Goal: Transaction & Acquisition: Purchase product/service

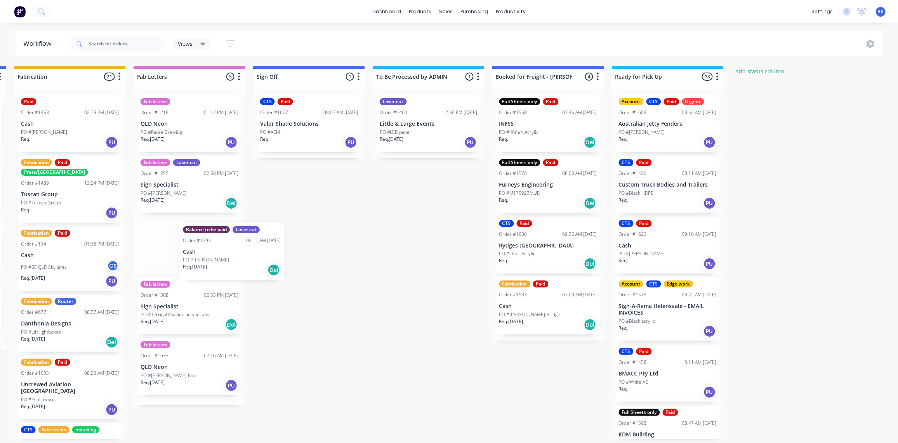
scroll to position [0, 957]
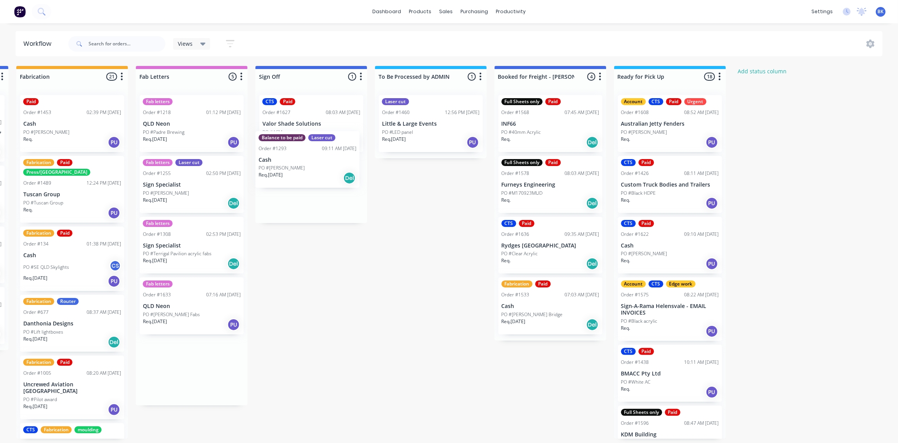
drag, startPoint x: 189, startPoint y: 243, endPoint x: 310, endPoint y: 160, distance: 146.9
click at [427, 140] on div "Req. [DATE] PU" at bounding box center [431, 142] width 98 height 13
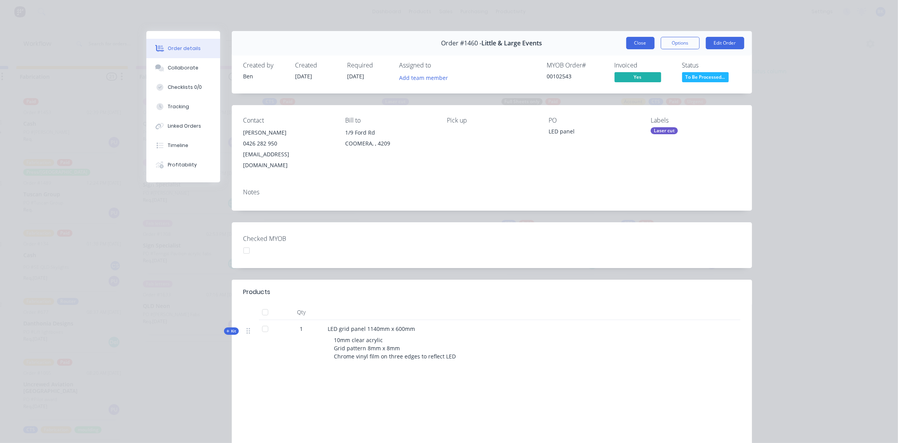
click at [640, 40] on button "Close" at bounding box center [640, 43] width 28 height 12
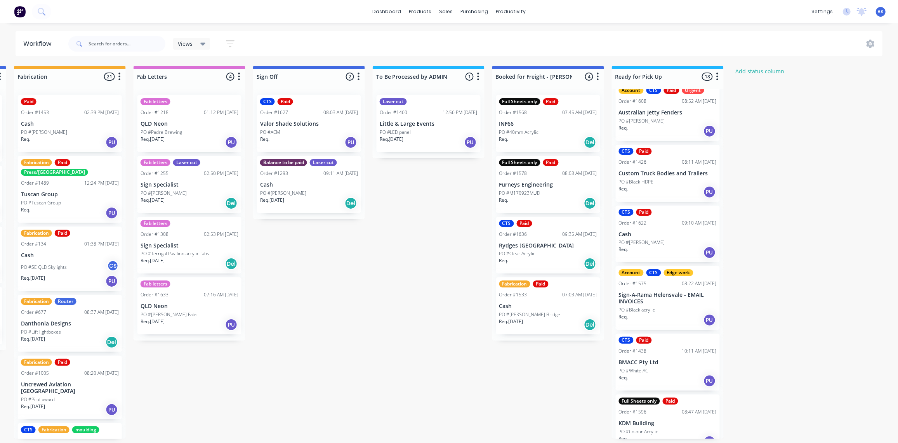
scroll to position [0, 960]
drag, startPoint x: 392, startPoint y: 122, endPoint x: 403, endPoint y: 132, distance: 15.1
click at [397, 133] on div "Laser cut Order #1460 12:56 PM [DATE] Little & Large Events PO #LED panel Req. …" at bounding box center [429, 124] width 112 height 70
click at [445, 203] on div "Mark as Picked Up" at bounding box center [448, 202] width 78 height 16
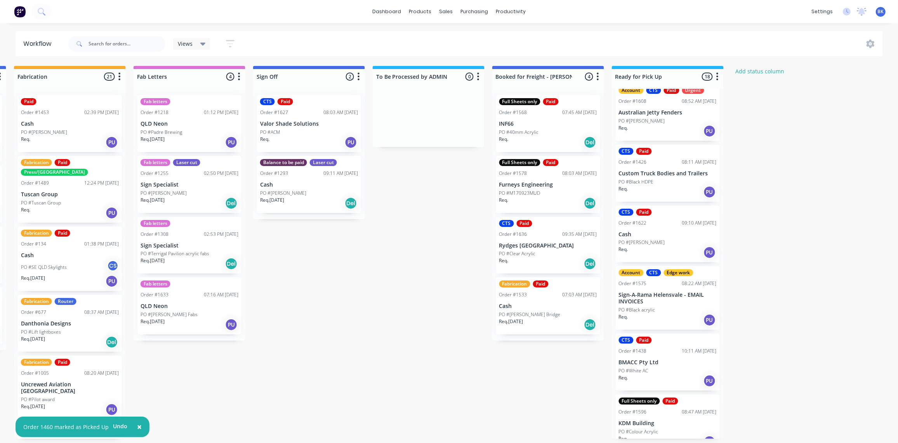
click at [178, 250] on p "PO #Terrigal Pavilion acrylic fabs" at bounding box center [175, 253] width 69 height 7
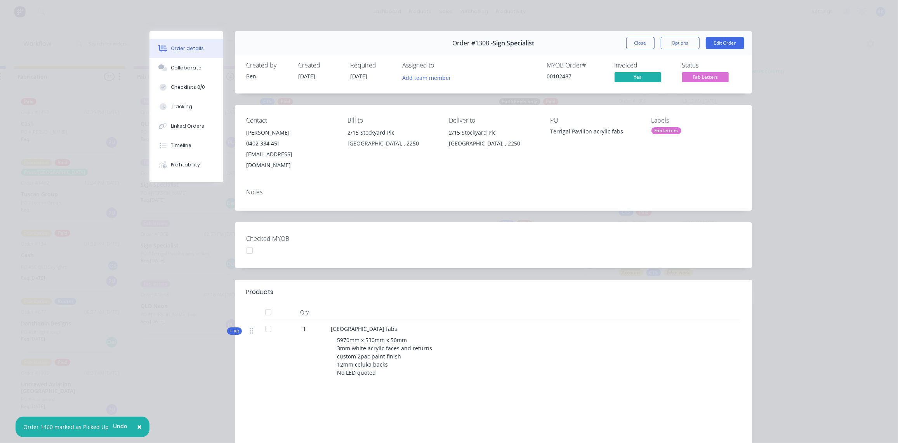
scroll to position [0, 0]
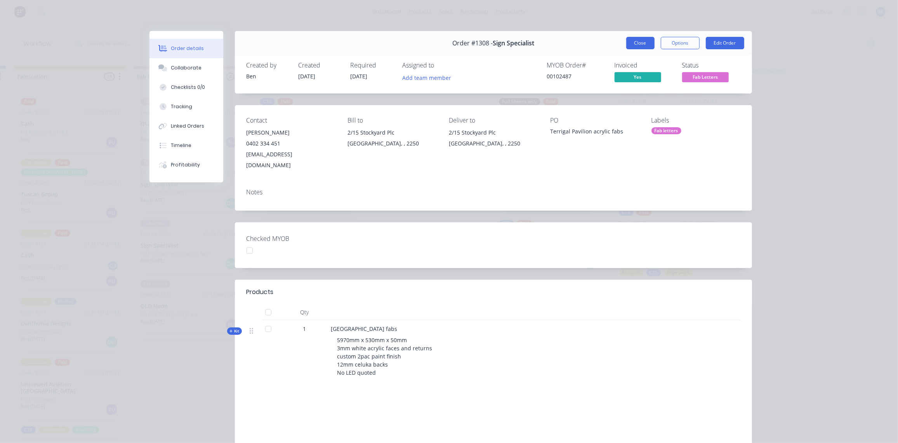
click at [645, 41] on button "Close" at bounding box center [640, 43] width 28 height 12
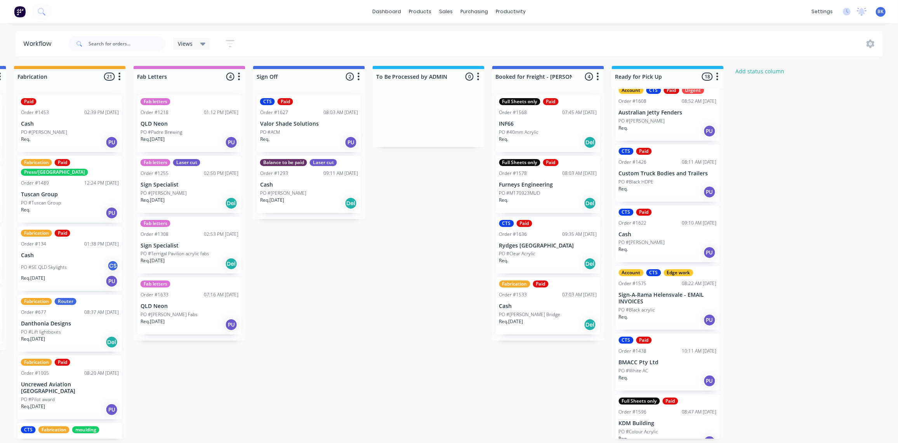
drag, startPoint x: 435, startPoint y: 144, endPoint x: 431, endPoint y: 146, distance: 5.2
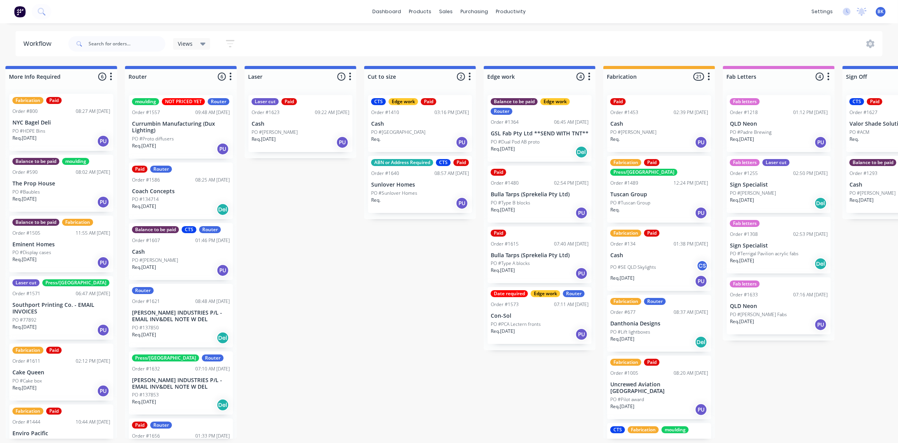
scroll to position [0, 370]
click at [513, 212] on p "Req. [DATE]" at bounding box center [503, 210] width 24 height 7
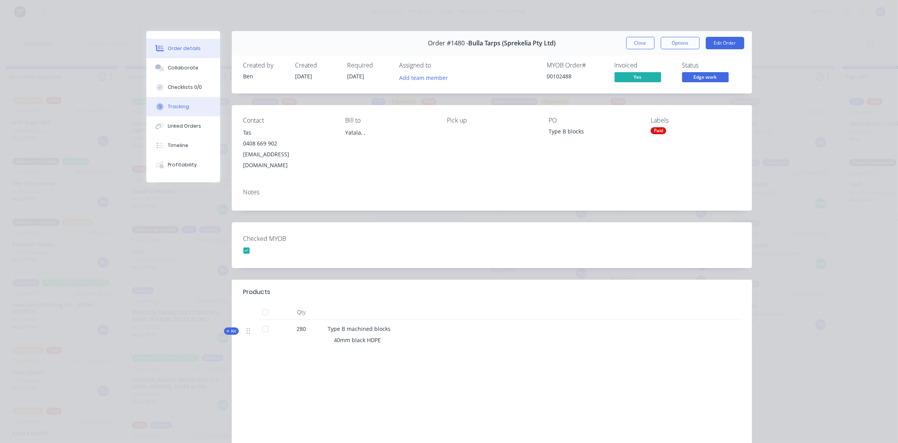
click at [183, 108] on div "Tracking" at bounding box center [178, 106] width 21 height 7
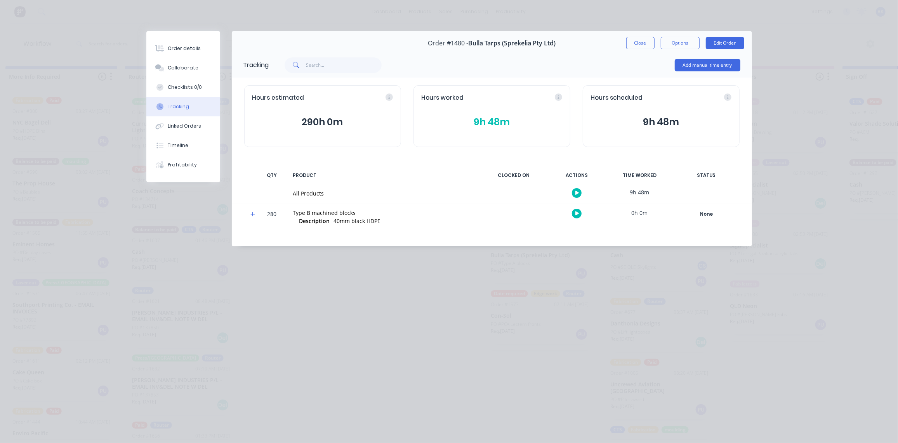
click at [516, 129] on button "9h 48m" at bounding box center [492, 122] width 141 height 15
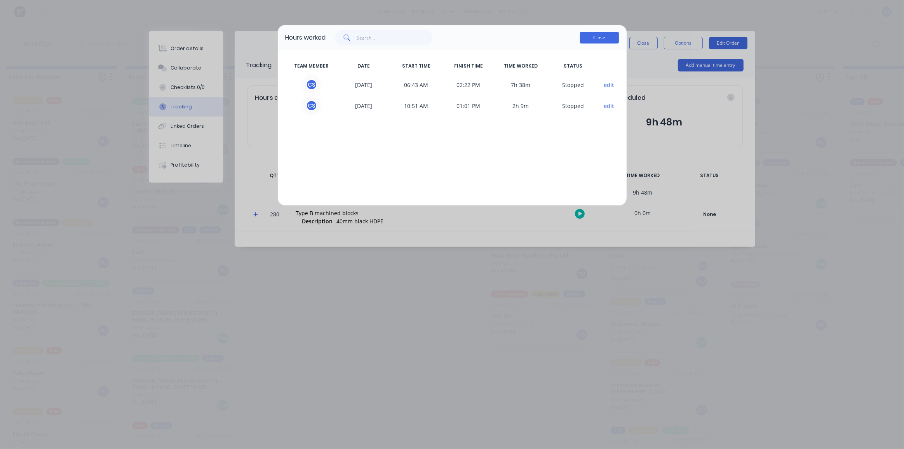
click at [601, 36] on button "Close" at bounding box center [599, 38] width 39 height 12
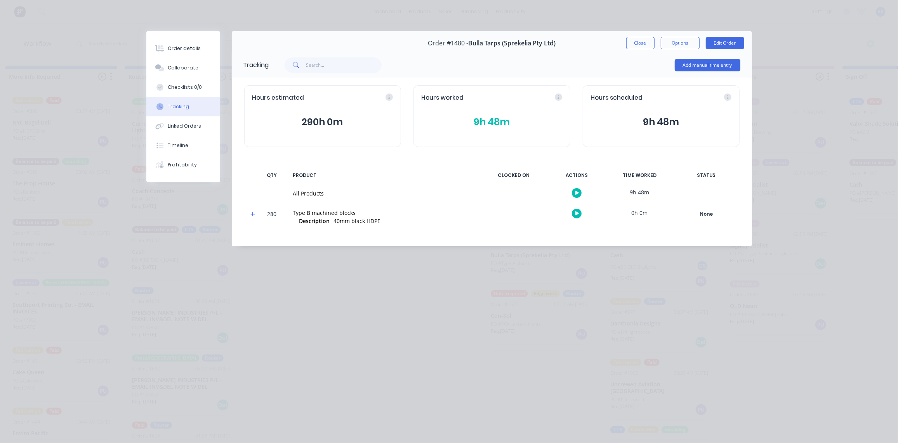
drag, startPoint x: 445, startPoint y: 150, endPoint x: 370, endPoint y: 95, distance: 93.0
drag, startPoint x: 370, startPoint y: 95, endPoint x: 186, endPoint y: 52, distance: 189.0
click at [186, 52] on button "Order details" at bounding box center [183, 48] width 74 height 19
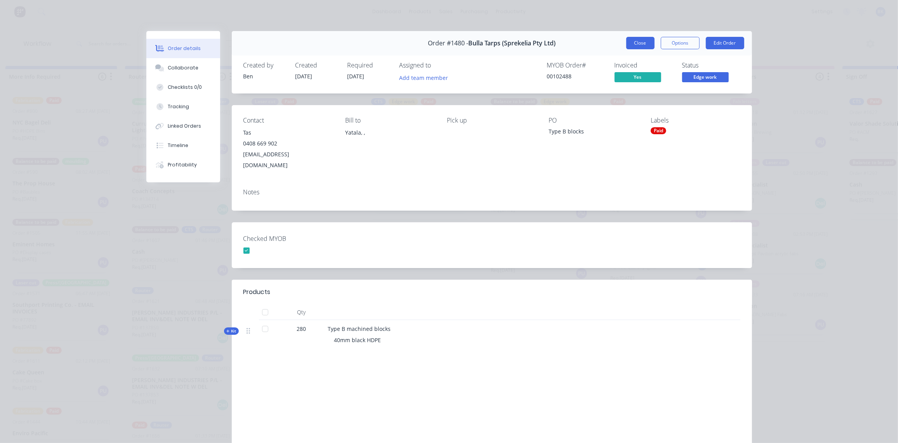
click at [635, 43] on button "Close" at bounding box center [640, 43] width 28 height 12
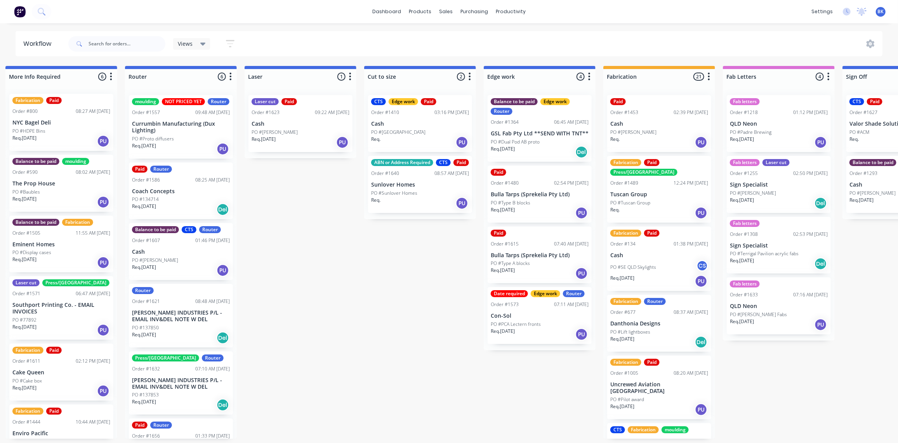
drag, startPoint x: 467, startPoint y: 332, endPoint x: 473, endPoint y: 329, distance: 7.1
click at [467, 332] on div "Submitted 0 Status colour #273444 hex #273444 Save Cancel Summaries Total order…" at bounding box center [553, 252] width 1858 height 373
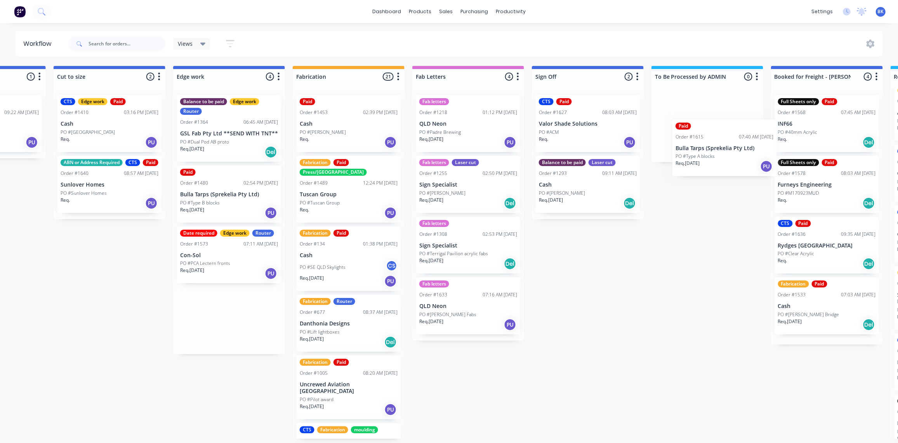
drag, startPoint x: 528, startPoint y: 265, endPoint x: 713, endPoint y: 154, distance: 215.1
click at [714, 155] on div "Submitted 0 Status colour #273444 hex #273444 Save Cancel Summaries Total order…" at bounding box center [242, 252] width 1858 height 373
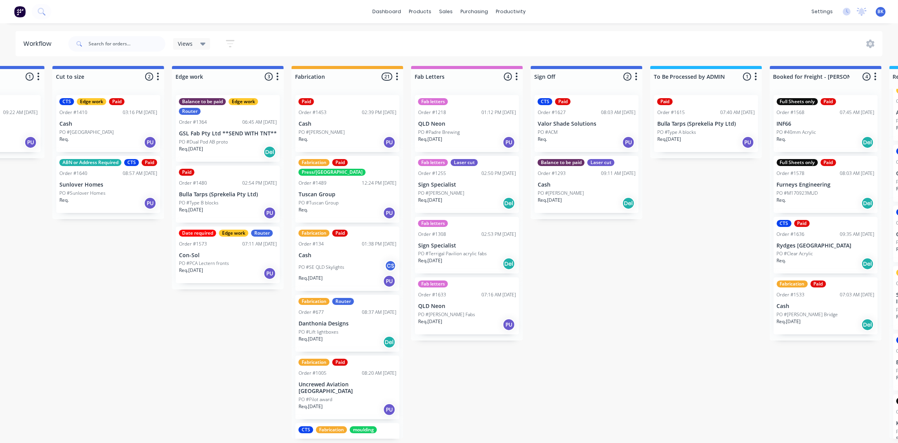
click at [224, 201] on div "PO #Type B blocks" at bounding box center [228, 203] width 98 height 7
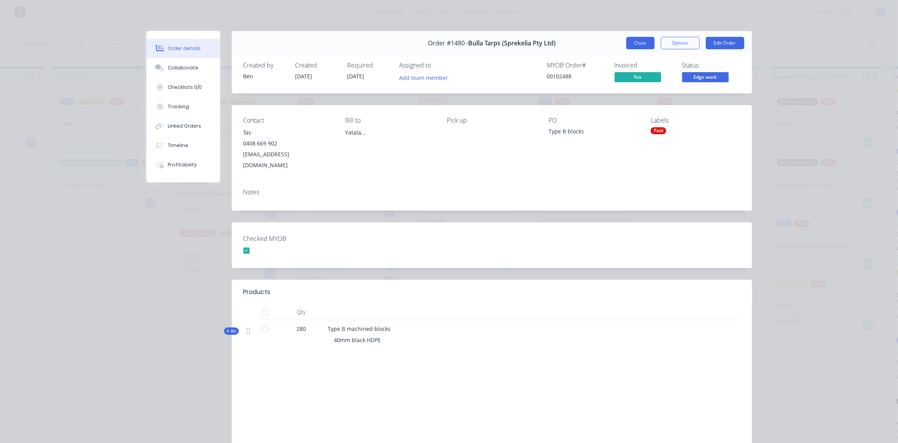
click at [640, 41] on button "Close" at bounding box center [640, 43] width 28 height 12
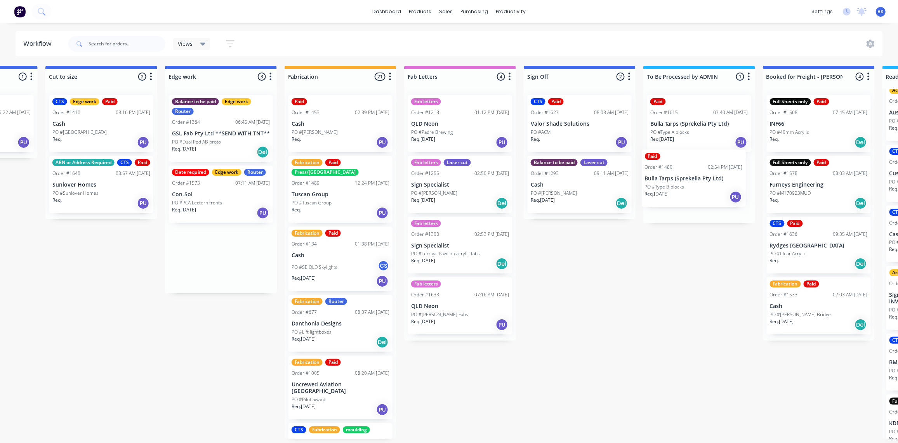
scroll to position [0, 693]
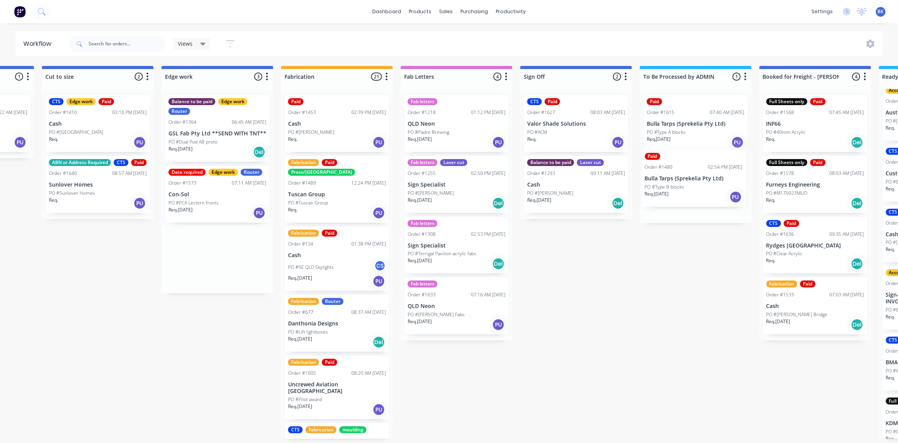
drag, startPoint x: 236, startPoint y: 191, endPoint x: 707, endPoint y: 167, distance: 471.6
click at [708, 169] on div "Submitted 0 Status colour #273444 hex #273444 Save Cancel Summaries Total order…" at bounding box center [231, 252] width 1858 height 373
drag, startPoint x: 718, startPoint y: 277, endPoint x: 714, endPoint y: 271, distance: 7.2
click at [716, 276] on div "Submitted 0 Status colour #273444 hex #273444 Save Cancel Summaries Total order…" at bounding box center [230, 252] width 1858 height 373
click at [695, 187] on p "Bulla Tarps (Sprekelia Pty Ltd)" at bounding box center [696, 185] width 98 height 7
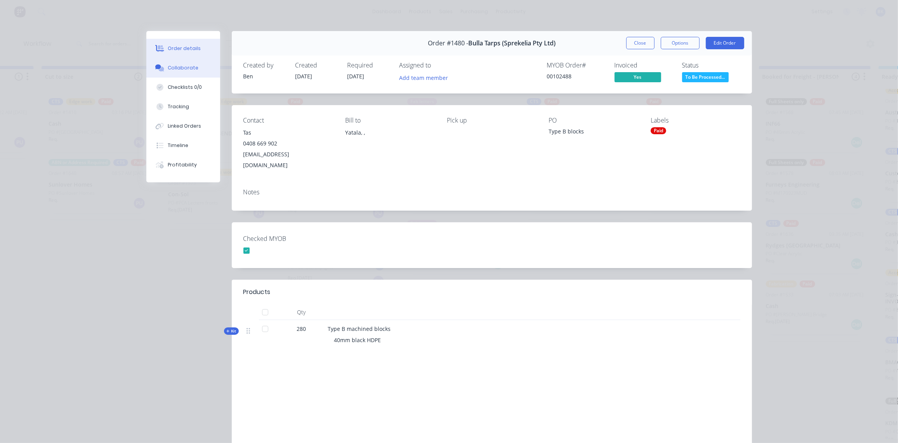
click at [168, 66] on div "Collaborate" at bounding box center [183, 67] width 31 height 7
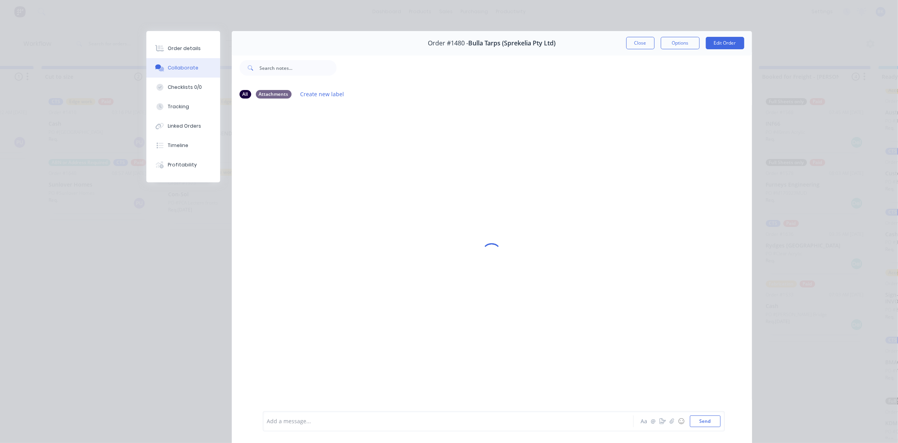
click at [285, 427] on div "Add a message..." at bounding box center [437, 422] width 340 height 12
click at [323, 424] on div "@[GEOGRAPHIC_DATA]" at bounding box center [438, 422] width 340 height 8
click at [313, 420] on div "@[GEOGRAPHIC_DATA]" at bounding box center [438, 422] width 340 height 8
click at [702, 422] on button "Send" at bounding box center [705, 422] width 31 height 12
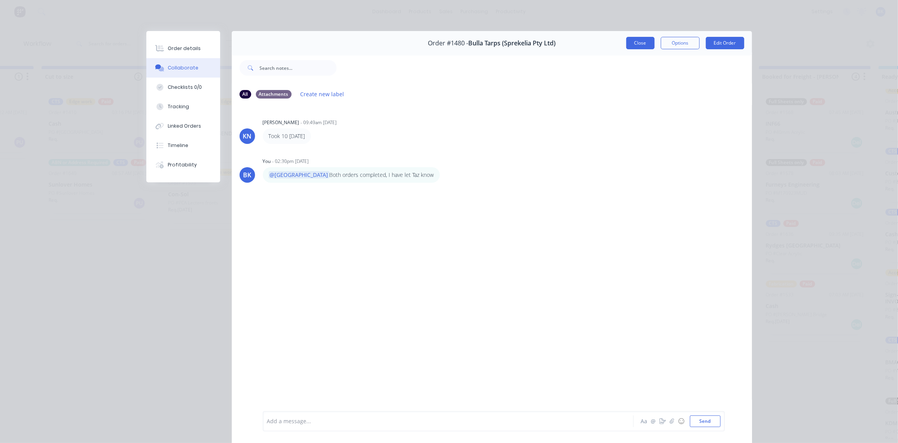
click at [635, 42] on button "Close" at bounding box center [640, 43] width 28 height 12
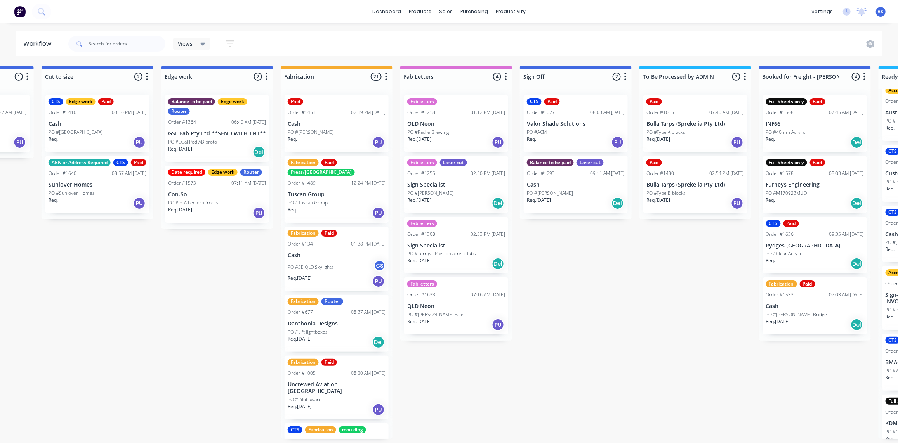
scroll to position [0, 693]
click at [455, 35] on div at bounding box center [451, 38] width 12 height 7
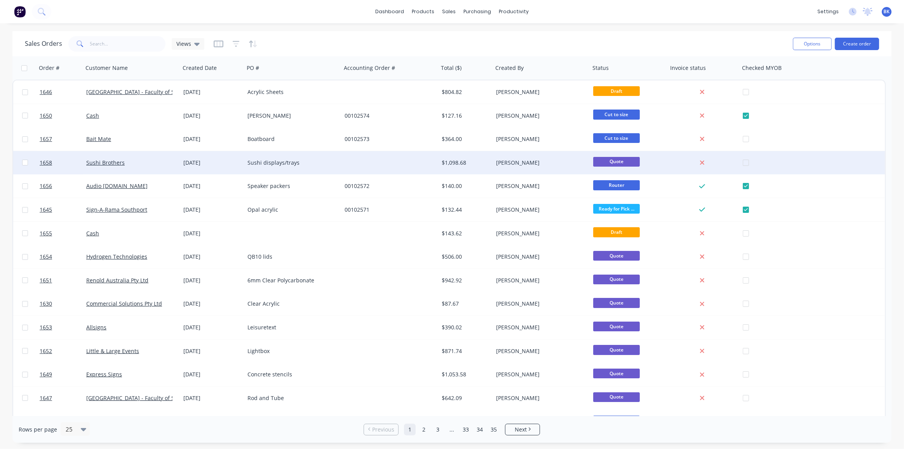
click at [275, 162] on div "Sushi displays/trays" at bounding box center [290, 163] width 86 height 8
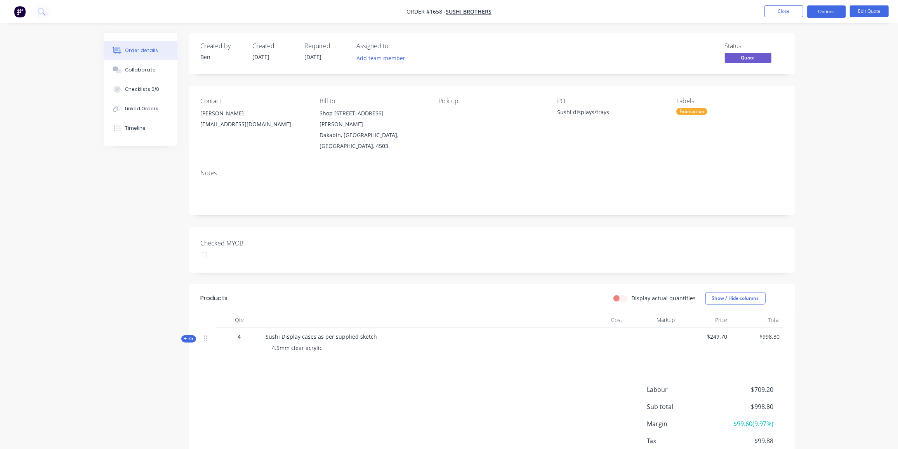
click at [185, 337] on icon at bounding box center [185, 339] width 3 height 4
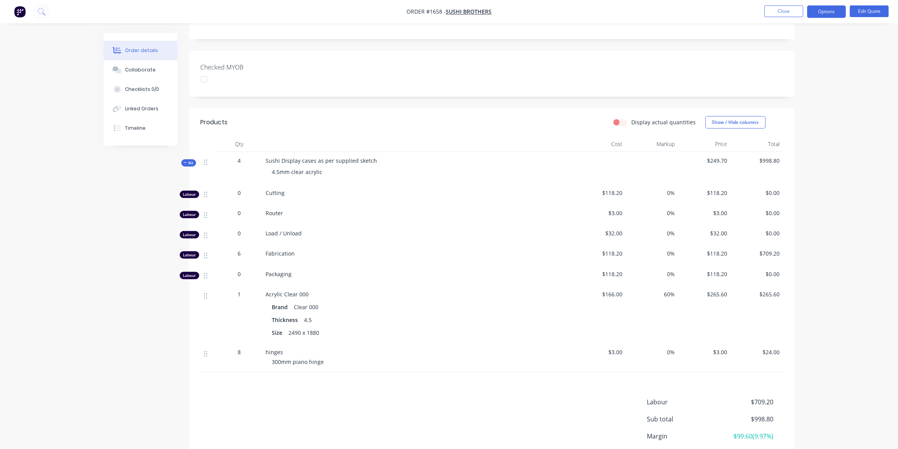
scroll to position [176, 0]
click at [669, 348] on span "0%" at bounding box center [652, 352] width 46 height 8
click at [668, 348] on span "0%" at bounding box center [652, 352] width 46 height 8
click at [869, 9] on button "Edit Quote" at bounding box center [869, 11] width 39 height 12
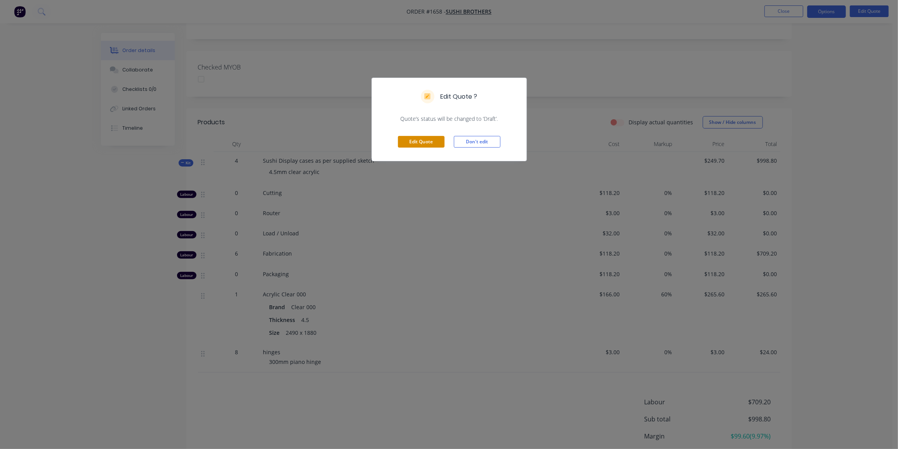
click at [428, 140] on button "Edit Quote" at bounding box center [421, 142] width 47 height 12
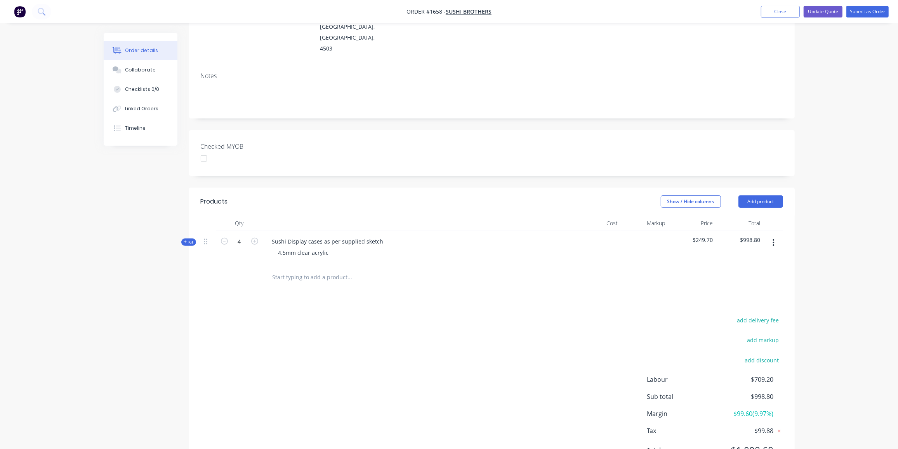
scroll to position [125, 0]
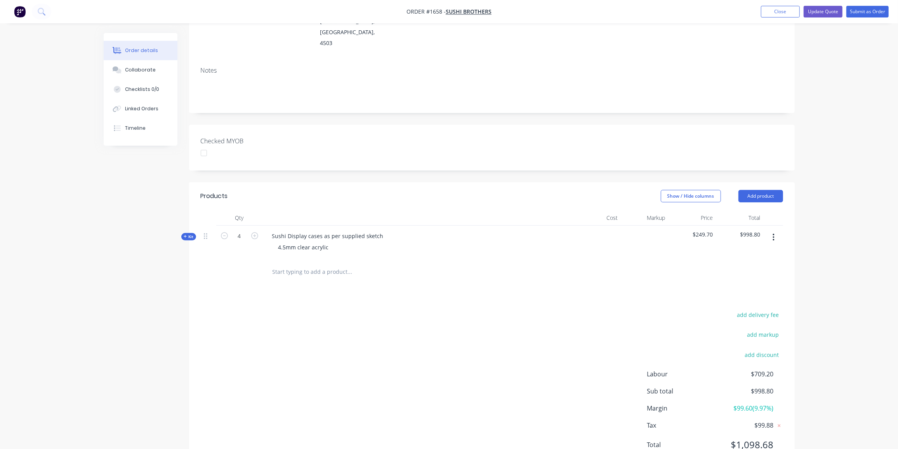
click at [189, 210] on div "Qty Cost Markup Price Total Kit 4 Sushi Display cases as per supplied sketch 4.…" at bounding box center [492, 247] width 606 height 75
click at [189, 234] on span "Kit" at bounding box center [189, 237] width 10 height 6
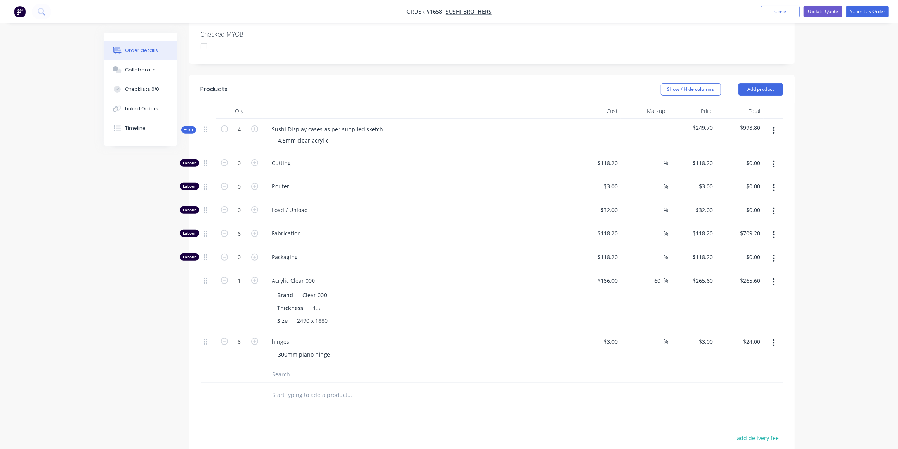
scroll to position [231, 0]
click at [661, 337] on input at bounding box center [659, 342] width 9 height 11
type input "60"
type input "4.8"
type input "$38.40"
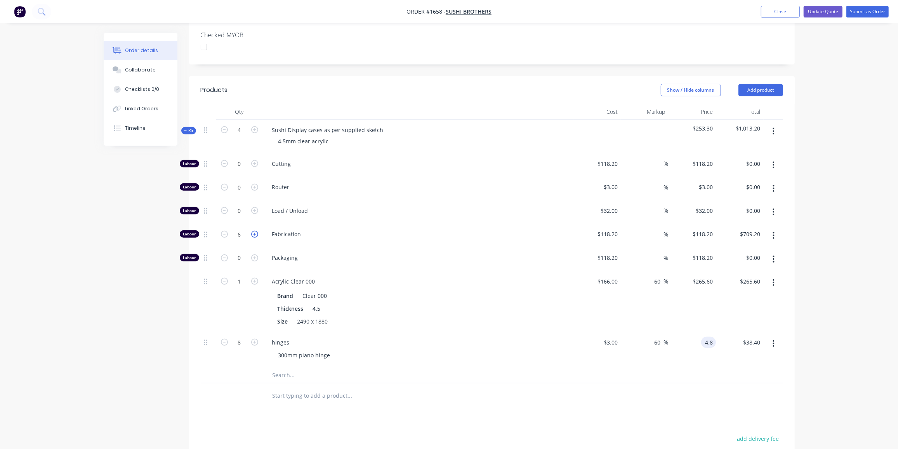
type input "$4.80"
click at [255, 231] on icon "button" at bounding box center [254, 234] width 7 height 7
type input "7"
type input "$827.40"
click at [255, 231] on icon "button" at bounding box center [254, 234] width 7 height 7
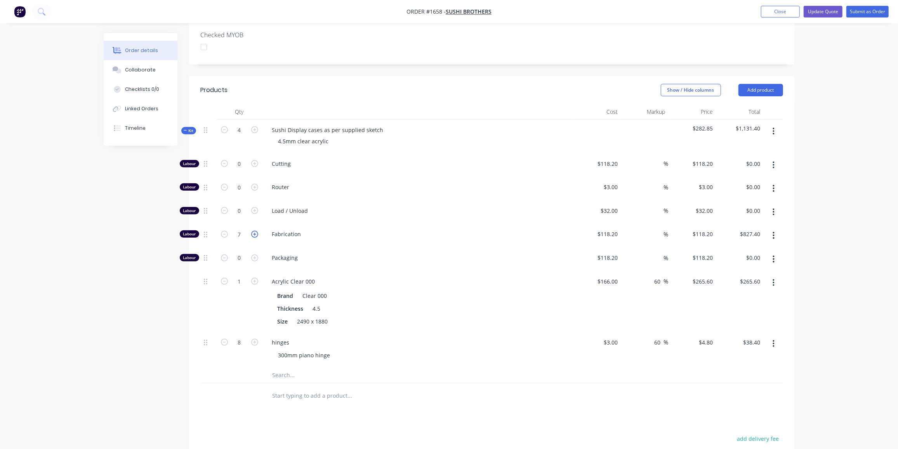
type input "8"
type input "$945.60"
drag, startPoint x: 133, startPoint y: 300, endPoint x: 139, endPoint y: 296, distance: 7.2
click at [134, 300] on div "Created by [PERSON_NAME] Created [DATE] Required [DATE] Assigned to Add team me…" at bounding box center [449, 204] width 691 height 805
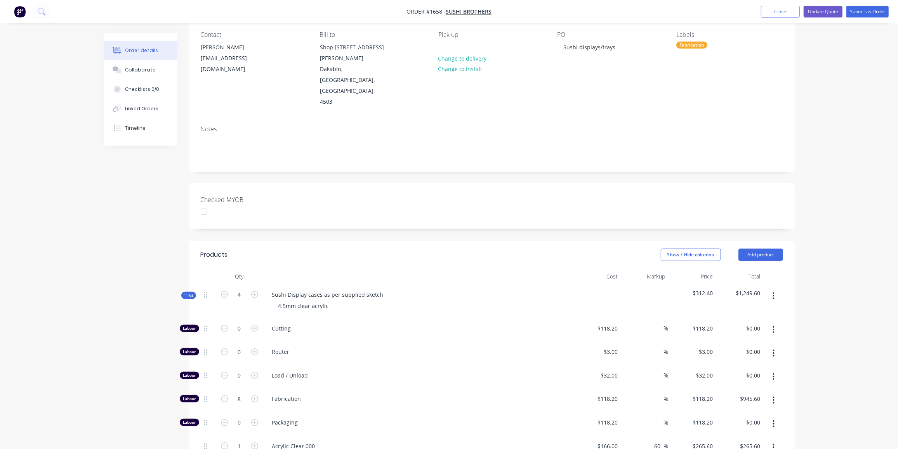
click at [188, 292] on span "Kit" at bounding box center [189, 295] width 10 height 6
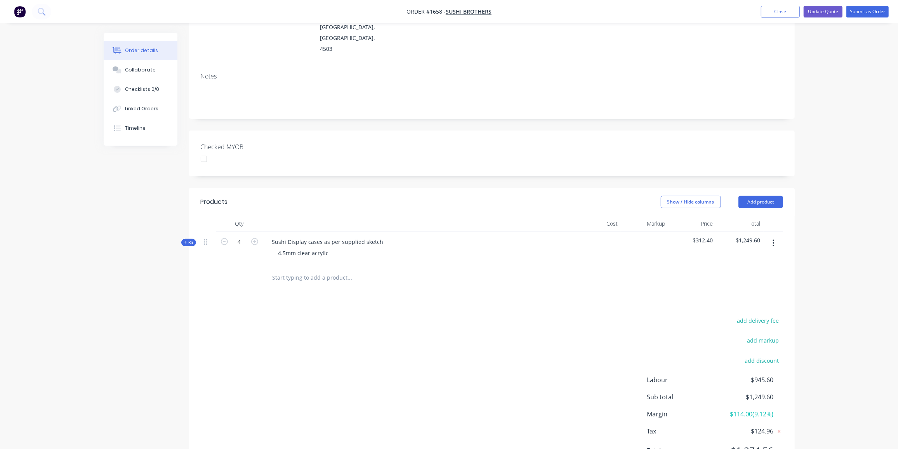
scroll to position [125, 0]
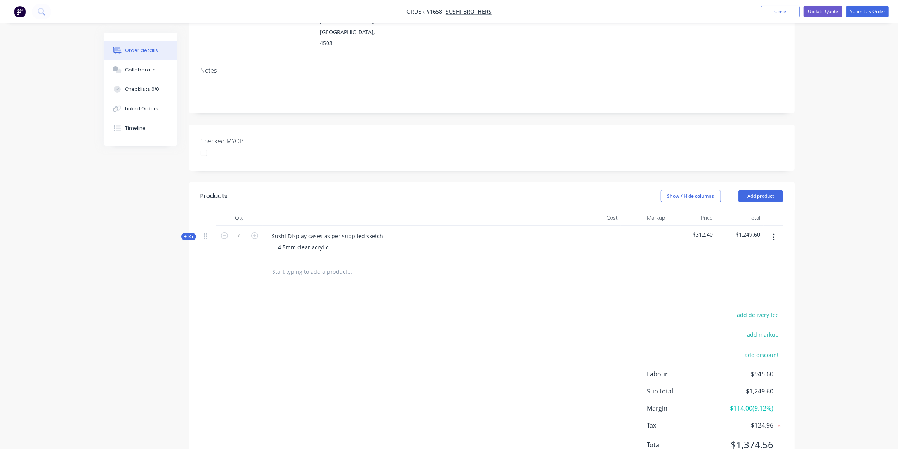
click at [319, 264] on input "text" at bounding box center [349, 272] width 155 height 16
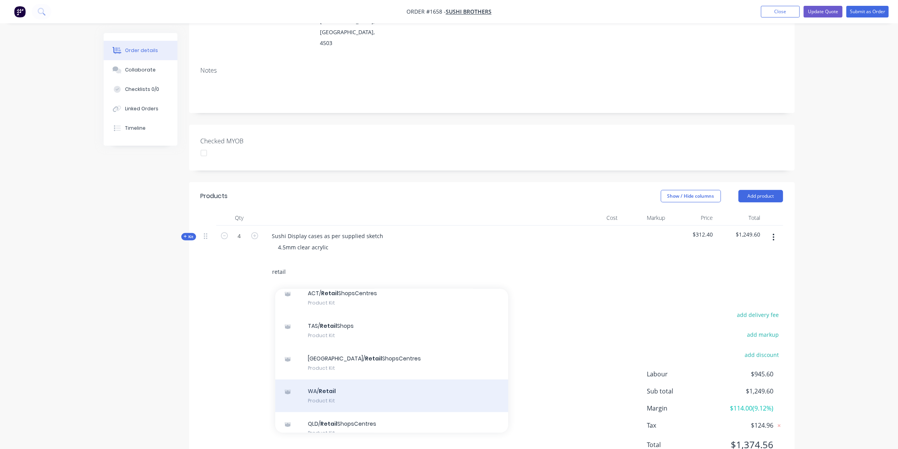
scroll to position [67, 0]
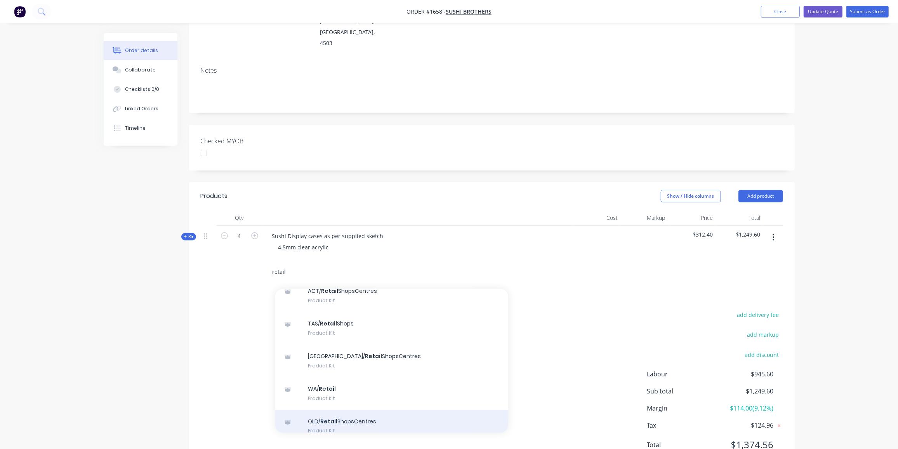
type input "retail"
click at [347, 410] on div "QLD/ Retail ShopsCentres Product Kit" at bounding box center [391, 426] width 233 height 33
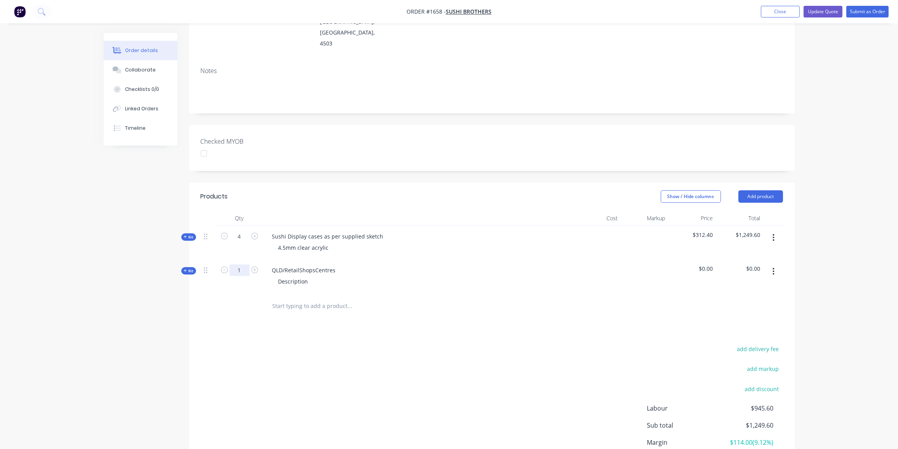
click at [236, 264] on input "1" at bounding box center [239, 270] width 20 height 12
type input "13"
drag, startPoint x: 338, startPoint y: 238, endPoint x: 272, endPoint y: 242, distance: 65.8
click at [272, 261] on div "QLD/RetailShopsCentres Description" at bounding box center [418, 278] width 311 height 34
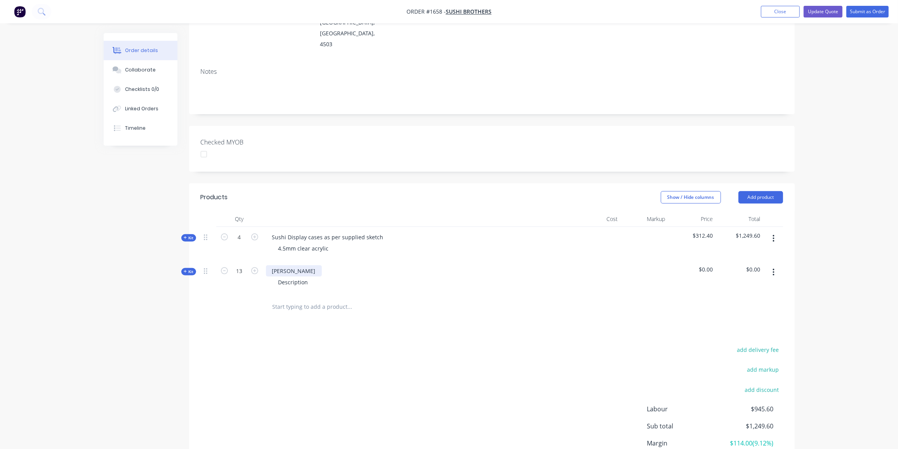
drag, startPoint x: 301, startPoint y: 236, endPoint x: 315, endPoint y: 240, distance: 14.0
click at [301, 265] on div "[PERSON_NAME]" at bounding box center [294, 270] width 56 height 11
drag, startPoint x: 311, startPoint y: 250, endPoint x: 235, endPoint y: 251, distance: 76.1
click at [235, 261] on div "Kit 13 Sushi trays as per supplied sketch Description $0.00 $0.00" at bounding box center [492, 278] width 582 height 34
click at [289, 276] on div "3m mred acrylic" at bounding box center [299, 281] width 54 height 11
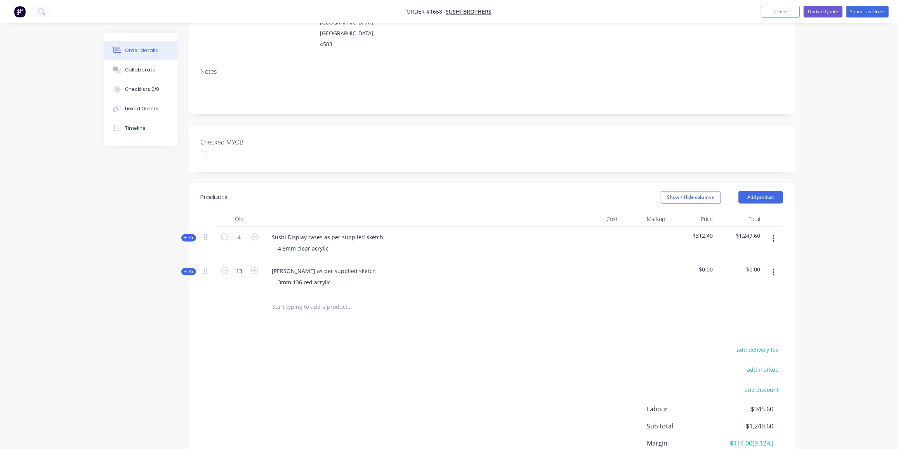
click at [186, 269] on icon at bounding box center [185, 271] width 3 height 4
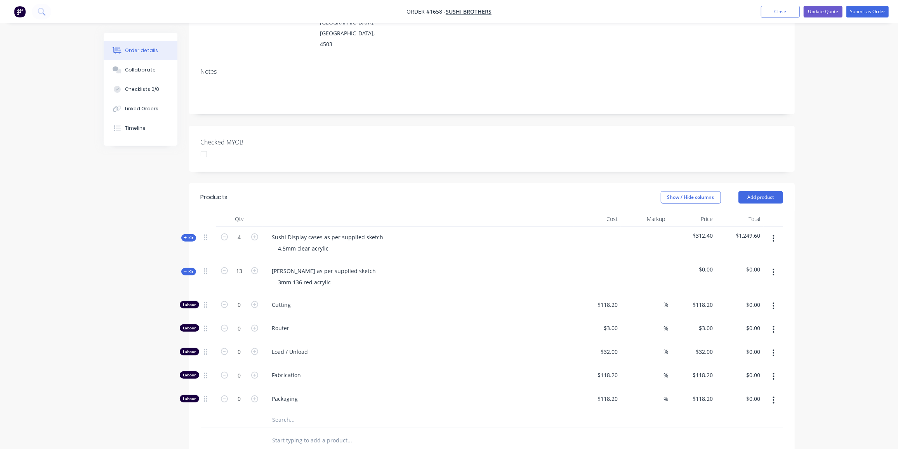
click at [290, 412] on input "text" at bounding box center [349, 420] width 155 height 16
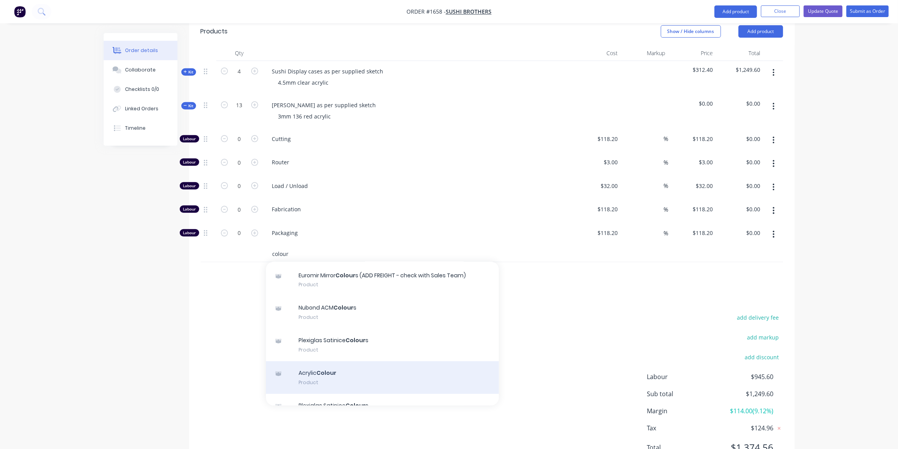
scroll to position [23, 0]
type input "colour"
click at [360, 361] on div "Acrylic Colour Product" at bounding box center [382, 377] width 233 height 33
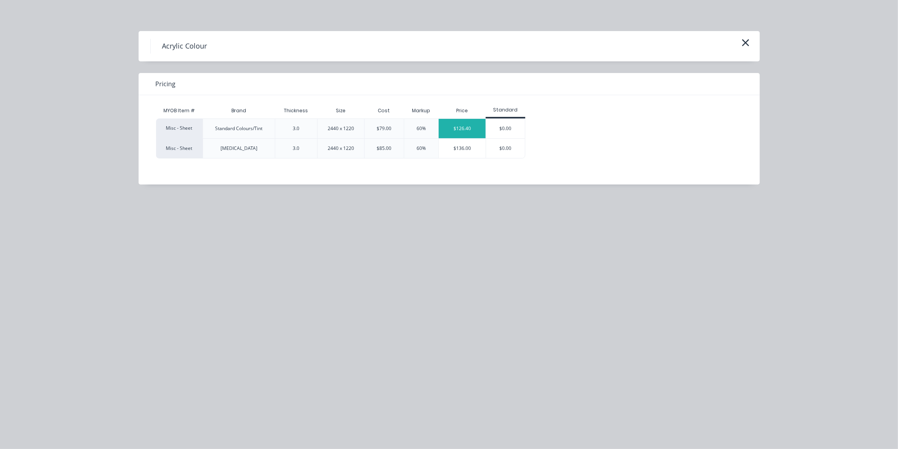
click at [453, 130] on div "$126.40" at bounding box center [462, 128] width 47 height 19
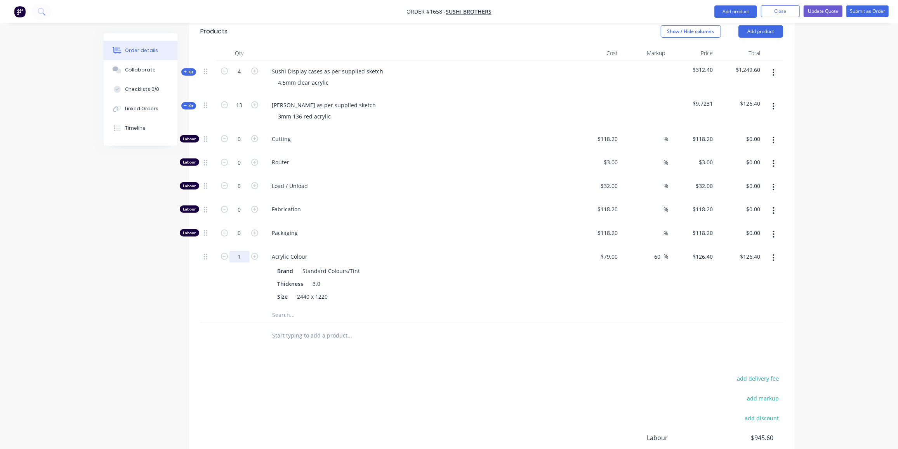
click at [240, 251] on input "1" at bounding box center [239, 257] width 20 height 12
type input "0.6"
type input "$75.84"
click at [240, 203] on input "0" at bounding box center [239, 209] width 20 height 12
click at [237, 203] on input "0" at bounding box center [239, 209] width 20 height 12
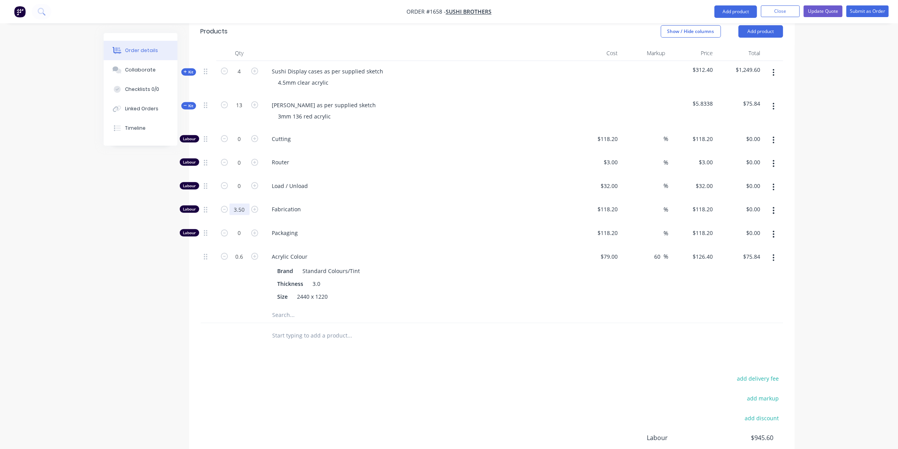
type input "3.5"
type input "$413.70"
click at [123, 296] on div "Created by [PERSON_NAME] Created [DATE] Required [DATE] Assigned to Add team me…" at bounding box center [449, 144] width 691 height 803
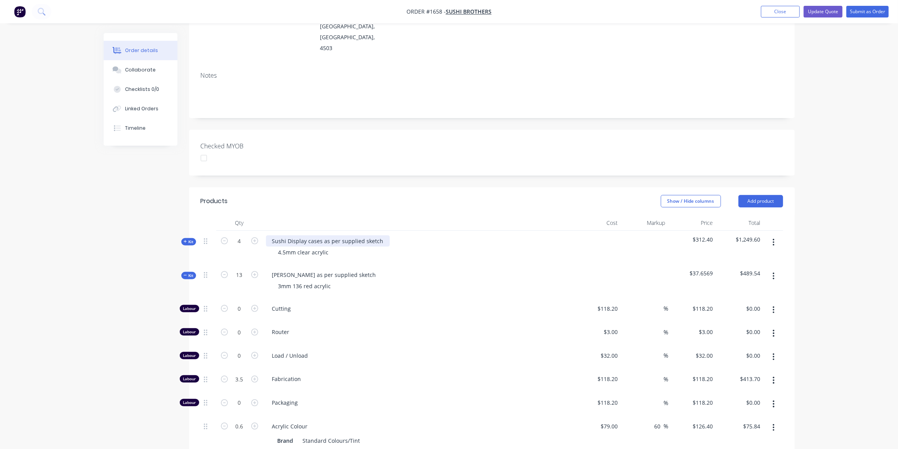
scroll to position [120, 0]
click at [190, 273] on span "Kit" at bounding box center [189, 276] width 10 height 6
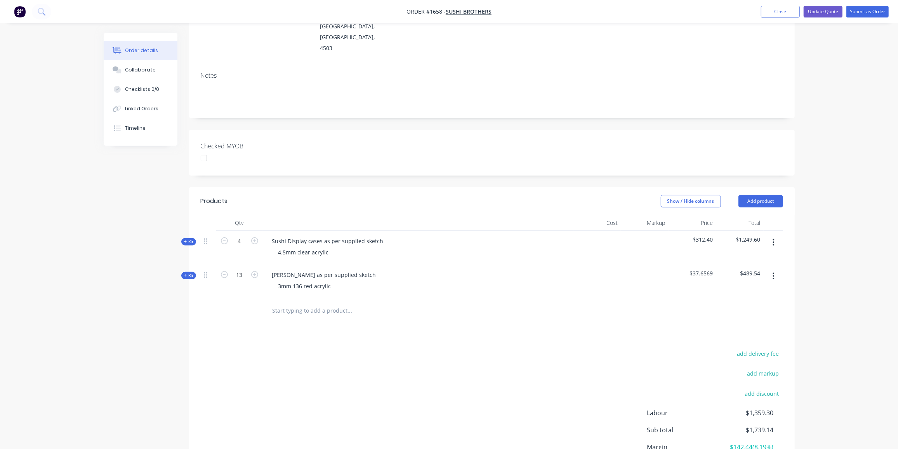
click at [131, 305] on div "Created by [PERSON_NAME] Created [DATE] Required [DATE] Assigned to Add team me…" at bounding box center [449, 217] width 691 height 609
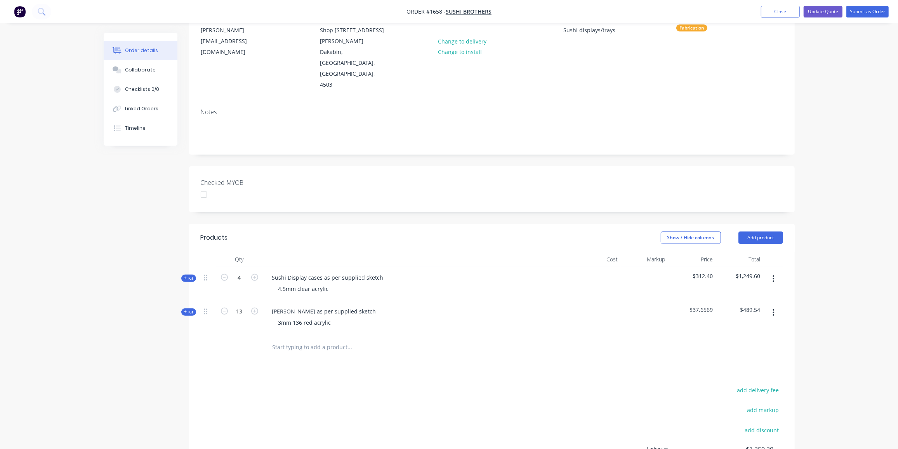
scroll to position [0, 0]
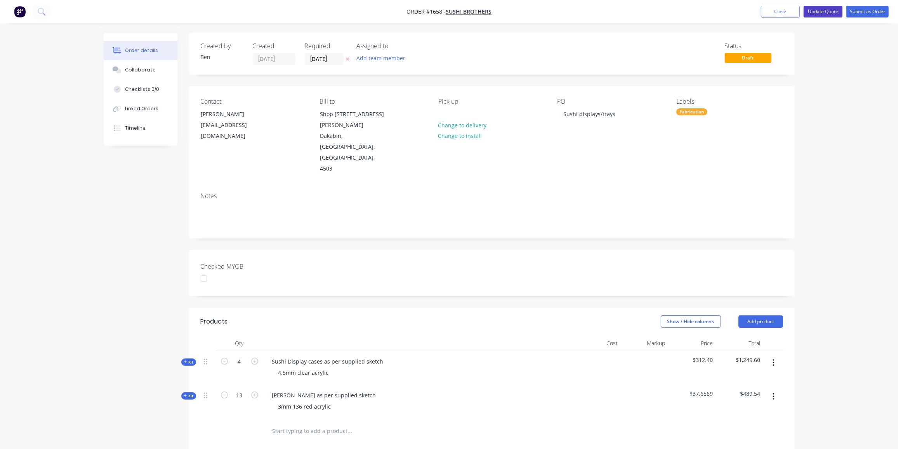
click at [833, 10] on button "Update Quote" at bounding box center [823, 12] width 39 height 12
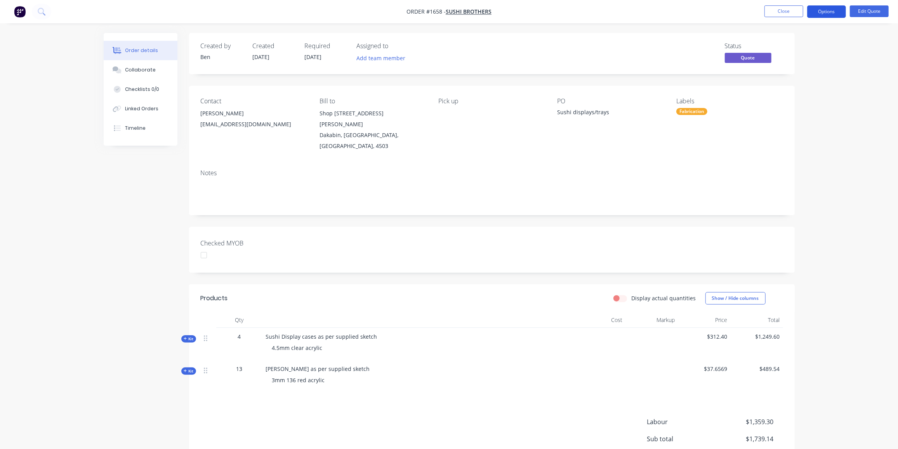
click at [825, 14] on button "Options" at bounding box center [826, 11] width 39 height 12
click at [782, 50] on div "Quote" at bounding box center [803, 47] width 71 height 11
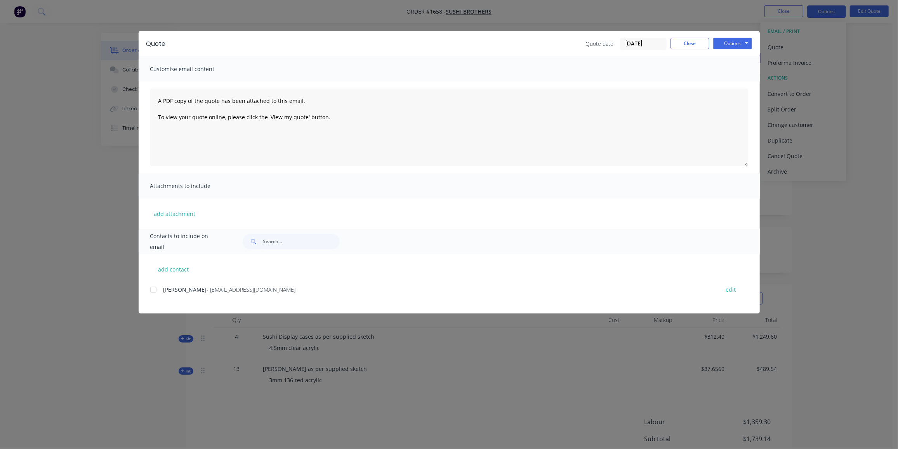
click at [155, 289] on div at bounding box center [154, 290] width 16 height 16
click at [730, 42] on button "Options" at bounding box center [732, 44] width 39 height 12
click at [736, 89] on button "Email" at bounding box center [738, 82] width 50 height 13
click at [681, 44] on button "Close" at bounding box center [690, 44] width 39 height 12
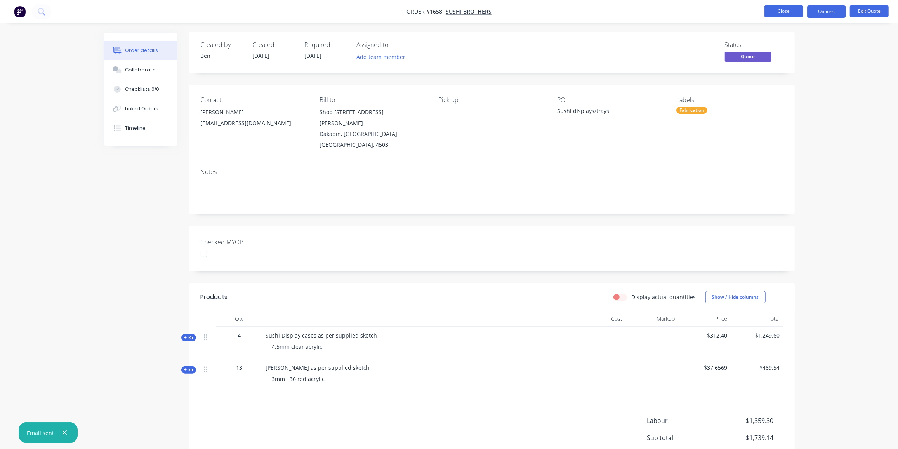
click at [786, 12] on button "Close" at bounding box center [784, 11] width 39 height 12
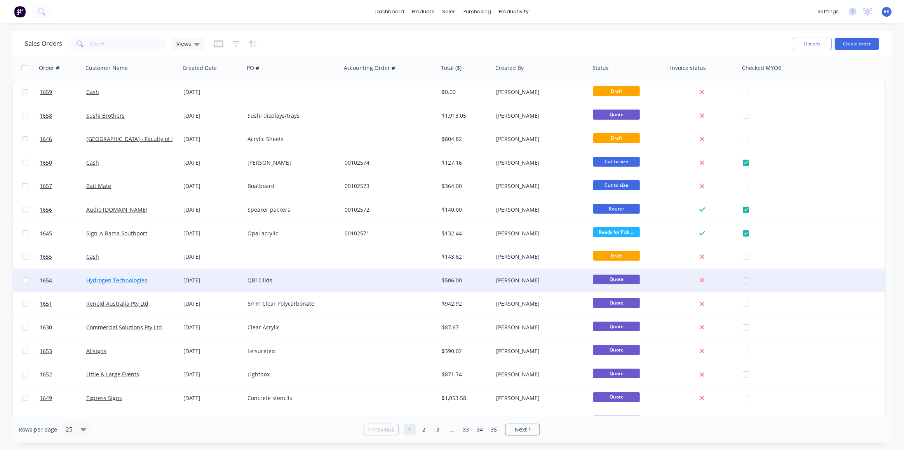
click at [118, 276] on link "Hydrogen Technologies" at bounding box center [116, 279] width 61 height 7
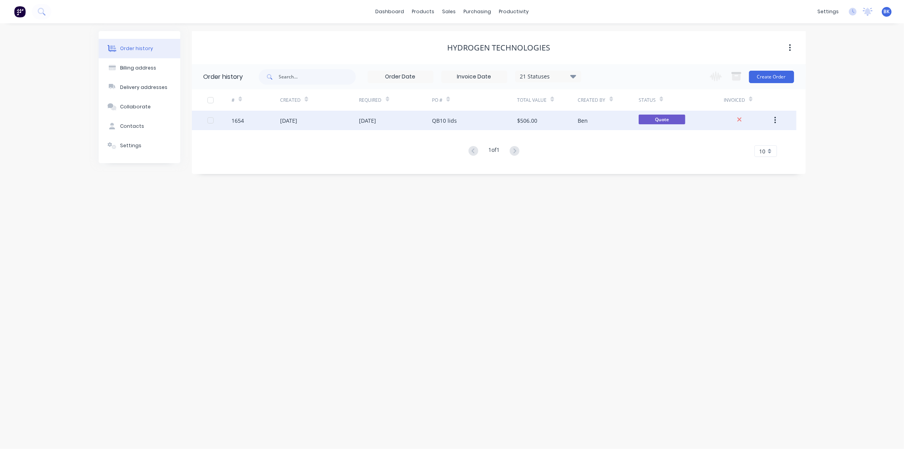
click at [524, 122] on div "$506.00" at bounding box center [527, 120] width 20 height 8
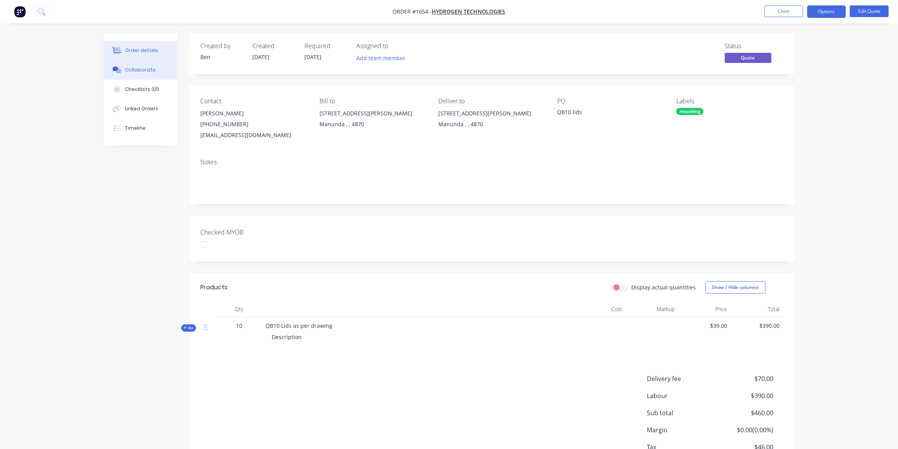
click at [137, 68] on div "Collaborate" at bounding box center [140, 69] width 31 height 7
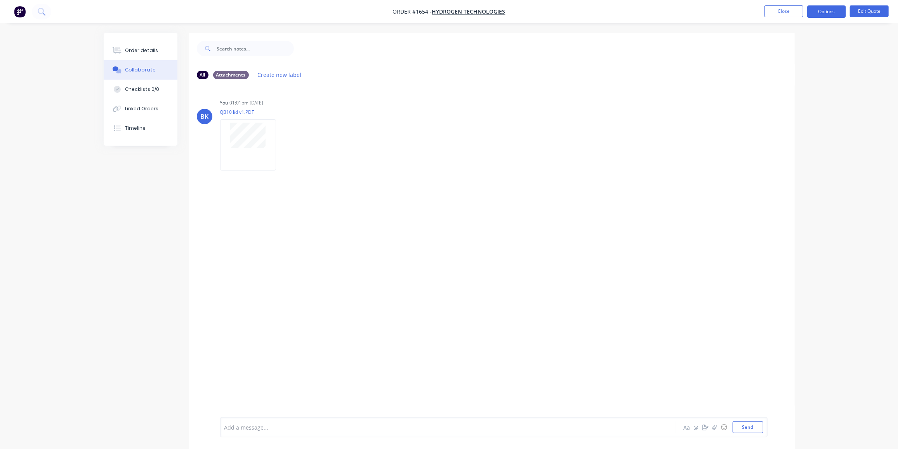
click at [474, 189] on div "BK You 01:01pm [DATE] QB10 lid v1.PDF Labels Download Delete" at bounding box center [492, 251] width 606 height 332
click at [776, 8] on button "Close" at bounding box center [784, 11] width 39 height 12
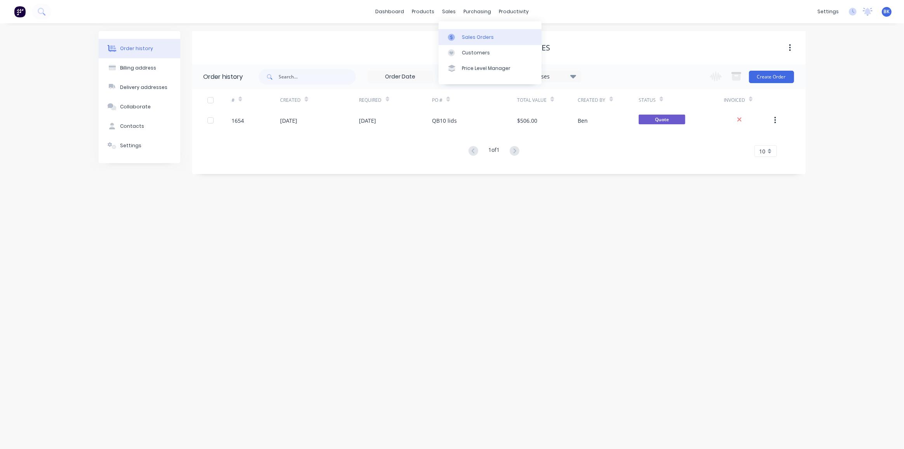
click at [466, 37] on div "Sales Orders" at bounding box center [478, 37] width 32 height 7
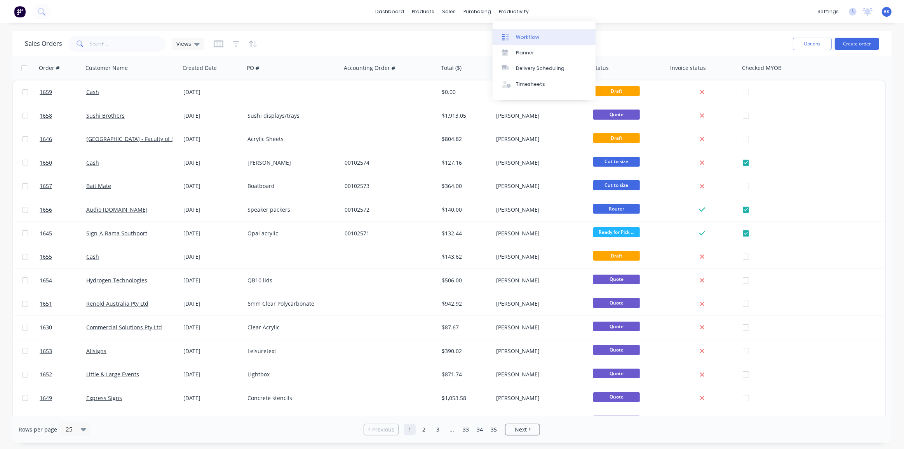
click at [514, 35] on link "Workflow" at bounding box center [543, 37] width 103 height 16
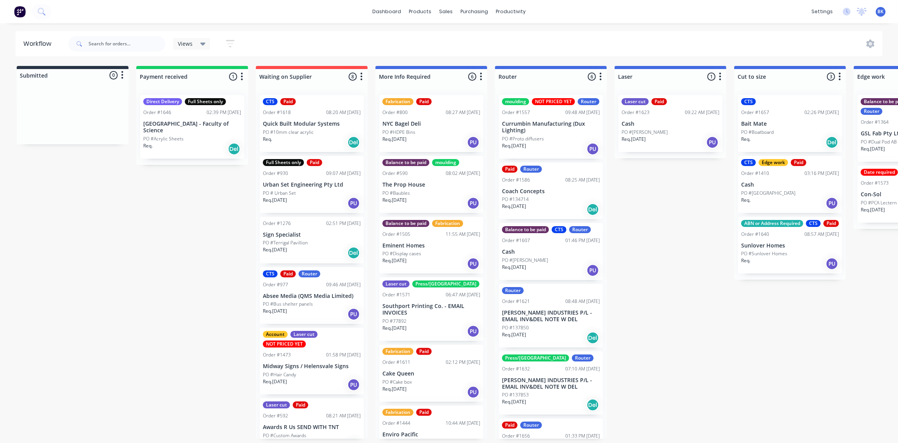
click at [781, 238] on div "Order #1640 08:57 AM [DATE]" at bounding box center [790, 234] width 98 height 7
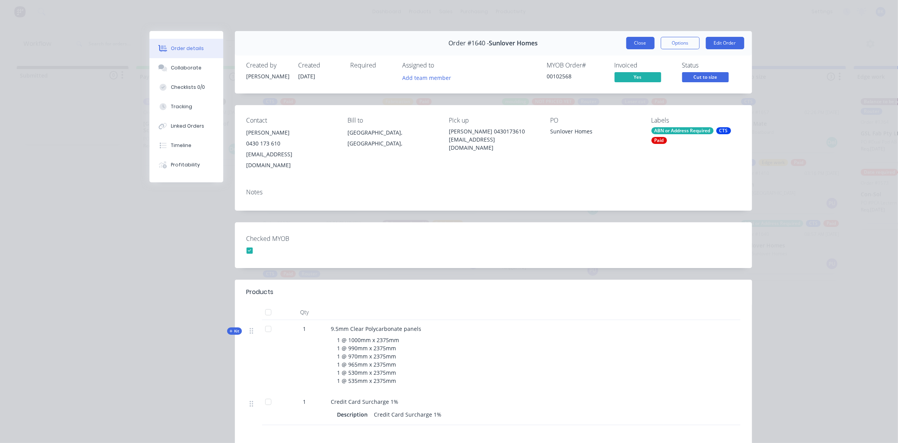
click at [631, 43] on button "Close" at bounding box center [640, 43] width 28 height 12
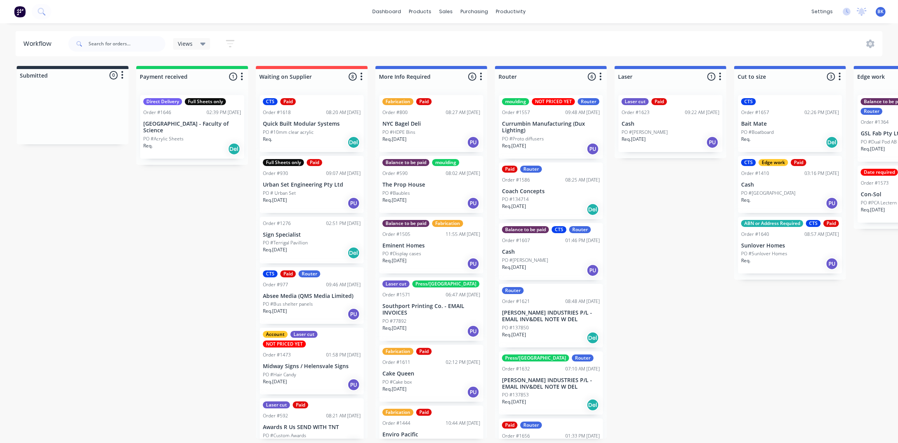
click at [303, 121] on p "Quick Built Modular Systems" at bounding box center [312, 124] width 98 height 7
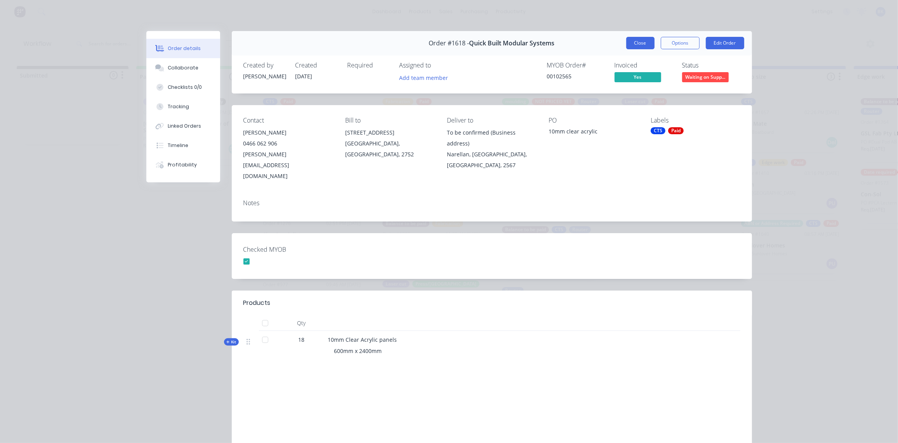
click at [629, 44] on button "Close" at bounding box center [640, 43] width 28 height 12
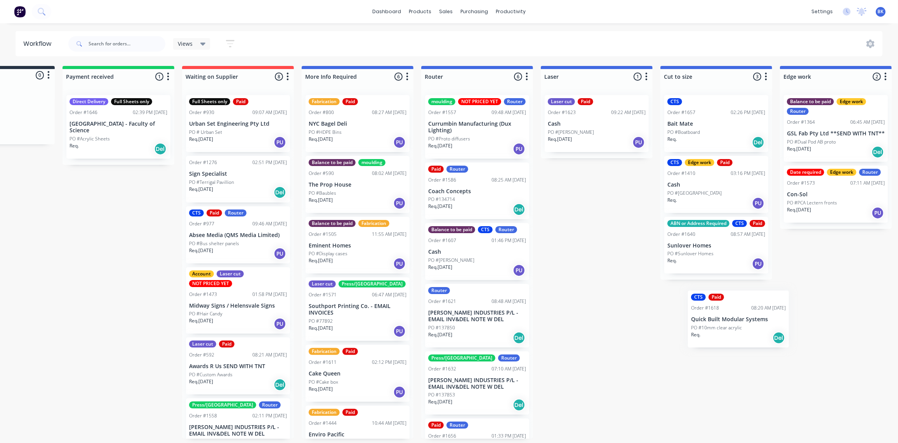
scroll to position [0, 82]
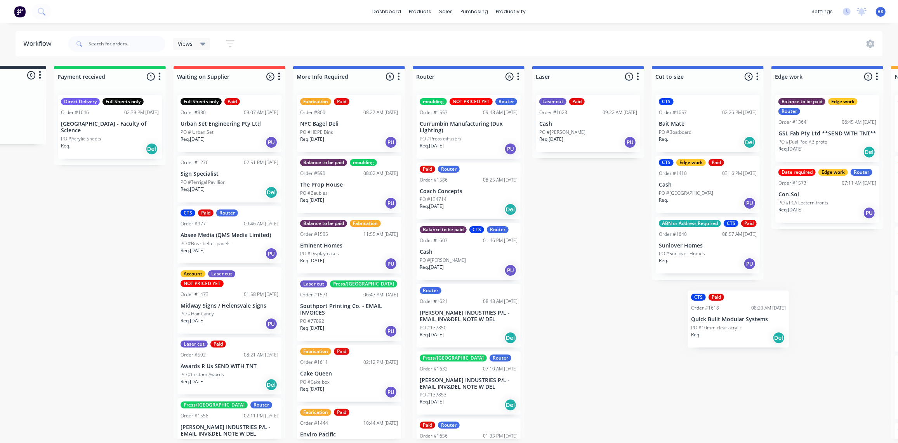
drag, startPoint x: 299, startPoint y: 126, endPoint x: 712, endPoint y: 320, distance: 456.5
click at [728, 323] on div "Submitted 0 Status colour #273444 hex #273444 Save Cancel Summaries Total order…" at bounding box center [841, 252] width 1858 height 373
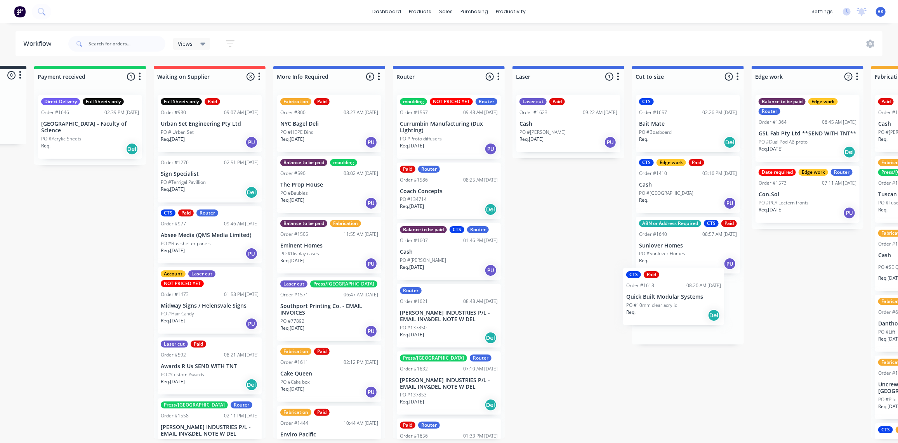
drag, startPoint x: 206, startPoint y: 114, endPoint x: 655, endPoint y: 288, distance: 481.1
click at [657, 290] on div "Submitted 0 Status colour #273444 hex #273444 Save Cancel Summaries Total order…" at bounding box center [821, 252] width 1858 height 373
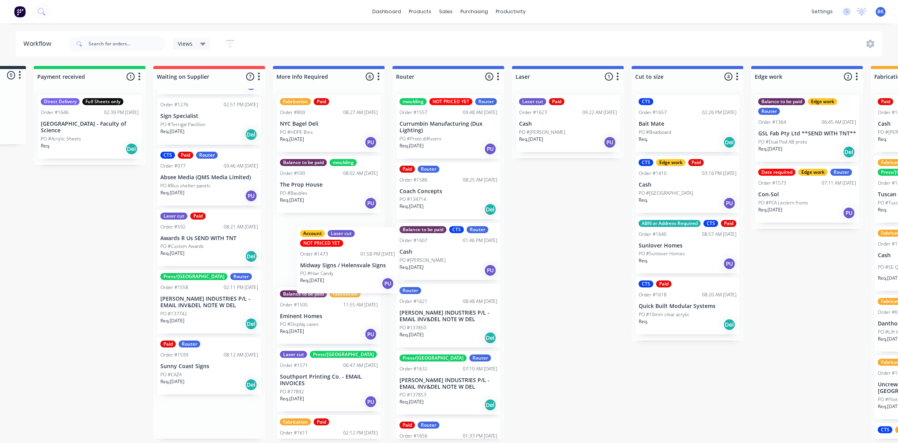
scroll to position [0, 102]
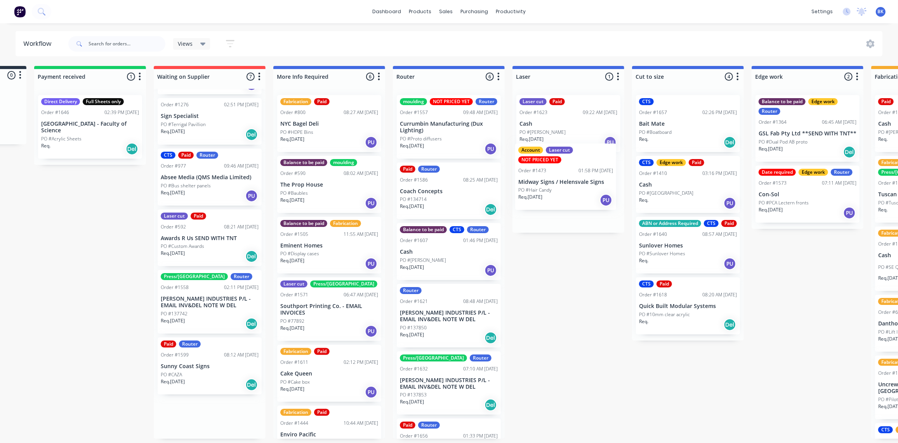
drag, startPoint x: 207, startPoint y: 254, endPoint x: 570, endPoint y: 182, distance: 370.2
click at [572, 184] on div "Submitted 0 Status colour #273444 hex #273444 Save Cancel Summaries Total order…" at bounding box center [821, 252] width 1858 height 373
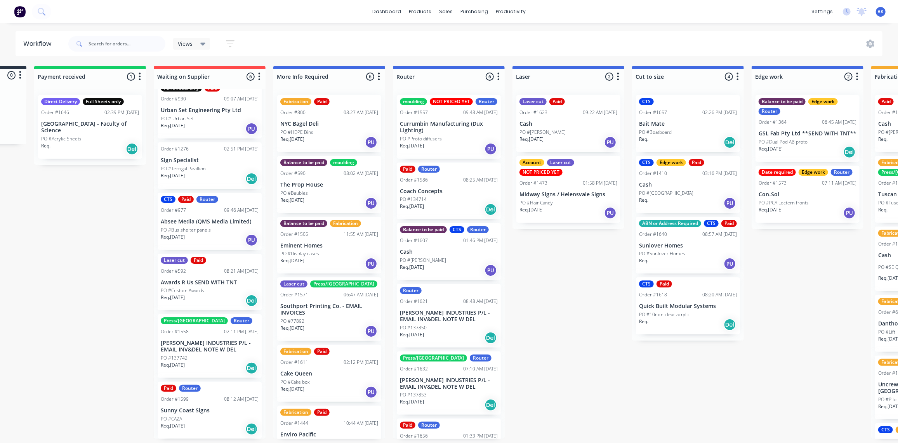
scroll to position [13, 0]
click at [448, 10] on div "sales" at bounding box center [445, 12] width 21 height 12
click at [459, 37] on div "Sales Orders" at bounding box center [475, 37] width 32 height 7
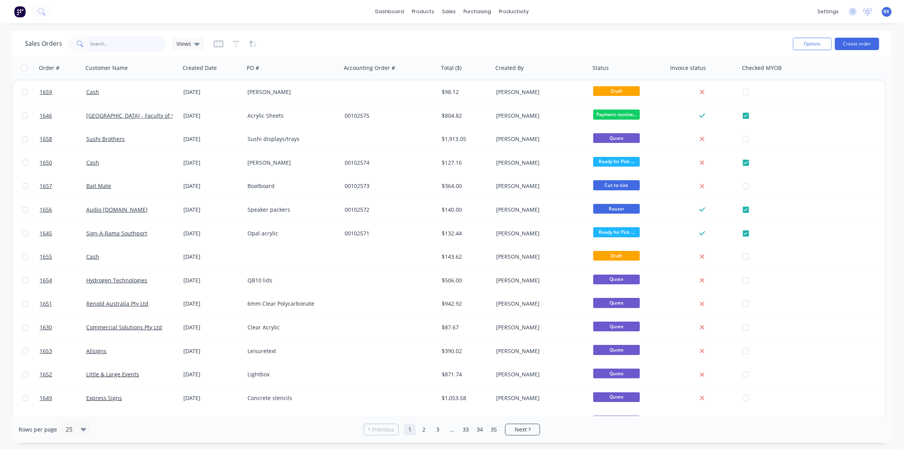
click at [105, 46] on input "text" at bounding box center [128, 44] width 76 height 16
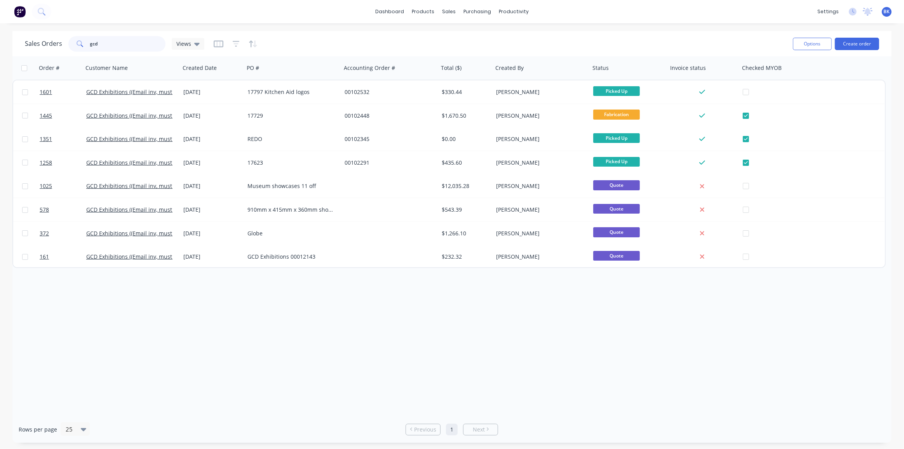
type input "gcd"
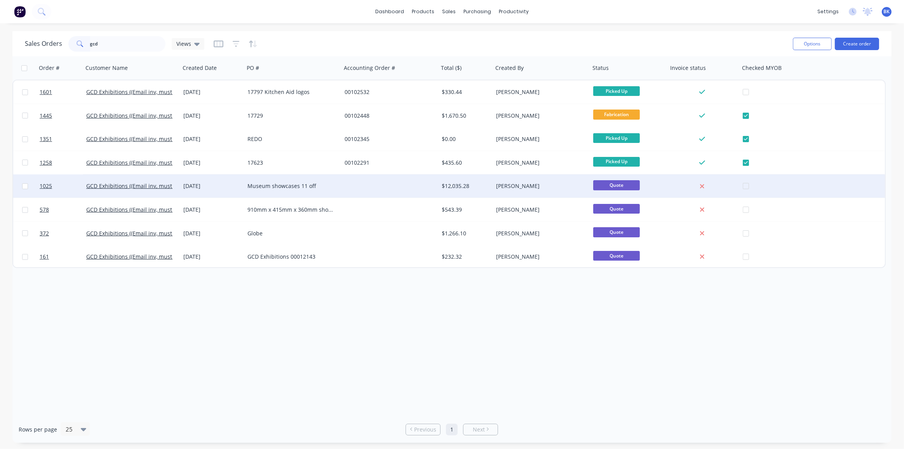
click at [280, 182] on div "Museum showcases 11 off" at bounding box center [290, 186] width 86 height 8
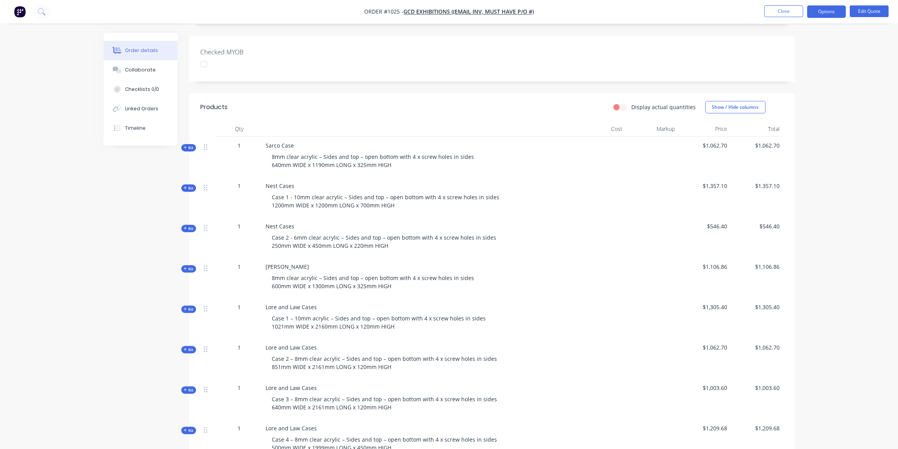
scroll to position [186, 0]
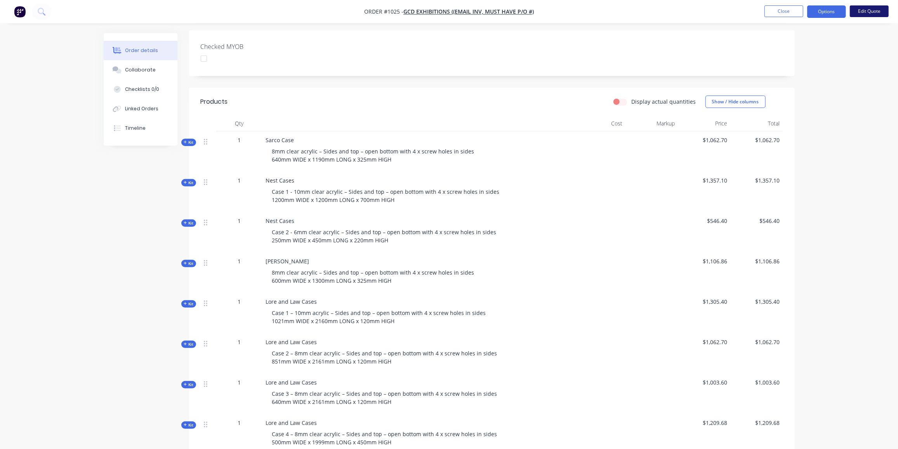
click at [858, 7] on button "Edit Quote" at bounding box center [869, 11] width 39 height 12
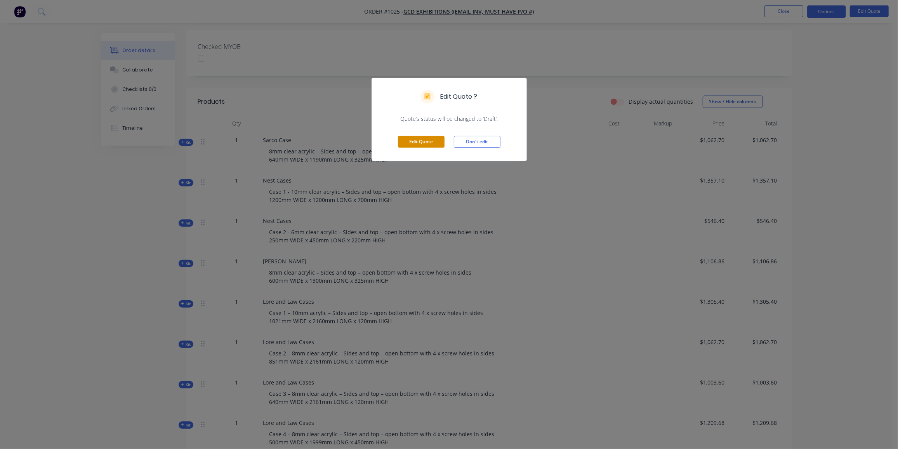
click at [422, 136] on button "Edit Quote" at bounding box center [421, 142] width 47 height 12
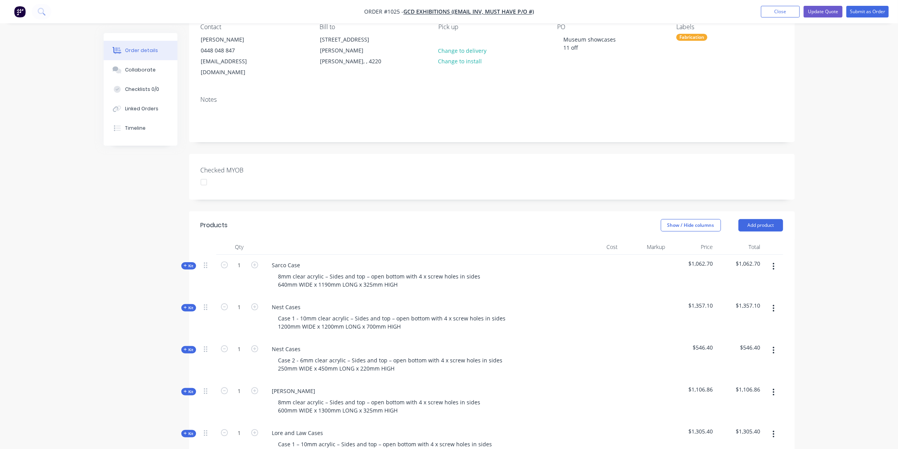
scroll to position [75, 0]
click at [286, 275] on div "8mm clear acrylic – Sides and top – open bottom with 4 x screw holes in sides 6…" at bounding box center [379, 280] width 215 height 19
drag, startPoint x: 332, startPoint y: 274, endPoint x: 326, endPoint y: 276, distance: 6.6
click at [326, 276] on div "8mm clear acrylic – Sides and top – open bottom with 4 x screw holes in sides 6…" at bounding box center [379, 280] width 215 height 19
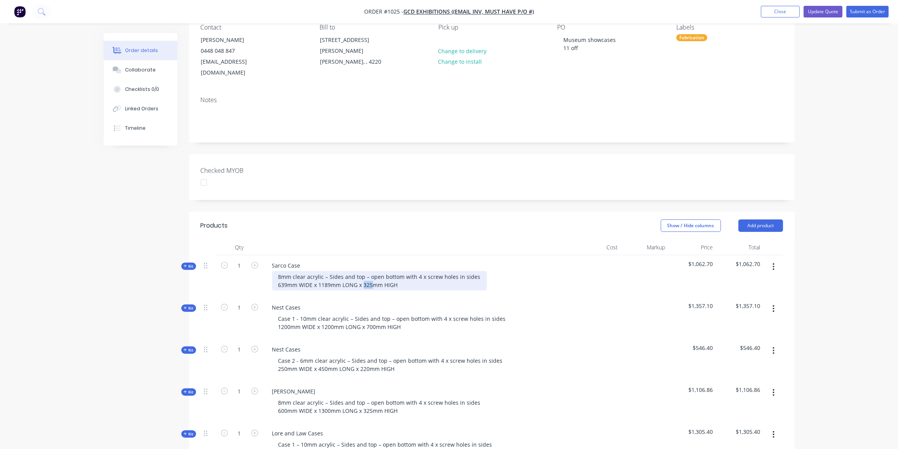
drag, startPoint x: 371, startPoint y: 272, endPoint x: 363, endPoint y: 276, distance: 8.7
click at [363, 276] on div "8mm clear acrylic – Sides and top – open bottom with 4 x screw holes in sides 6…" at bounding box center [379, 280] width 215 height 19
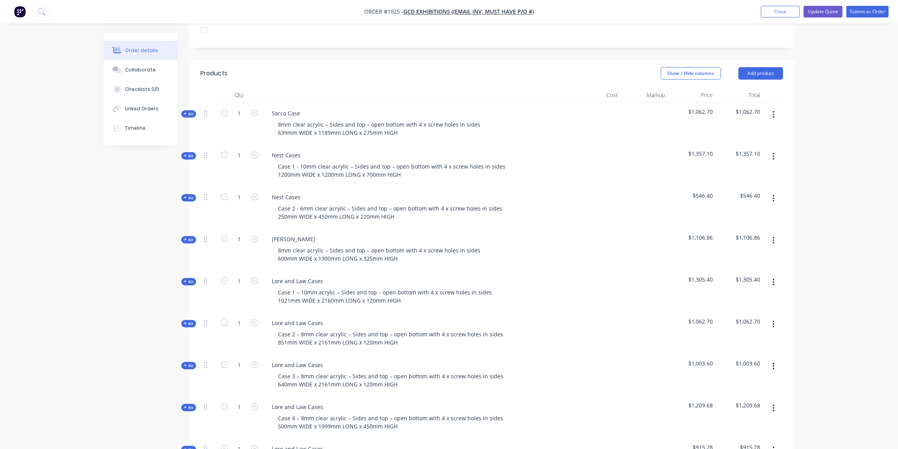
scroll to position [216, 0]
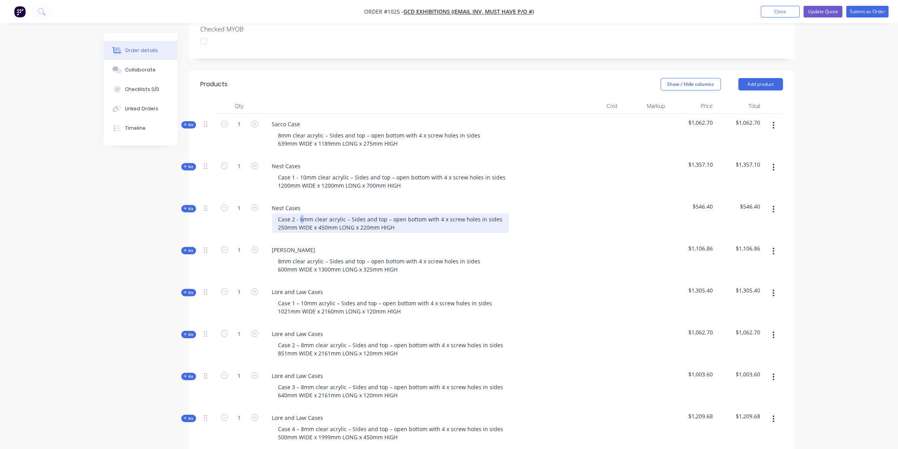
click at [301, 214] on div "Case 2 - 6mm clear acrylic – Sides and top – open bottom with 4 x screw holes i…" at bounding box center [390, 223] width 237 height 19
drag, startPoint x: 294, startPoint y: 205, endPoint x: 292, endPoint y: 209, distance: 4.3
click at [292, 214] on div "Case 2 - 3mm clear acrylic – Sides and top – open bottom with 4 x screw holes i…" at bounding box center [390, 223] width 237 height 19
drag, startPoint x: 369, startPoint y: 216, endPoint x: 363, endPoint y: 218, distance: 5.6
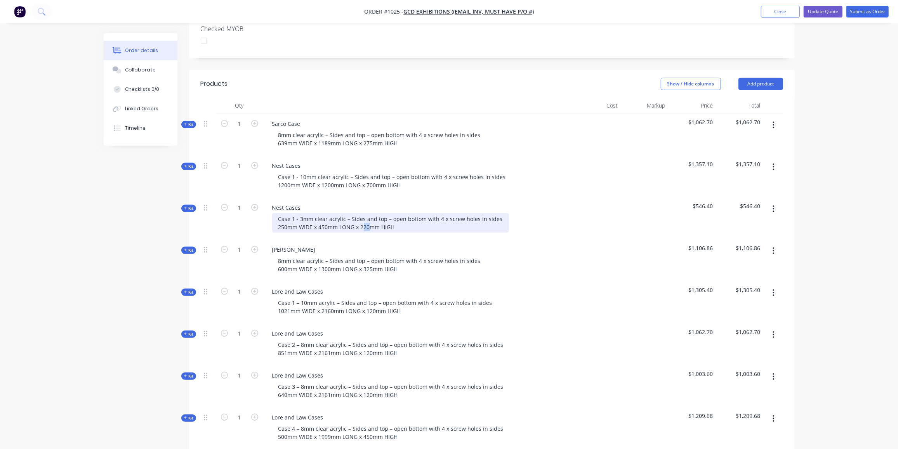
click at [363, 218] on div "Case 1 - 3mm clear acrylic – Sides and top – open bottom with 4 x screw holes i…" at bounding box center [390, 222] width 237 height 19
drag, startPoint x: 287, startPoint y: 215, endPoint x: 282, endPoint y: 216, distance: 4.4
click at [282, 216] on div "Case 1 - 3mm clear acrylic – Sides and top – open bottom with 4 x screw holes i…" at bounding box center [390, 222] width 237 height 19
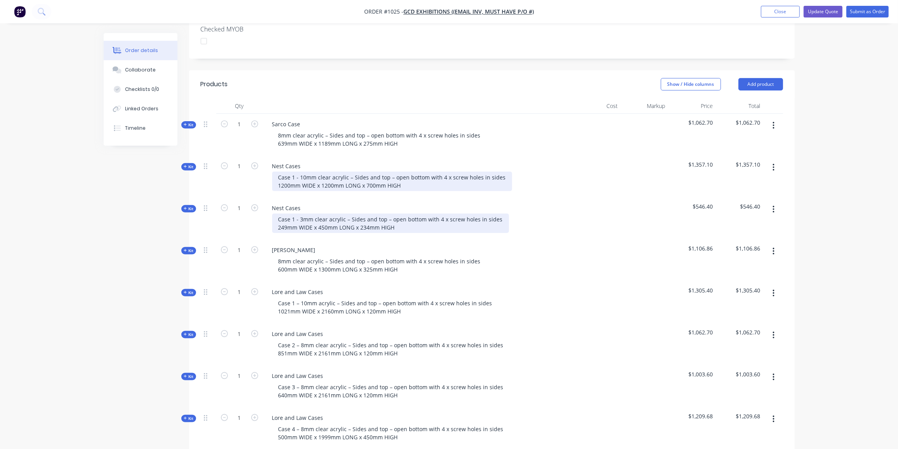
scroll to position [215, 0]
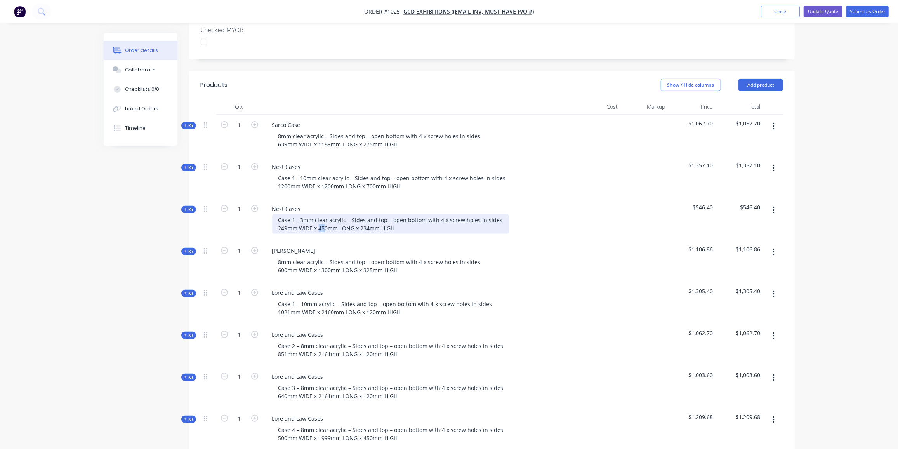
drag, startPoint x: 325, startPoint y: 216, endPoint x: 318, endPoint y: 217, distance: 7.9
click at [318, 217] on div "Case 1 - 3mm clear acrylic – Sides and top – open bottom with 4 x screw holes i…" at bounding box center [390, 223] width 237 height 19
drag, startPoint x: 327, startPoint y: 216, endPoint x: 322, endPoint y: 220, distance: 5.8
click at [322, 220] on div "Case 1 - 3mm clear acrylic – Sides and top – open bottom with 4 x screw holes i…" at bounding box center [390, 223] width 237 height 19
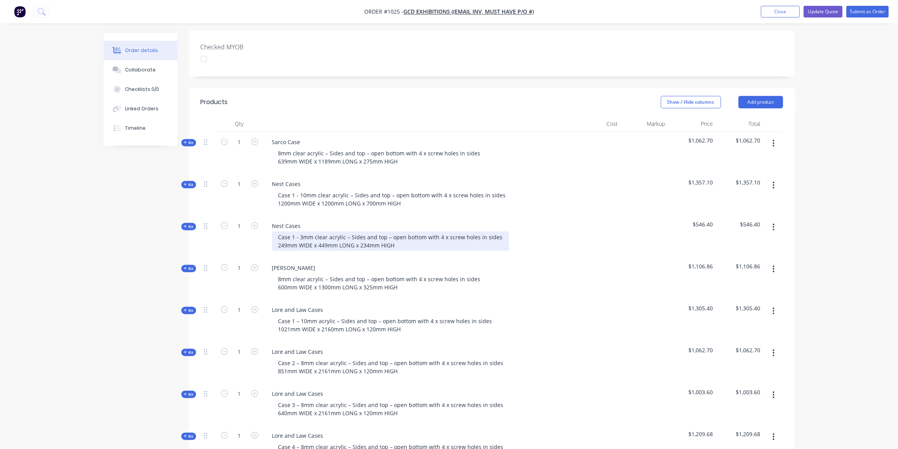
scroll to position [197, 0]
click at [186, 225] on icon at bounding box center [185, 227] width 3 height 4
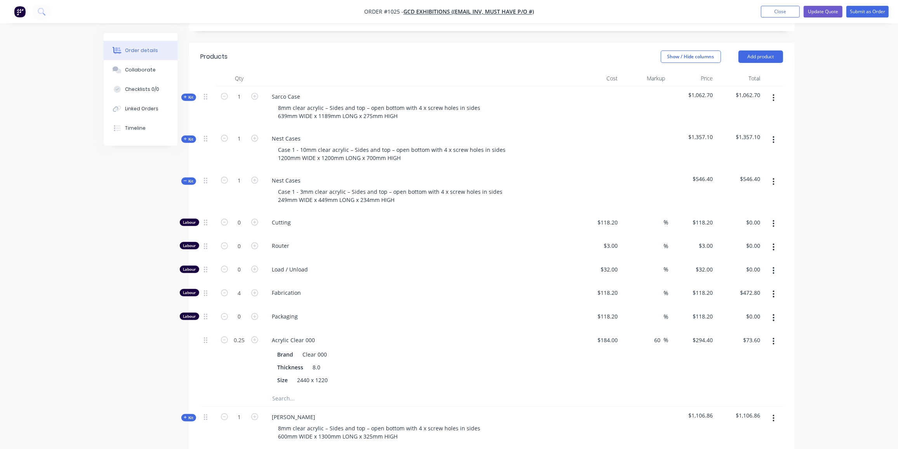
scroll to position [243, 0]
click at [226, 289] on icon "button" at bounding box center [224, 292] width 7 height 7
type input "3"
type input "$354.60"
click at [226, 289] on icon "button" at bounding box center [224, 292] width 7 height 7
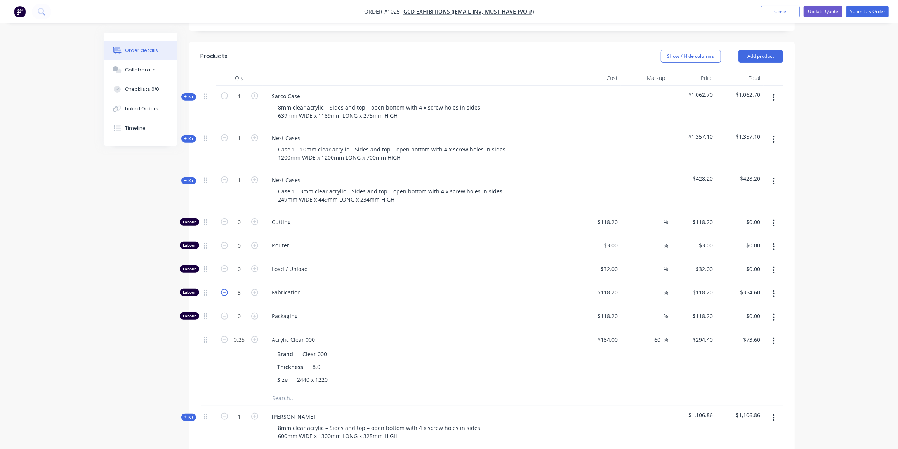
type input "2"
type input "$236.40"
click at [775, 337] on icon "button" at bounding box center [774, 340] width 2 height 7
click at [731, 387] on div "Delete" at bounding box center [746, 392] width 60 height 11
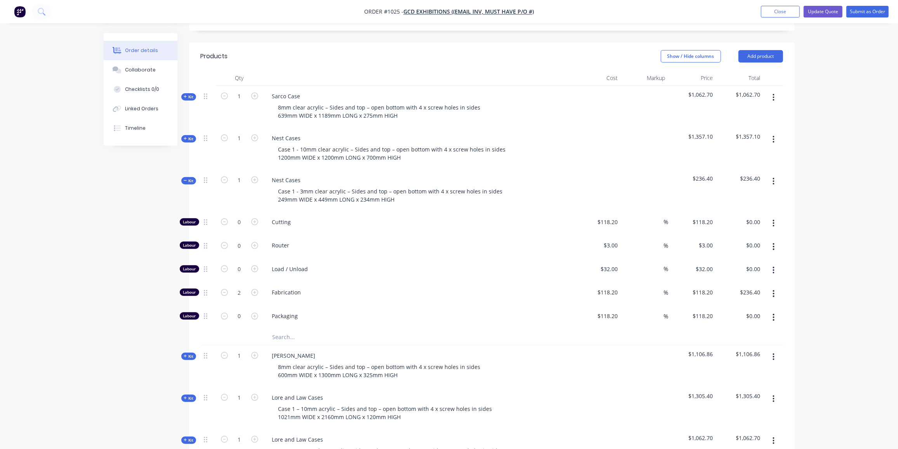
click at [298, 329] on input "text" at bounding box center [349, 337] width 155 height 16
drag, startPoint x: 310, startPoint y: 323, endPoint x: 221, endPoint y: 322, distance: 88.9
click at [223, 329] on div "000 Add 000 to kit No results found" at bounding box center [492, 337] width 582 height 16
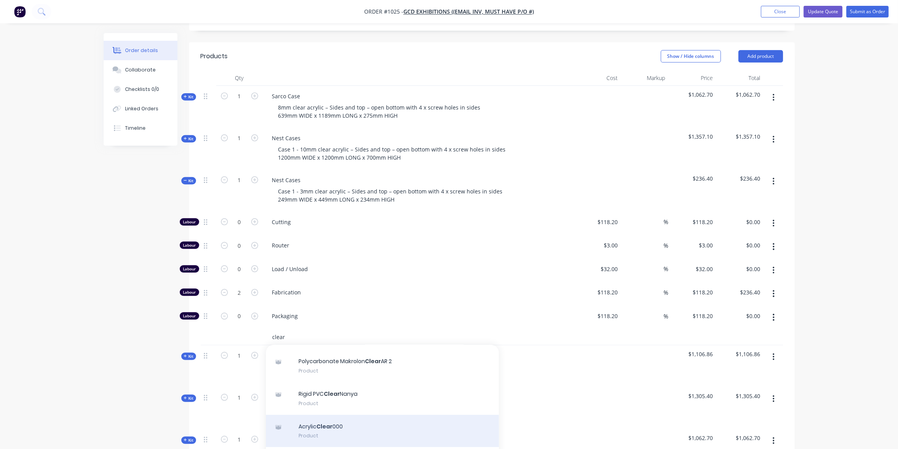
scroll to position [118, 0]
type input "clear"
click at [362, 415] on div "Acrylic Clear 000 Product" at bounding box center [382, 431] width 233 height 33
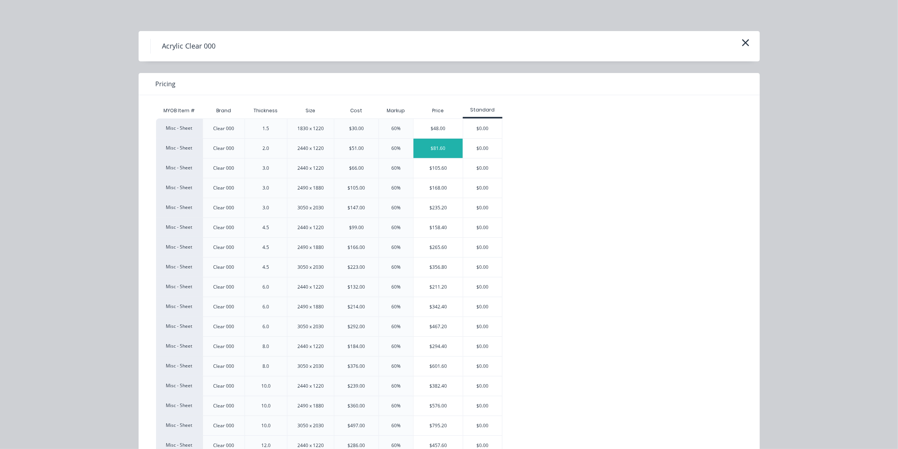
click at [416, 145] on div "$81.60" at bounding box center [438, 148] width 49 height 19
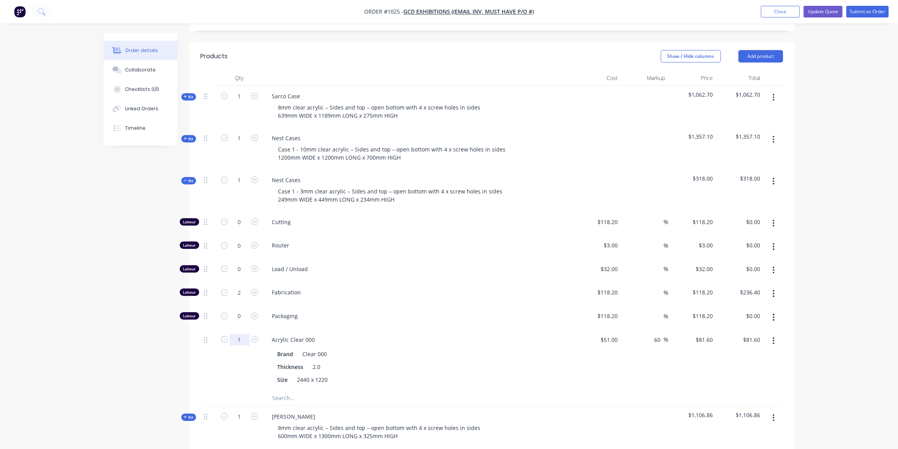
click at [239, 334] on input "1" at bounding box center [239, 340] width 20 height 12
type input "0.25"
type input "$20.40"
click at [186, 178] on span "Kit" at bounding box center [189, 181] width 10 height 6
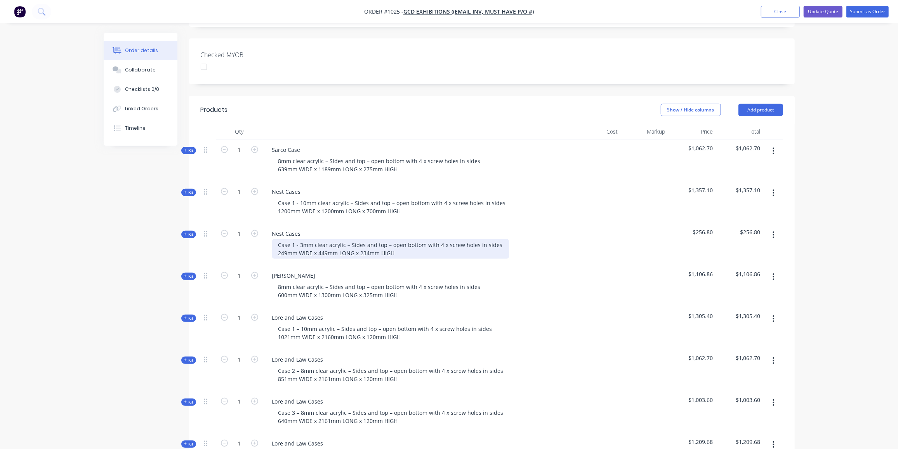
scroll to position [189, 0]
click at [437, 240] on div "Case 1 - 3mm clear acrylic – Sides and top – open bottom with 4 x screw holes i…" at bounding box center [390, 249] width 237 height 19
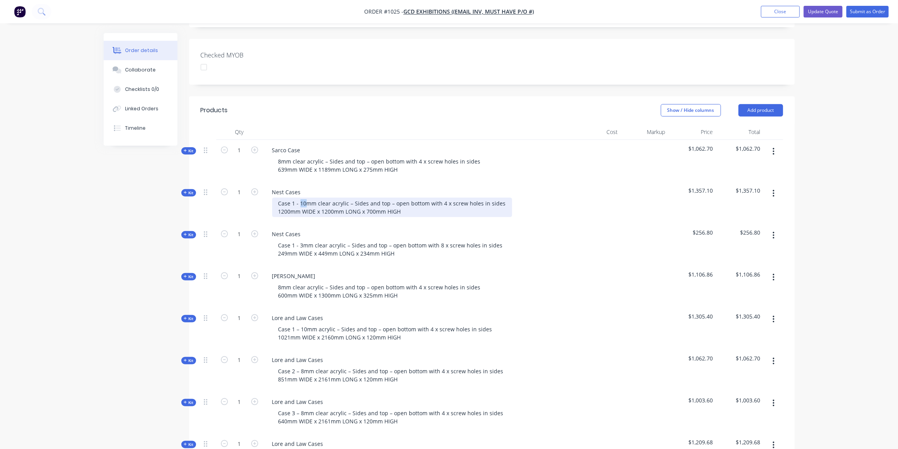
drag, startPoint x: 306, startPoint y: 191, endPoint x: 299, endPoint y: 193, distance: 7.6
click at [299, 198] on div "Case 1 - 10mm clear acrylic – Sides and top – open bottom with 4 x screw holes …" at bounding box center [392, 207] width 240 height 19
click at [294, 198] on div "Case 1 - 6mm clear acrylic – Sides and top – open bottom with 4 x screw holes i…" at bounding box center [390, 207] width 237 height 19
drag, startPoint x: 376, startPoint y: 199, endPoint x: 366, endPoint y: 200, distance: 10.5
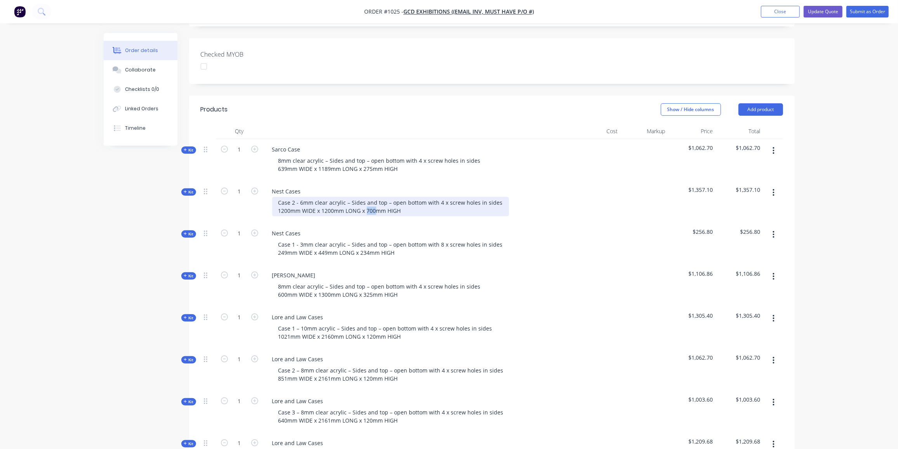
click at [366, 200] on div "Case 2 - 6mm clear acrylic – Sides and top – open bottom with 4 x screw holes i…" at bounding box center [390, 206] width 237 height 19
drag, startPoint x: 290, startPoint y: 200, endPoint x: 282, endPoint y: 200, distance: 7.8
click at [282, 200] on div "Case 2 - 6mm clear acrylic – Sides and top – open bottom with 4 x screw holes i…" at bounding box center [390, 206] width 237 height 19
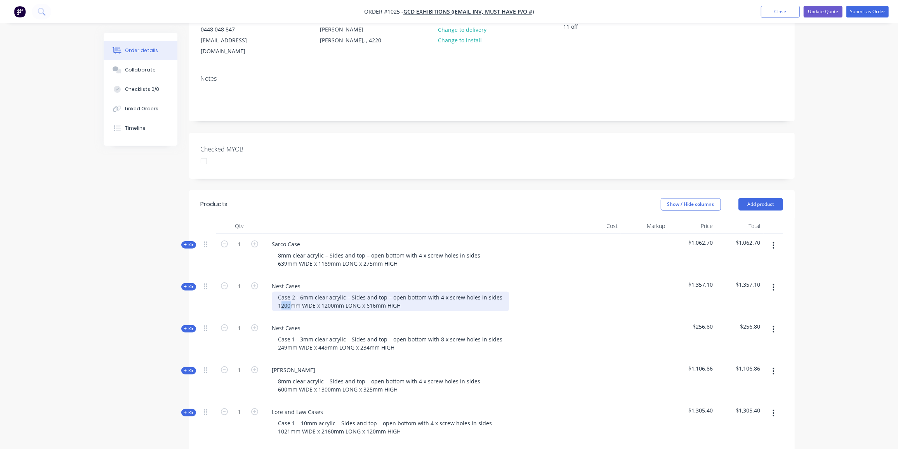
scroll to position [95, 0]
drag, startPoint x: 330, startPoint y: 295, endPoint x: 320, endPoint y: 295, distance: 10.9
click at [320, 295] on div "Case 2 - 6mm clear acrylic – Sides and top – open bottom with 4 x screw holes i…" at bounding box center [390, 301] width 237 height 19
click at [189, 284] on span "Kit" at bounding box center [189, 287] width 10 height 6
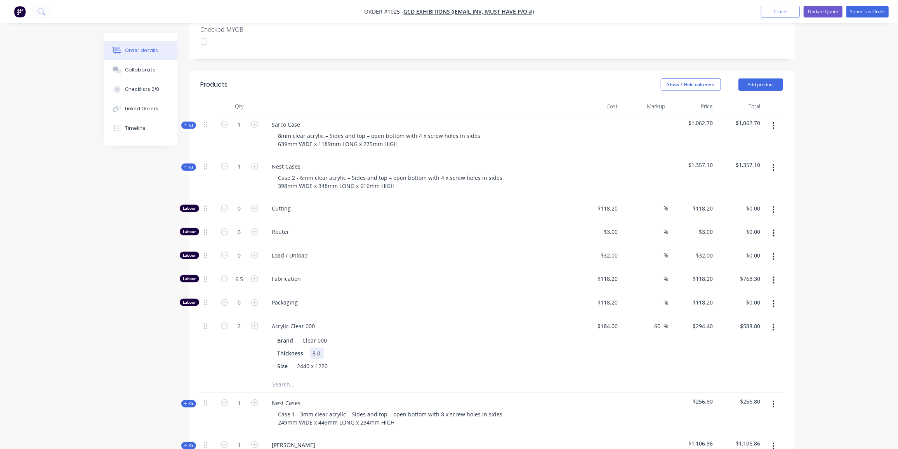
scroll to position [216, 0]
click at [240, 273] on input "6.5" at bounding box center [239, 279] width 20 height 12
type input "4"
type input "$472.80"
click at [243, 273] on input "4" at bounding box center [239, 279] width 20 height 12
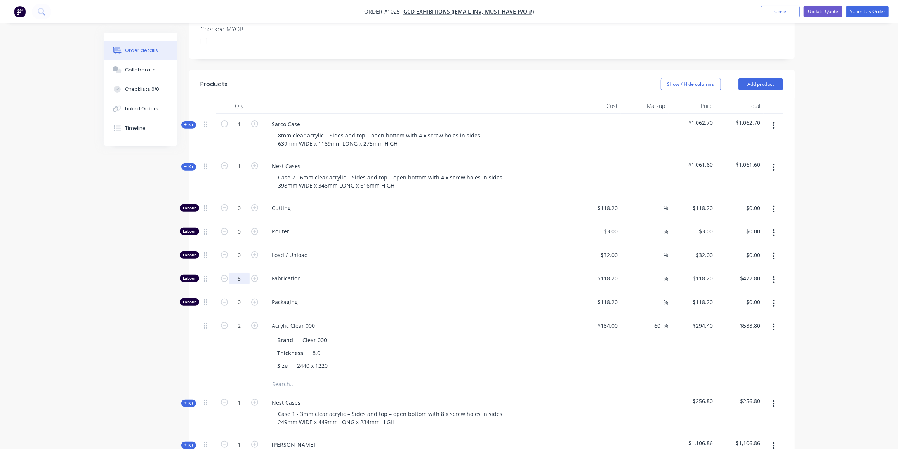
type input "5"
type input "$591.00"
click at [774, 323] on icon "button" at bounding box center [774, 326] width 2 height 7
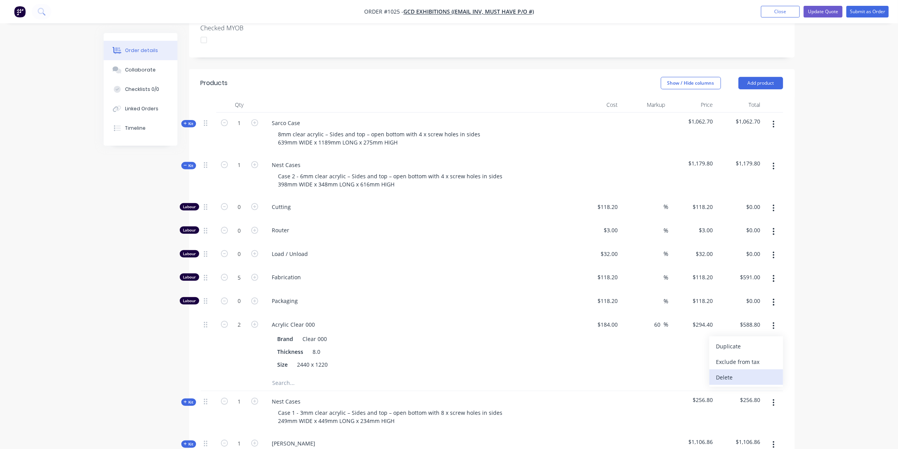
click at [735, 372] on div "Delete" at bounding box center [746, 377] width 60 height 11
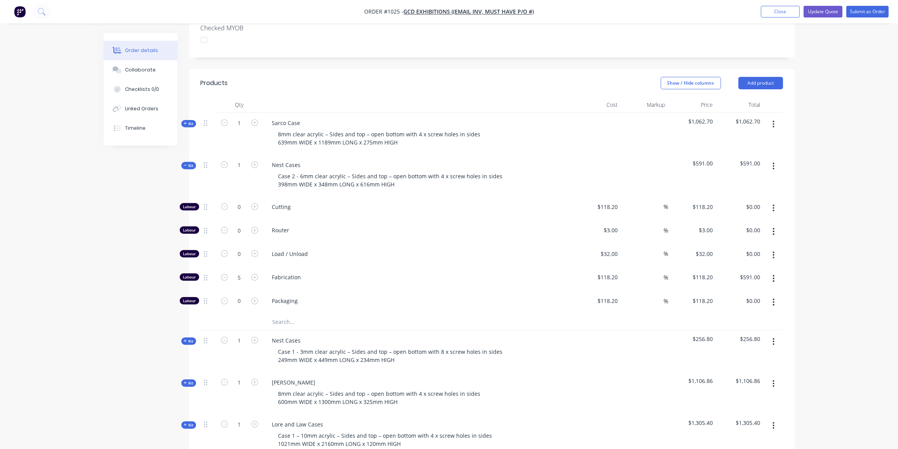
click at [285, 314] on input "text" at bounding box center [349, 322] width 155 height 16
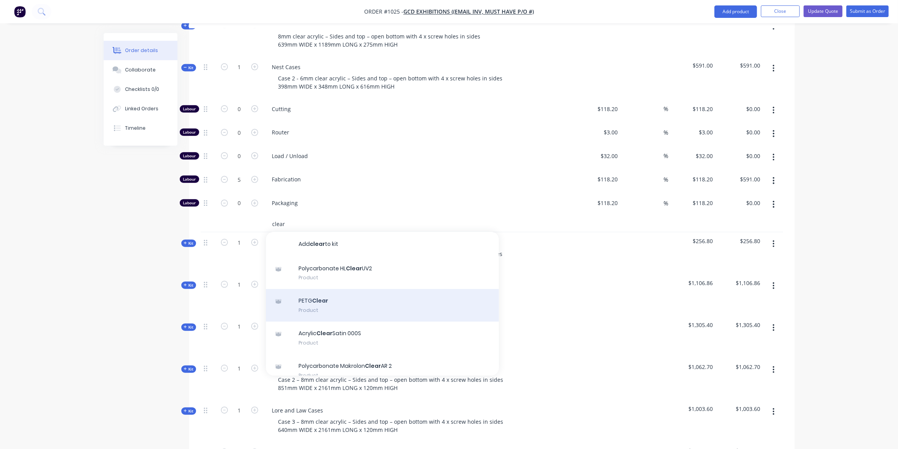
scroll to position [315, 0]
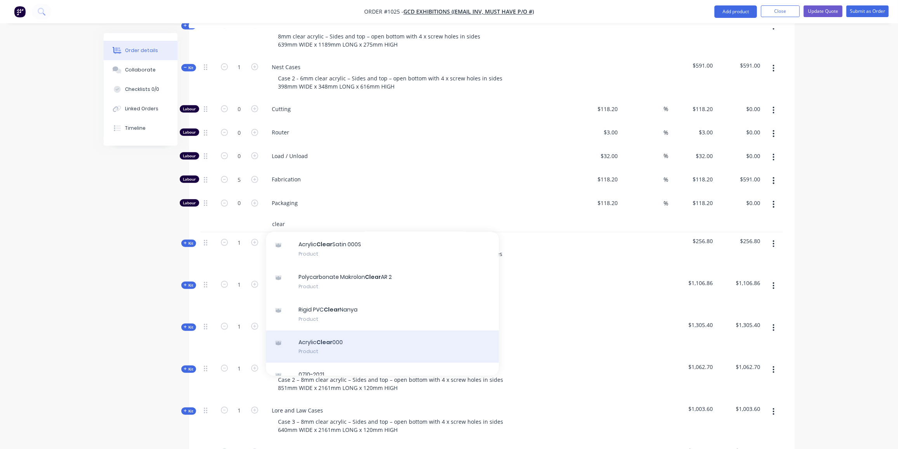
type input "clear"
click at [340, 330] on div "Acrylic Clear 000 Product" at bounding box center [382, 346] width 233 height 33
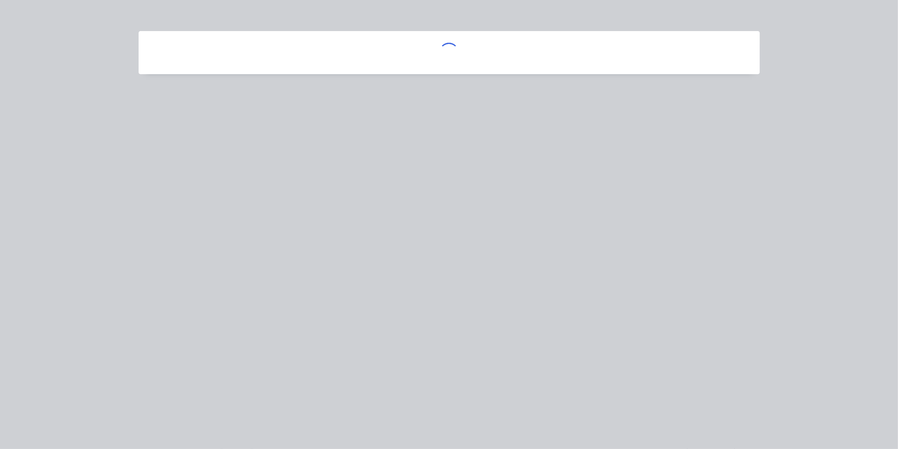
scroll to position [89, 0]
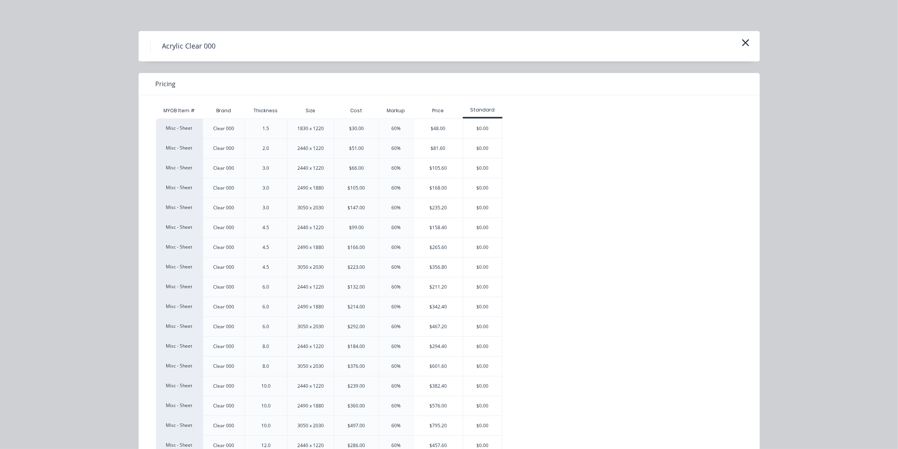
click at [438, 286] on div "$211.20" at bounding box center [438, 286] width 49 height 19
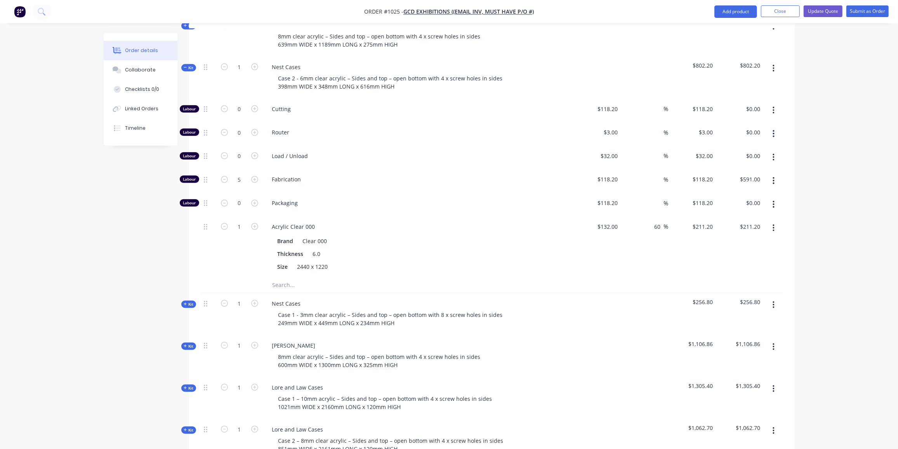
click at [189, 64] on div "Kit" at bounding box center [188, 67] width 15 height 7
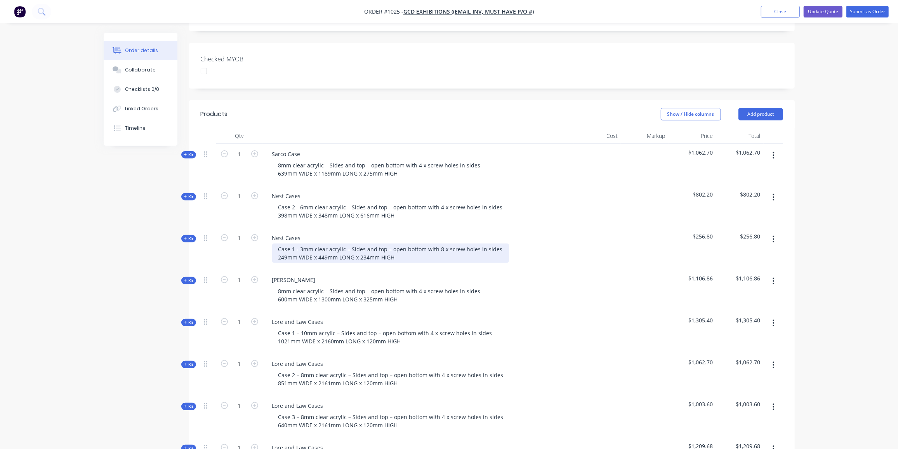
scroll to position [181, 0]
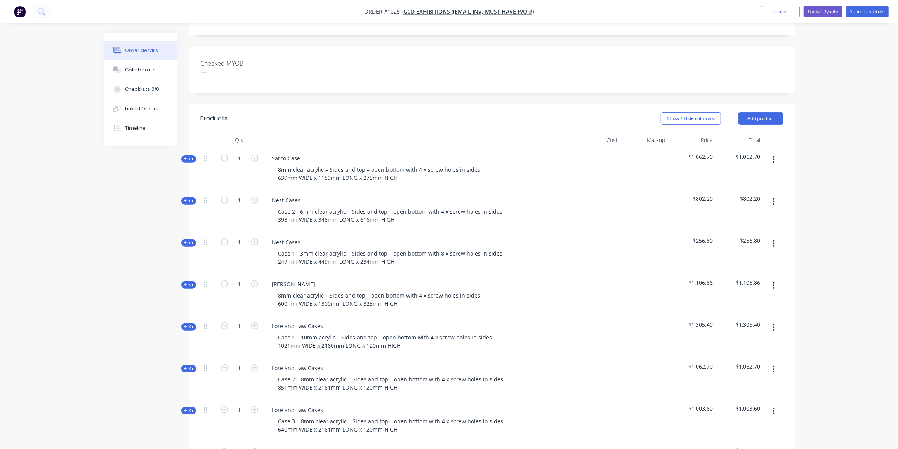
click at [776, 195] on button "button" at bounding box center [774, 202] width 18 height 14
click at [742, 247] on div "Duplicate" at bounding box center [746, 252] width 60 height 11
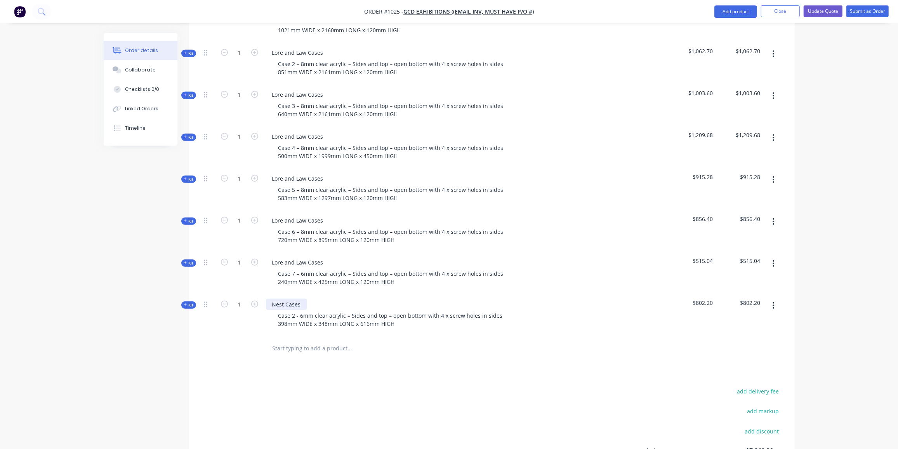
scroll to position [497, 0]
drag, startPoint x: 299, startPoint y: 290, endPoint x: 270, endPoint y: 291, distance: 28.3
click at [270, 299] on div "Nest Cases" at bounding box center [286, 304] width 41 height 11
click at [303, 310] on div "Case 2 - 6mm clear acrylic – Sides and top – open bottom with 4 x screw holes i…" at bounding box center [390, 319] width 237 height 19
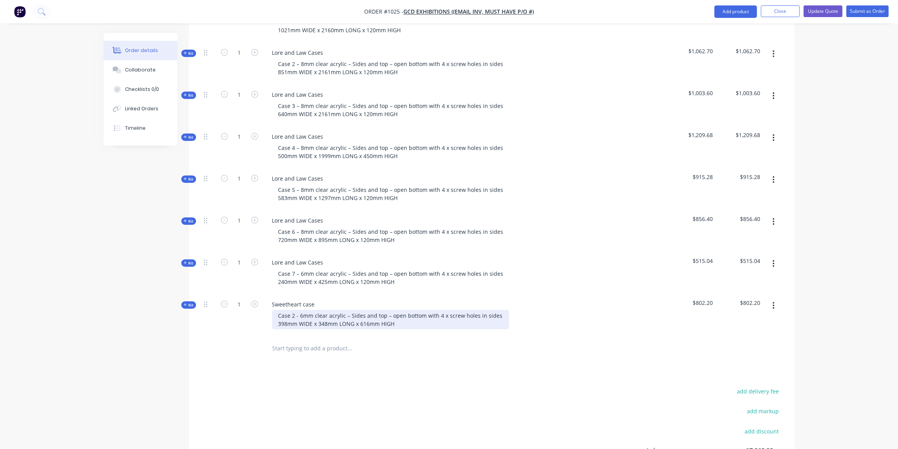
scroll to position [497, 0]
click at [370, 357] on div "Products Show / Hide columns Add product Qty Cost Markup Price Total Kit 1 Sarc…" at bounding box center [492, 168] width 606 height 758
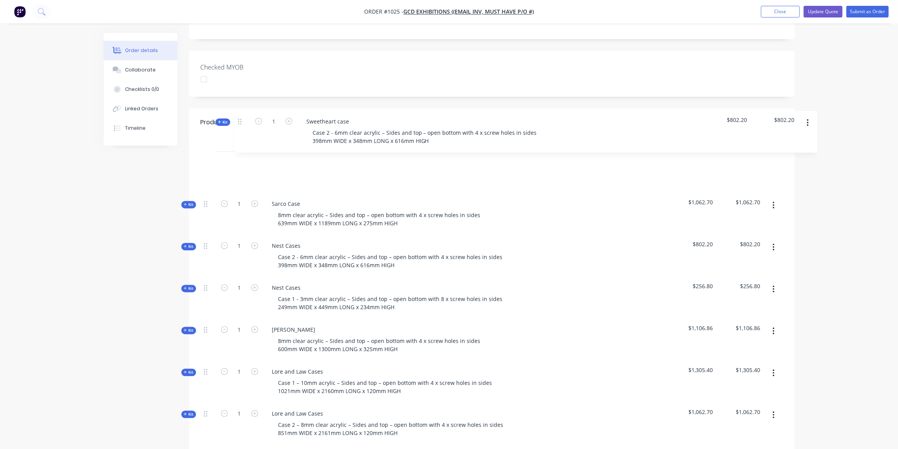
scroll to position [174, 0]
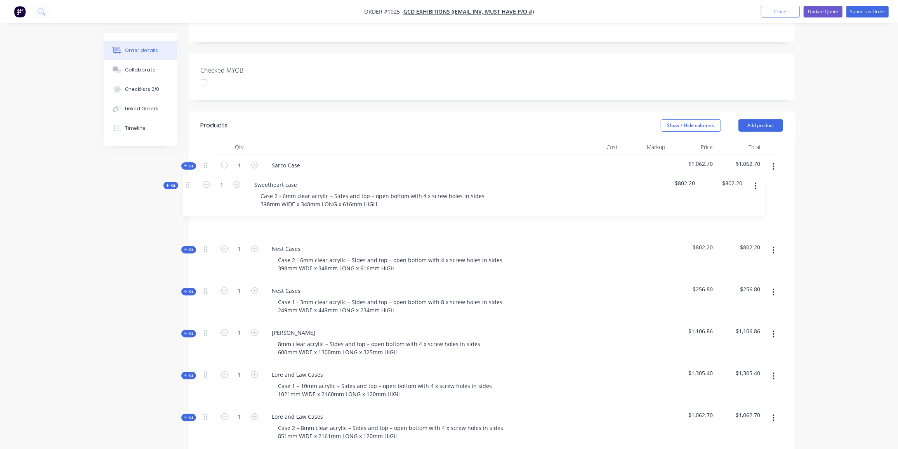
drag, startPoint x: 205, startPoint y: 292, endPoint x: 188, endPoint y: 182, distance: 110.9
click at [188, 182] on div "Created by [PERSON_NAME] Created [DATE] Required [DATE] Assigned to Add team me…" at bounding box center [449, 370] width 691 height 1022
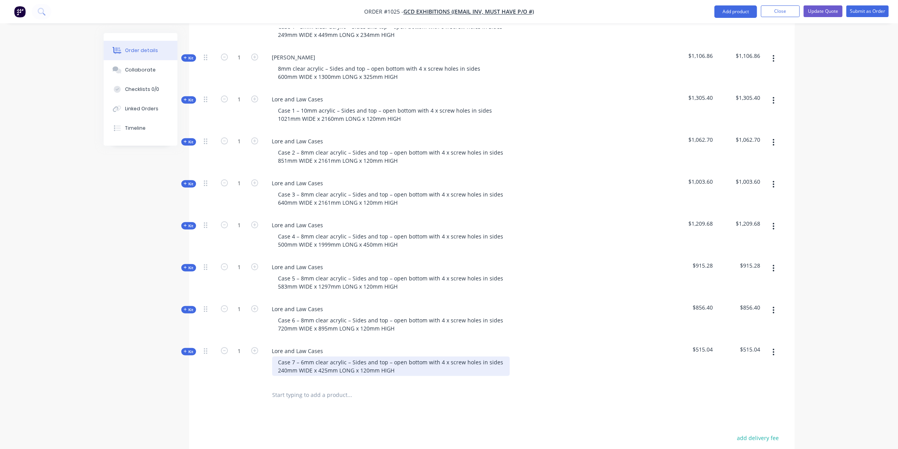
scroll to position [450, 0]
drag, startPoint x: 287, startPoint y: 355, endPoint x: 275, endPoint y: 356, distance: 11.7
click at [275, 356] on div "Case 7 – 6mm clear acrylic – Sides and top – open bottom with 4 x screw holes i…" at bounding box center [391, 365] width 238 height 19
drag, startPoint x: 328, startPoint y: 357, endPoint x: 319, endPoint y: 361, distance: 9.7
click at [319, 361] on div "Case 7 – 6mm clear acrylic – Sides and top – open bottom with 4 x screw holes i…" at bounding box center [391, 365] width 238 height 19
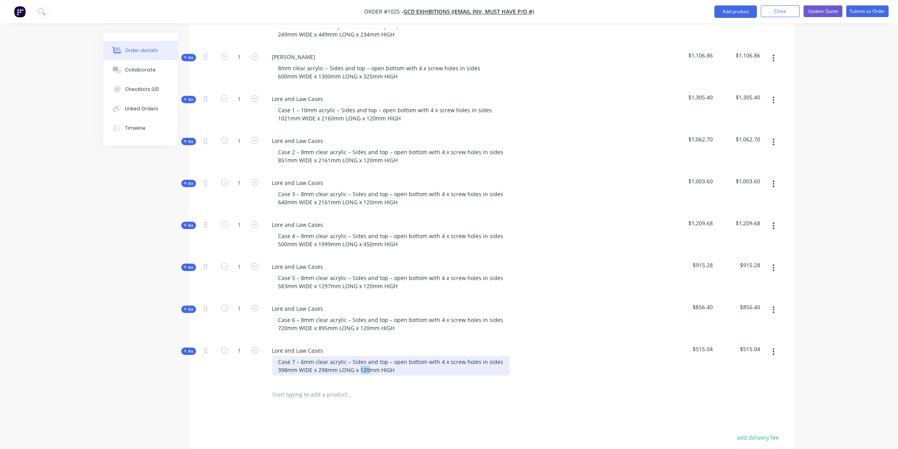
drag, startPoint x: 370, startPoint y: 357, endPoint x: 359, endPoint y: 362, distance: 12.0
click at [359, 362] on div "Lore and Law Cases Case 7 – 6mm clear acrylic – Sides and top – open bottom wit…" at bounding box center [418, 361] width 311 height 42
drag, startPoint x: 322, startPoint y: 338, endPoint x: 273, endPoint y: 336, distance: 49.4
click at [273, 345] on div "Lore and Law Cases" at bounding box center [298, 350] width 64 height 11
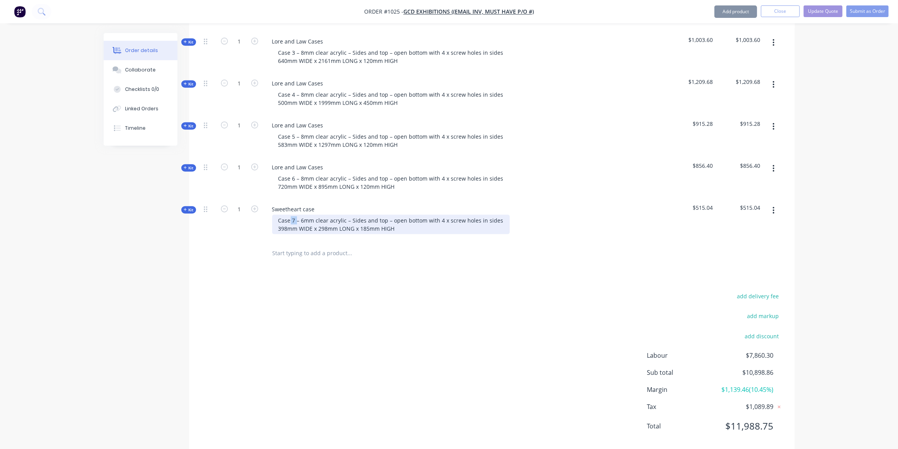
scroll to position [592, 0]
drag, startPoint x: 296, startPoint y: 207, endPoint x: 291, endPoint y: 209, distance: 4.8
click at [291, 214] on div "Case 7 – 6mm clear acrylic – Sides and top – open bottom with 4 x screw holes i…" at bounding box center [391, 223] width 238 height 19
click at [290, 214] on div "Case2– 6mm clear acrylic – Sides and top – open bottom with 4 x screw holes in …" at bounding box center [389, 223] width 235 height 19
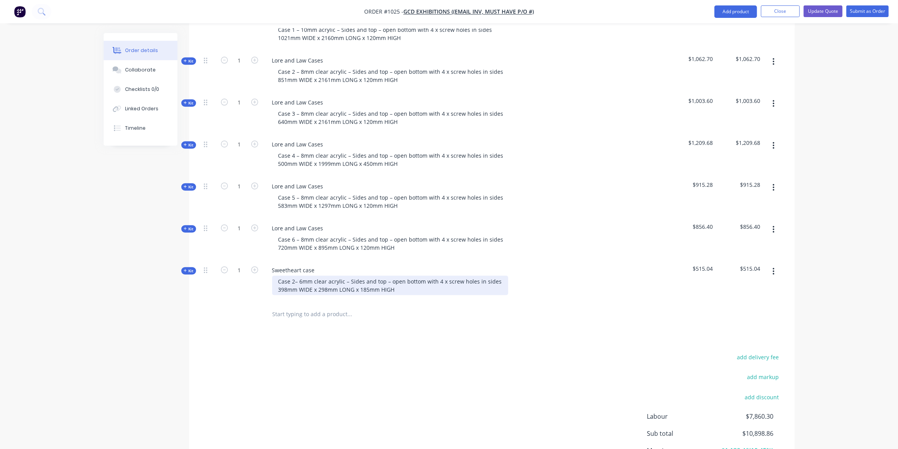
scroll to position [531, 0]
click at [291, 276] on div "Case 2– 6mm clear acrylic – Sides and top – open bottom with 4 x screw holes in…" at bounding box center [390, 285] width 236 height 19
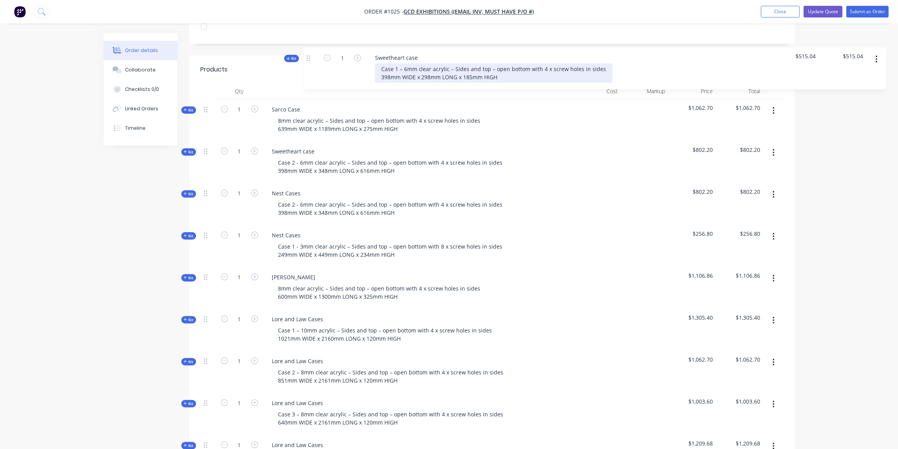
scroll to position [221, 0]
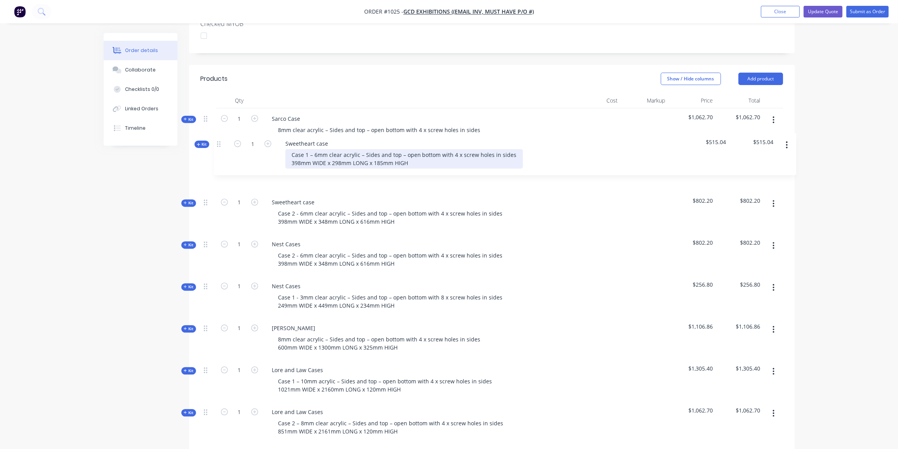
drag, startPoint x: 207, startPoint y: 256, endPoint x: 215, endPoint y: 137, distance: 119.1
click at [215, 137] on div "Kit 1 Sarco Case 8mm clear acrylic – Sides and top – open bottom with 4 x screw…" at bounding box center [492, 359] width 582 height 503
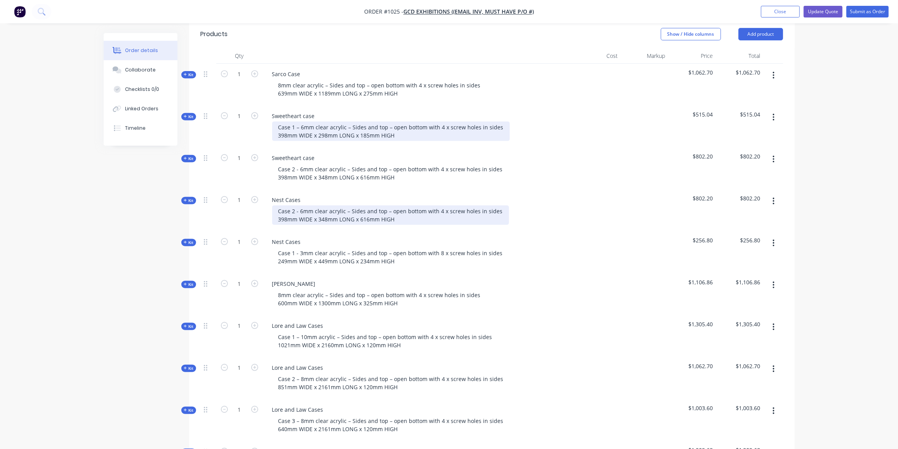
scroll to position [266, 0]
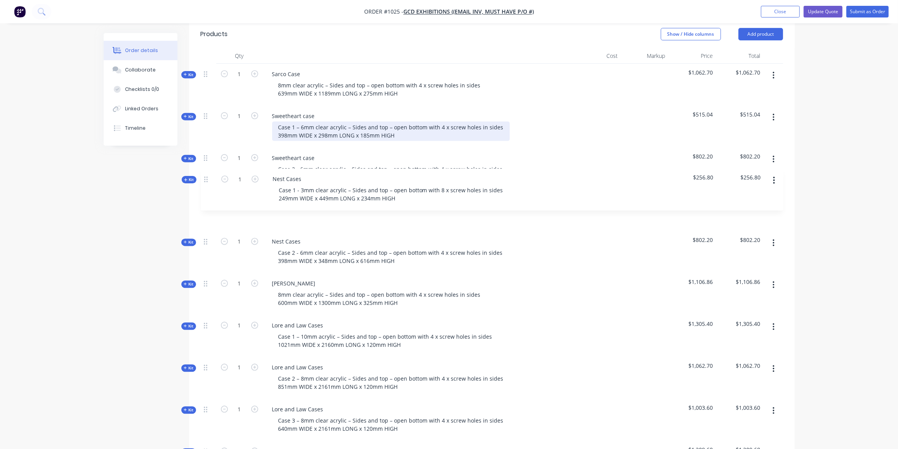
drag, startPoint x: 207, startPoint y: 231, endPoint x: 204, endPoint y: 175, distance: 56.0
click at [204, 175] on div "Kit 1 Sarco Case 8mm clear acrylic – Sides and top – open bottom with 4 x screw…" at bounding box center [492, 315] width 582 height 503
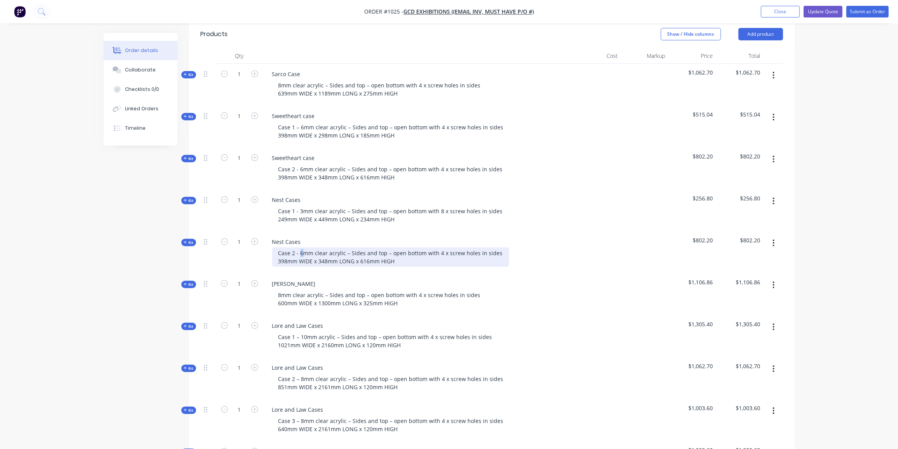
click at [300, 247] on div "Case 2 - 6mm clear acrylic – Sides and top – open bottom with 4 x screw holes i…" at bounding box center [390, 256] width 237 height 19
drag, startPoint x: 287, startPoint y: 248, endPoint x: 272, endPoint y: 252, distance: 15.5
click at [272, 252] on div "Case 2 - 10mm clear acrylic – Sides and top – open bottom with 4 x screw holes …" at bounding box center [392, 256] width 240 height 19
drag, startPoint x: 322, startPoint y: 249, endPoint x: 330, endPoint y: 249, distance: 8.2
click at [330, 249] on div "Case 2 - 10mm clear acrylic – Sides and top – open bottom with 4 x screw holes …" at bounding box center [392, 256] width 240 height 19
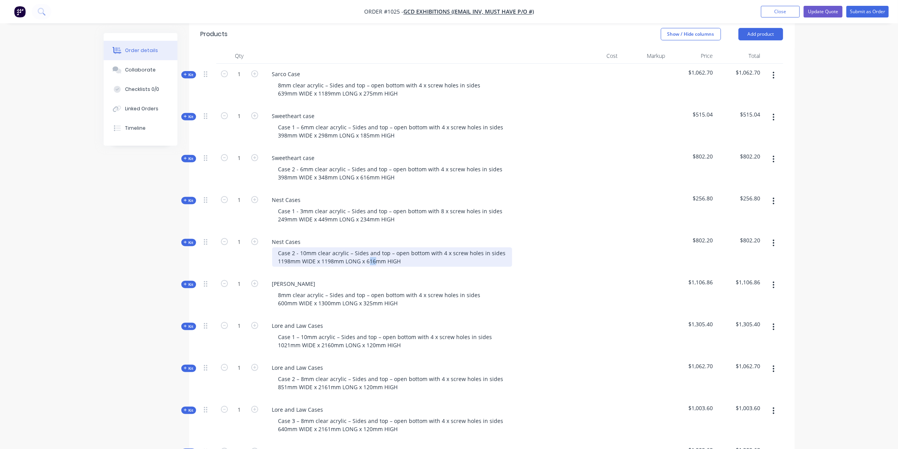
drag, startPoint x: 375, startPoint y: 249, endPoint x: 370, endPoint y: 250, distance: 5.3
click at [370, 250] on div "Case 2 - 10mm clear acrylic – Sides and top – open bottom with 4 x screw holes …" at bounding box center [392, 256] width 240 height 19
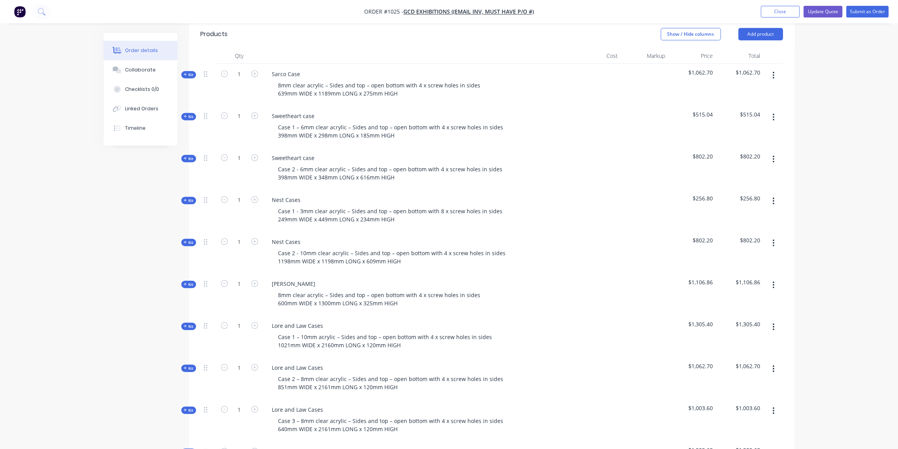
click at [530, 273] on div "Sheild Case 8mm clear acrylic – Sides and top – open bottom with 4 x screw hole…" at bounding box center [418, 294] width 311 height 42
click at [187, 240] on icon at bounding box center [185, 242] width 3 height 4
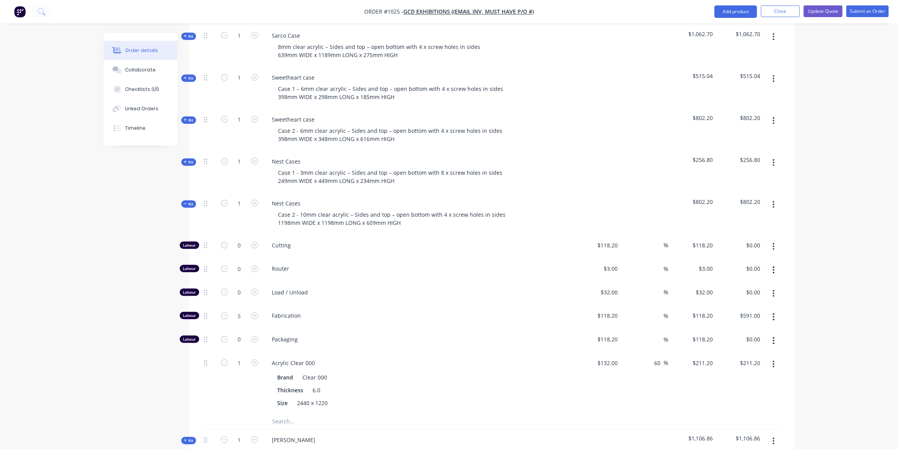
scroll to position [304, 0]
click at [239, 309] on input "5" at bounding box center [239, 315] width 20 height 12
type input "8"
type input "$945.60"
click at [164, 379] on div "Created by [PERSON_NAME] Created [DATE] Required [DATE] Assigned to Add team me…" at bounding box center [449, 337] width 691 height 1217
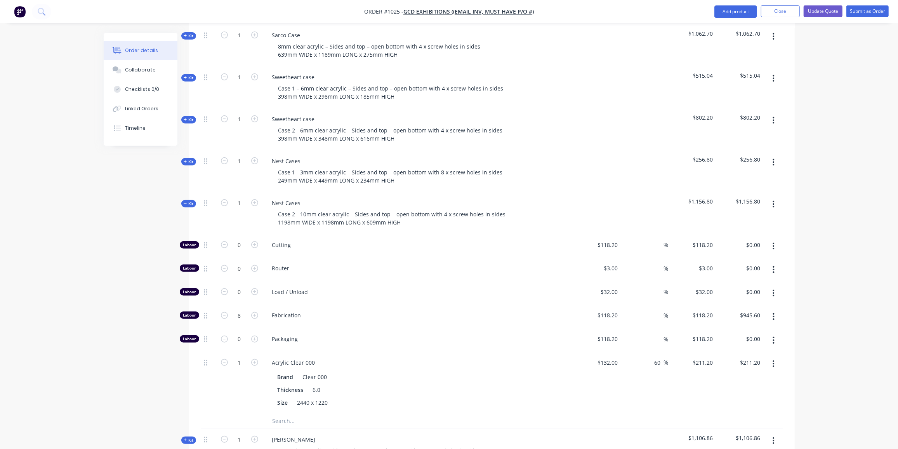
click at [775, 360] on icon "button" at bounding box center [774, 363] width 2 height 7
click at [730, 410] on div "Delete" at bounding box center [746, 415] width 60 height 11
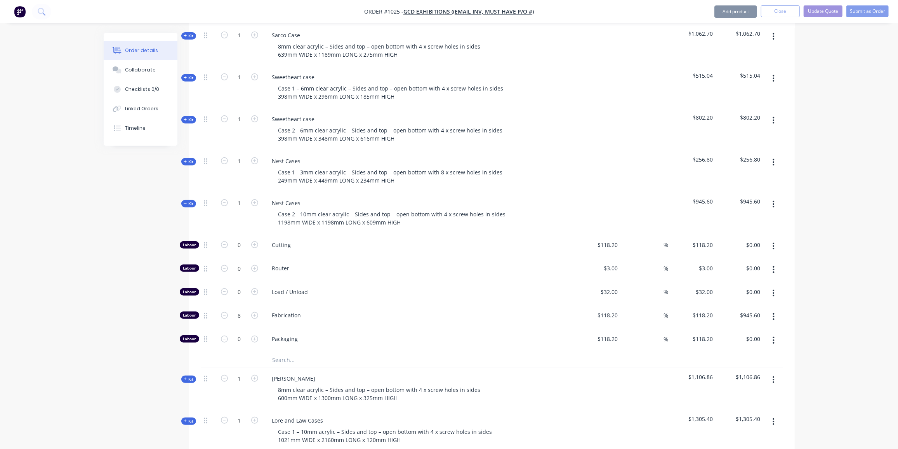
click at [285, 352] on input "text" at bounding box center [349, 360] width 155 height 16
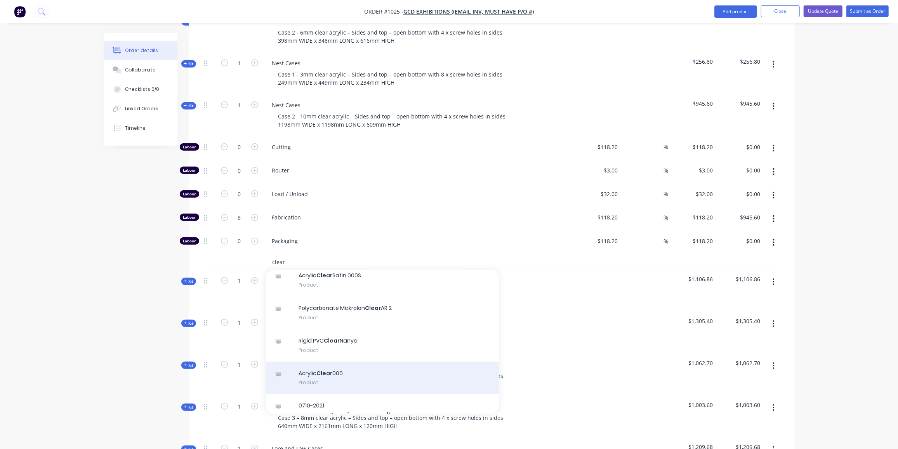
scroll to position [97, 0]
type input "clear"
click at [340, 361] on div "Acrylic Clear 000 Product" at bounding box center [382, 377] width 233 height 33
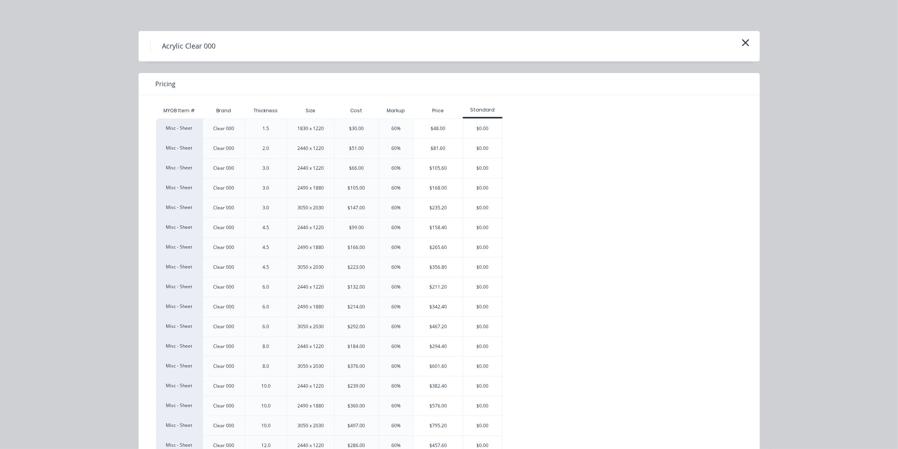
click at [448, 385] on div "$382.40" at bounding box center [438, 385] width 49 height 19
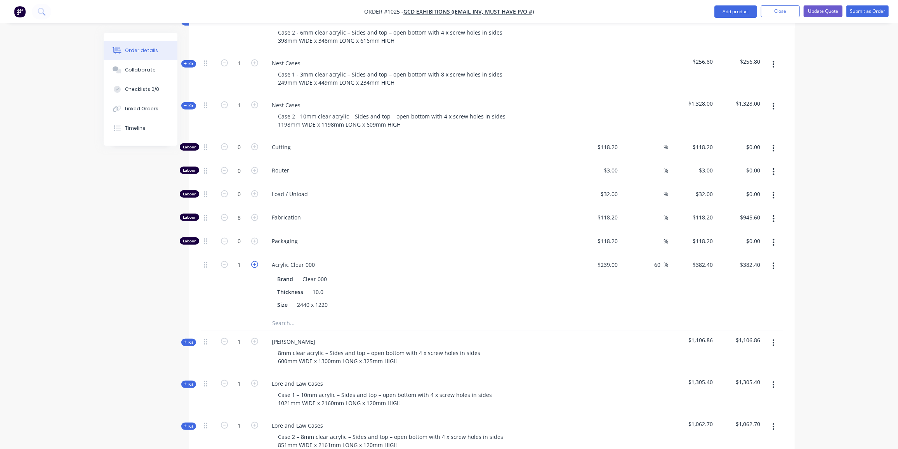
click at [254, 261] on icon "button" at bounding box center [254, 264] width 7 height 7
type input "2"
type input "$764.80"
click at [115, 263] on div "Created by [PERSON_NAME] Created [DATE] Required [DATE] Assigned to Add team me…" at bounding box center [449, 239] width 691 height 1217
click at [189, 103] on span "Kit" at bounding box center [189, 106] width 10 height 6
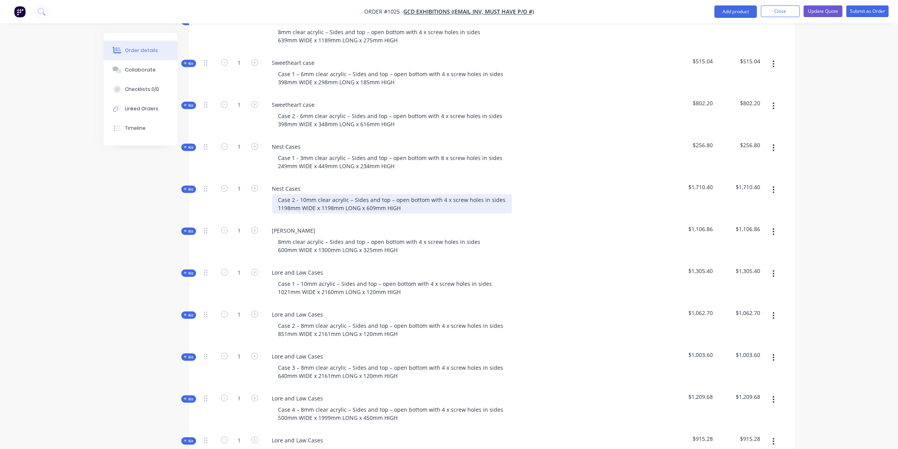
scroll to position [319, 0]
click at [440, 194] on div "Case 2 - 10mm clear acrylic – Sides and top – open bottom with 4 x screw holes …" at bounding box center [392, 203] width 240 height 19
click at [183, 186] on div "Kit" at bounding box center [188, 189] width 15 height 7
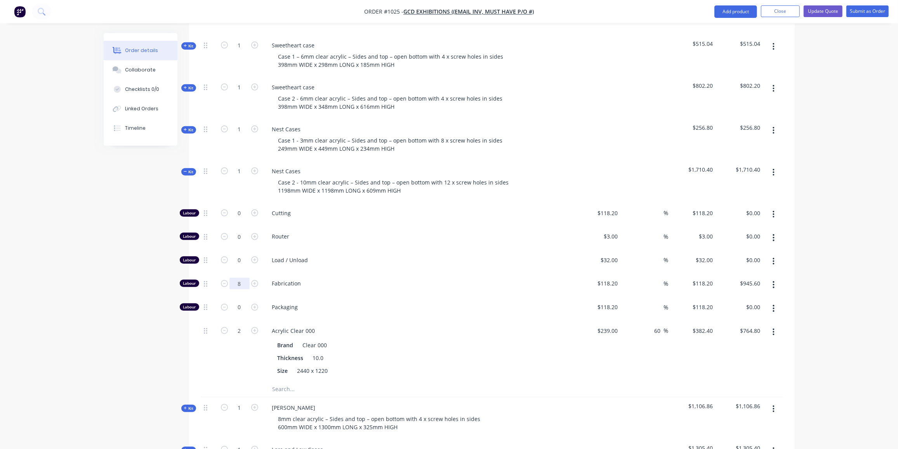
scroll to position [336, 0]
click at [239, 278] on input "8" at bounding box center [239, 284] width 20 height 12
type input "6"
type input "$709.20"
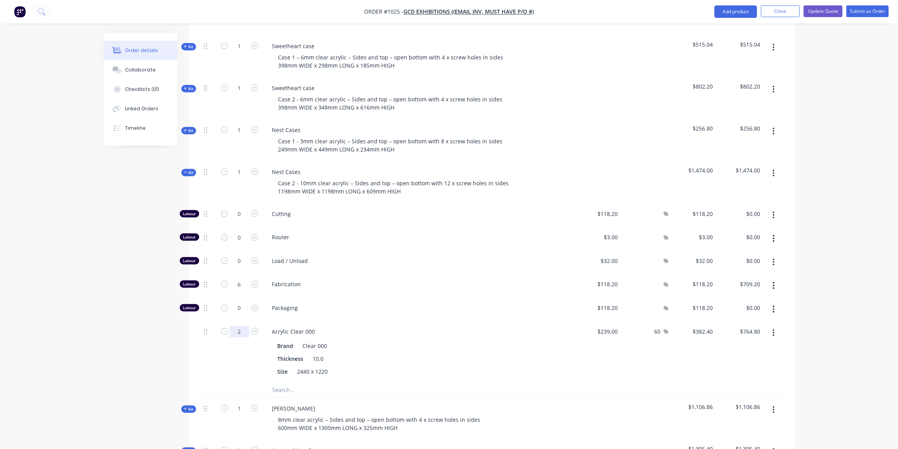
click at [242, 326] on input "2" at bounding box center [239, 332] width 20 height 12
type input "1.5"
type input "$573.60"
click at [48, 257] on div "Order details Collaborate Checklists 0/0 Linked Orders Timeline Order details C…" at bounding box center [449, 289] width 898 height 1250
click at [239, 278] on input "6" at bounding box center [239, 284] width 20 height 12
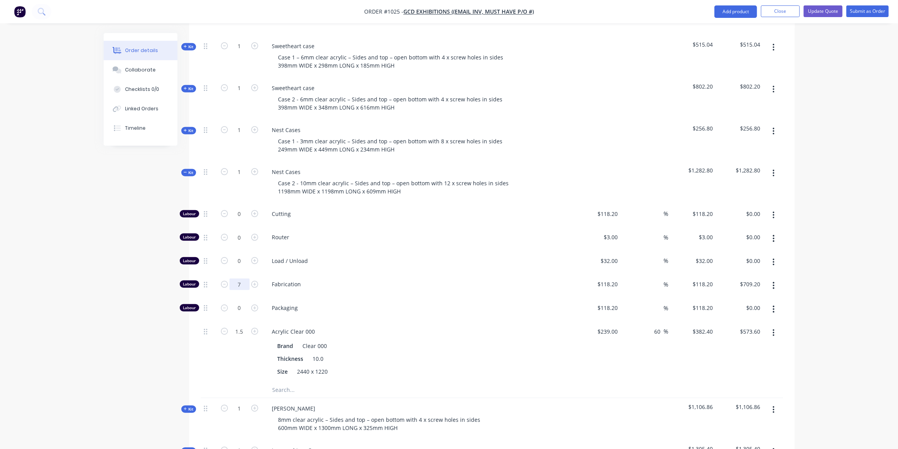
type input "7"
type input "$827.40"
click at [239, 278] on input "7" at bounding box center [239, 284] width 20 height 12
type input "6.5"
type input "$768.30"
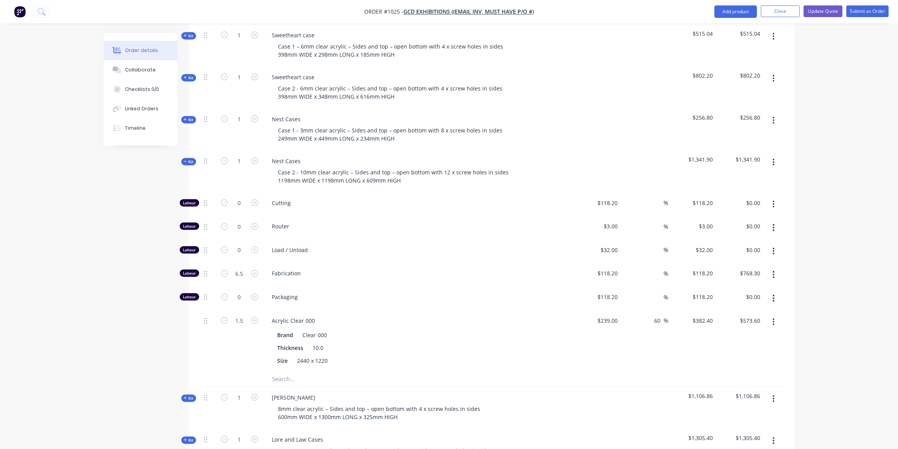
scroll to position [348, 0]
click at [80, 297] on div "Order details Collaborate Checklists 0/0 Linked Orders Timeline Order details C…" at bounding box center [449, 277] width 898 height 1250
click at [235, 313] on input "1.5" at bounding box center [239, 319] width 20 height 12
click at [241, 266] on input "6.5" at bounding box center [239, 272] width 20 height 12
type input "8"
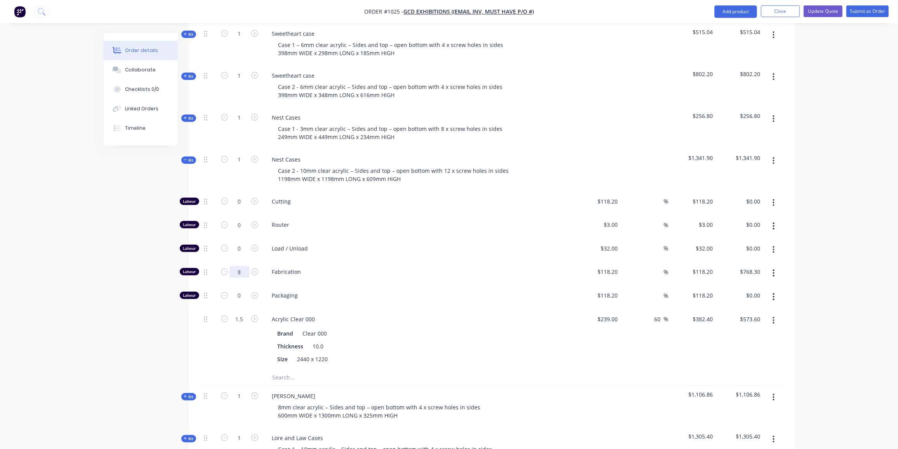
type input "$945.60"
click at [242, 313] on input "1.5" at bounding box center [239, 319] width 20 height 12
type input "1.25"
type input "$478.00"
click at [233, 313] on input "1.25" at bounding box center [239, 319] width 20 height 12
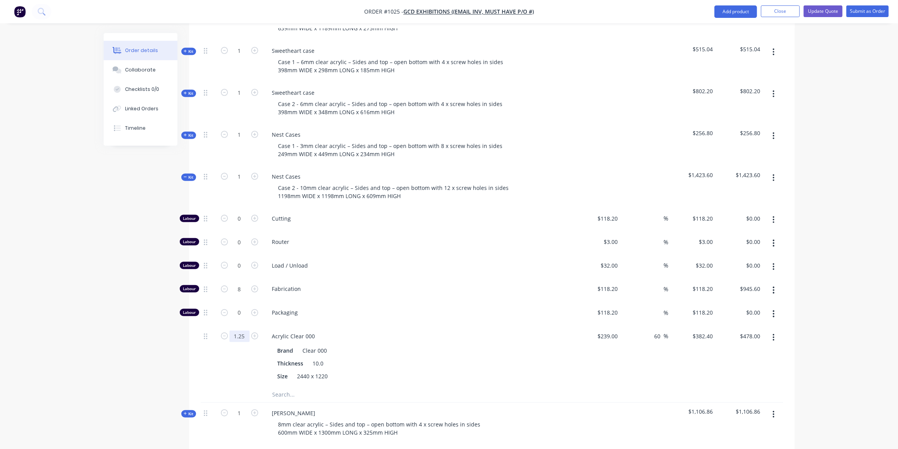
scroll to position [331, 0]
type input "1.5"
type input "$573.60"
click at [184, 174] on span "Kit" at bounding box center [189, 177] width 10 height 6
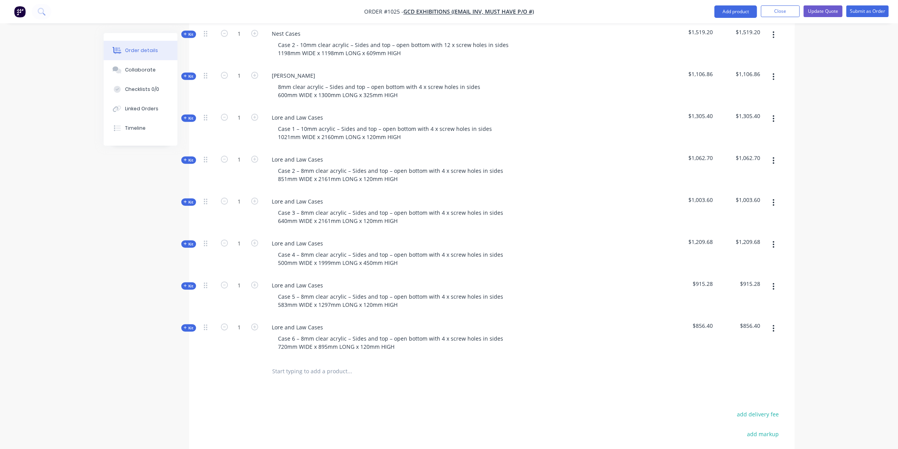
scroll to position [485, 0]
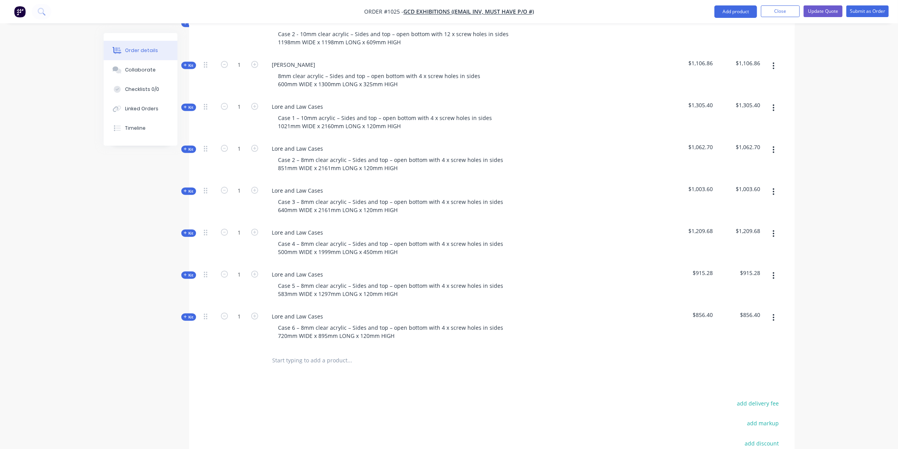
click at [774, 314] on icon "button" at bounding box center [774, 317] width 2 height 7
click at [736, 379] on div "Delete" at bounding box center [746, 384] width 60 height 11
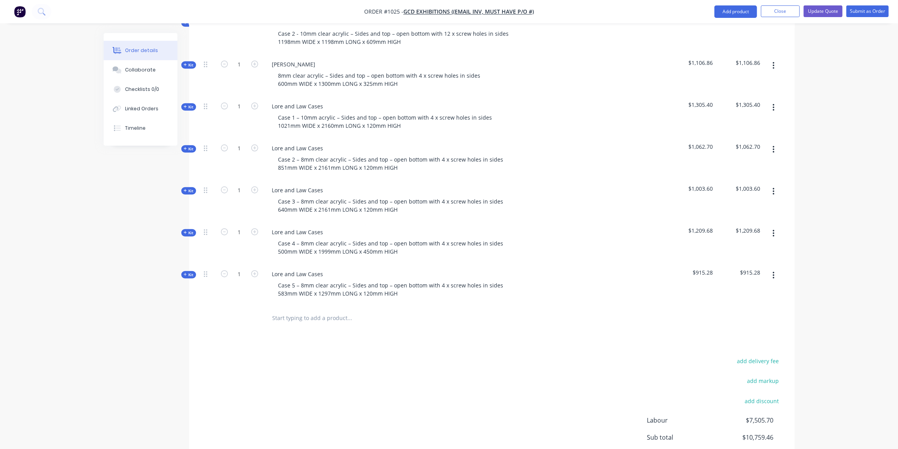
click at [774, 271] on icon "button" at bounding box center [774, 275] width 2 height 9
click at [731, 336] on div "Delete" at bounding box center [746, 341] width 60 height 11
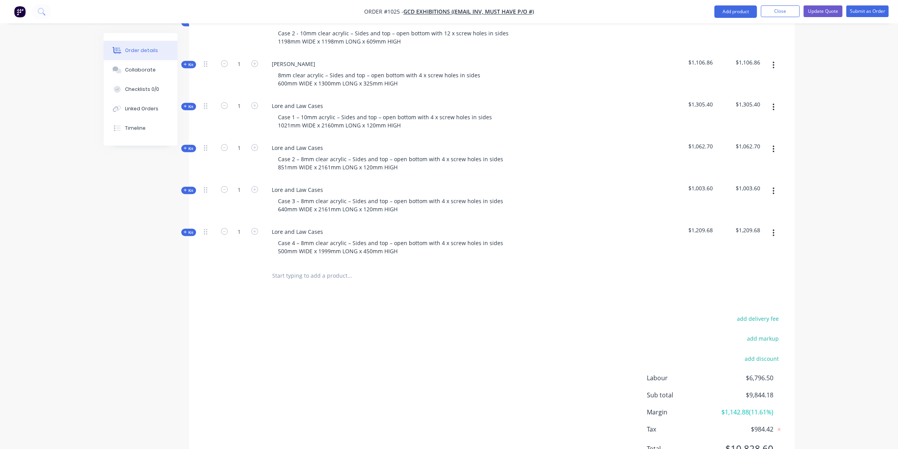
click at [775, 226] on button "button" at bounding box center [774, 233] width 18 height 14
click at [747, 294] on div "Delete" at bounding box center [746, 299] width 60 height 11
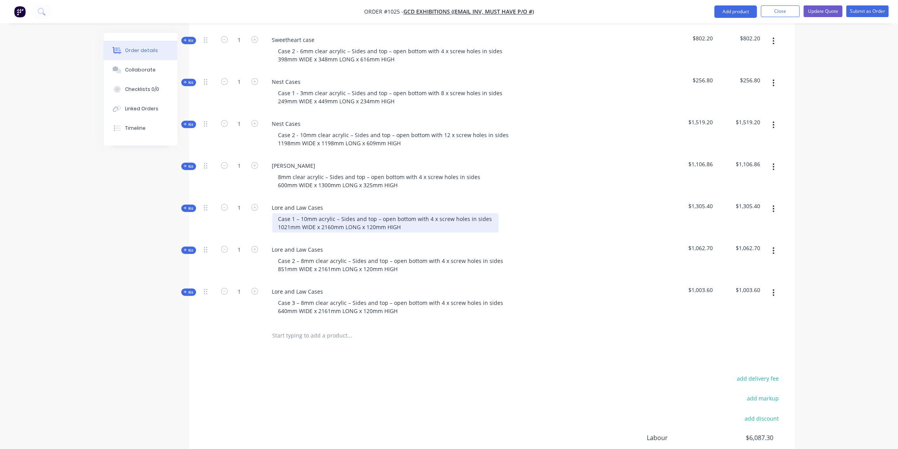
scroll to position [384, 0]
click at [772, 285] on button "button" at bounding box center [774, 292] width 18 height 14
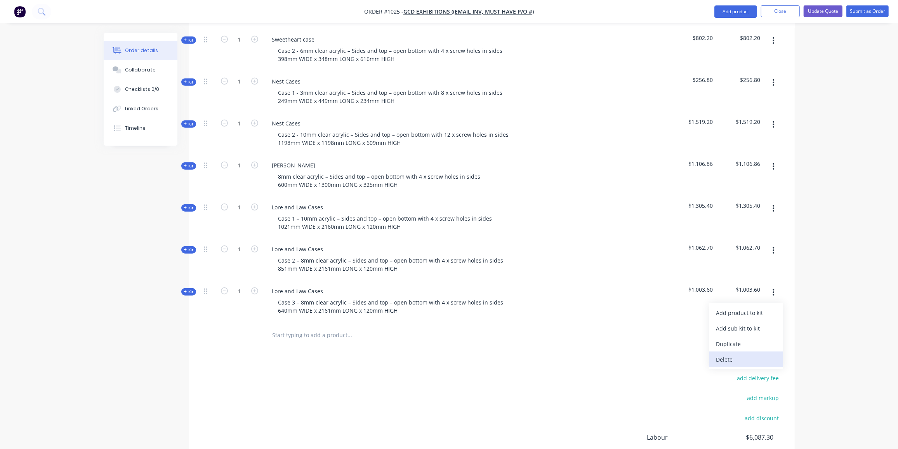
click at [739, 354] on div "Delete" at bounding box center [746, 359] width 60 height 11
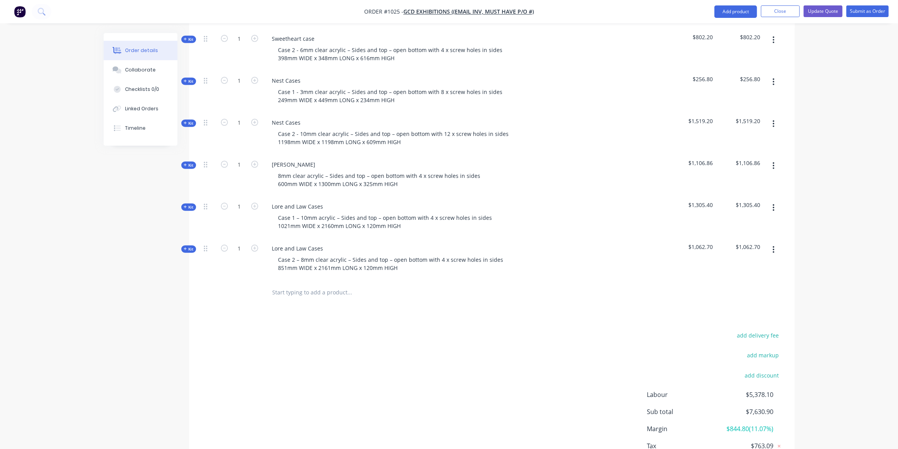
scroll to position [385, 0]
click at [777, 242] on button "button" at bounding box center [774, 249] width 18 height 14
click at [744, 311] on div "Delete" at bounding box center [746, 316] width 60 height 11
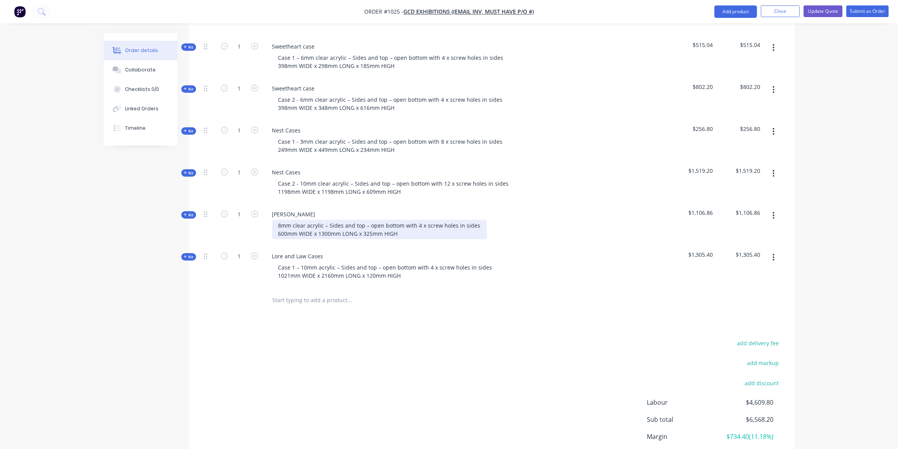
scroll to position [335, 0]
drag, startPoint x: 287, startPoint y: 219, endPoint x: 279, endPoint y: 225, distance: 10.0
click at [279, 225] on div "8mm clear acrylic – Sides and top – open bottom with 4 x screw holes in sides 6…" at bounding box center [379, 229] width 215 height 19
drag, startPoint x: 330, startPoint y: 221, endPoint x: 322, endPoint y: 224, distance: 8.6
click at [322, 224] on div "8mm clear acrylic – Sides and top – open bottom with 4 x screw holes in sides 5…" at bounding box center [379, 229] width 215 height 19
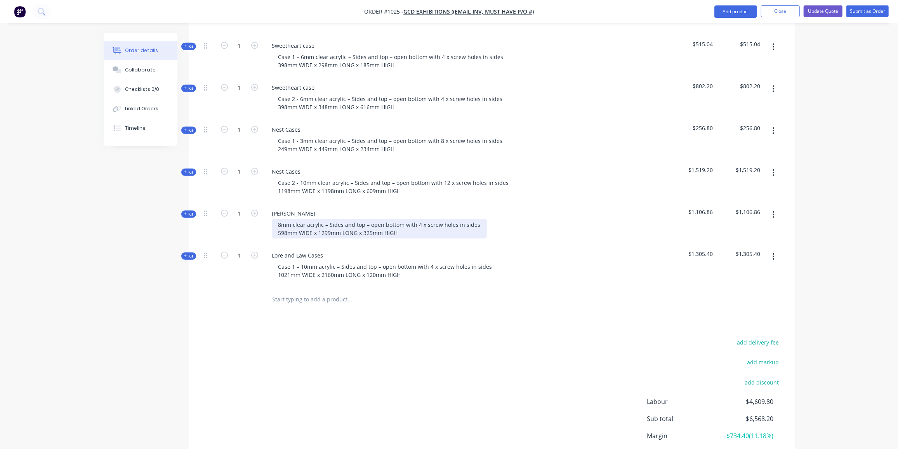
scroll to position [336, 0]
drag, startPoint x: 371, startPoint y: 220, endPoint x: 367, endPoint y: 222, distance: 4.0
click at [367, 222] on div "8mm clear acrylic – Sides and top – open bottom with 4 x screw holes in sides 5…" at bounding box center [379, 228] width 215 height 19
click at [414, 219] on div "8mm clear acrylic – Sides and top – open bottom with 4 x screw holes in sides 5…" at bounding box center [379, 228] width 215 height 19
click at [184, 212] on icon at bounding box center [185, 214] width 3 height 4
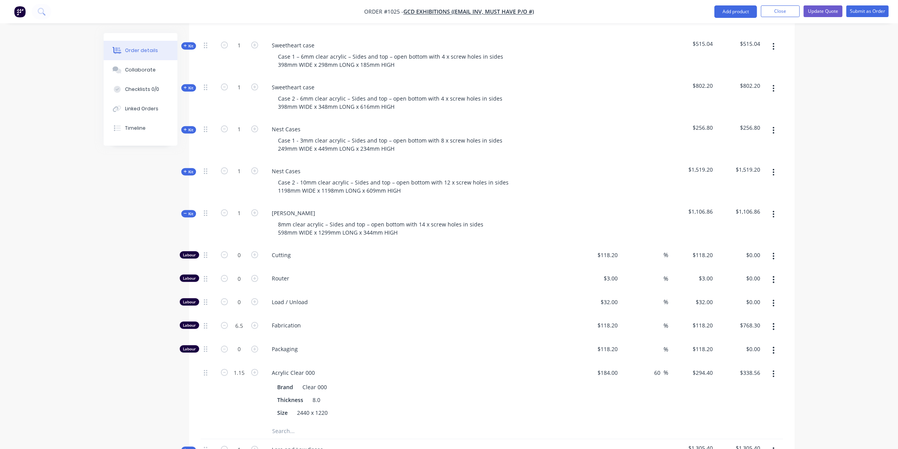
click at [184, 212] on icon at bounding box center [185, 214] width 3 height 4
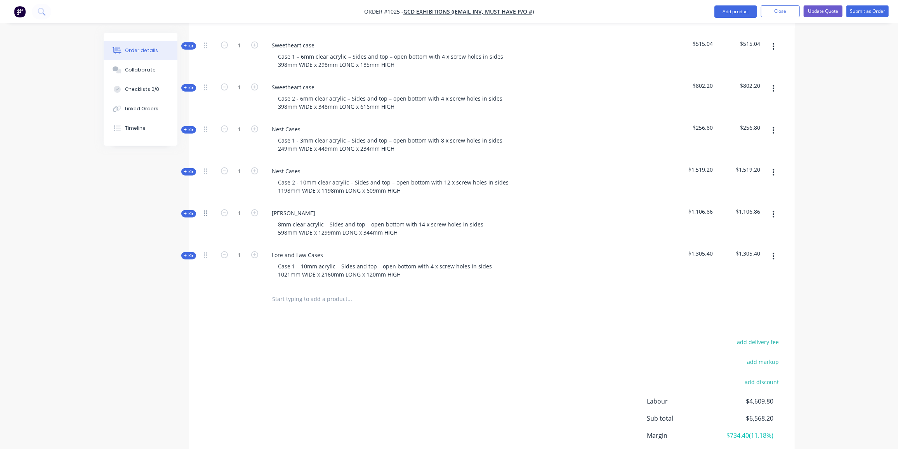
click at [203, 203] on div at bounding box center [209, 224] width 16 height 42
click at [204, 203] on div at bounding box center [209, 224] width 16 height 42
drag, startPoint x: 207, startPoint y: 202, endPoint x: 208, endPoint y: 255, distance: 53.2
click at [209, 257] on div "Kit 1 Sarco Case 8mm clear acrylic – Sides and top – open bottom with 4 x screw…" at bounding box center [492, 140] width 582 height 294
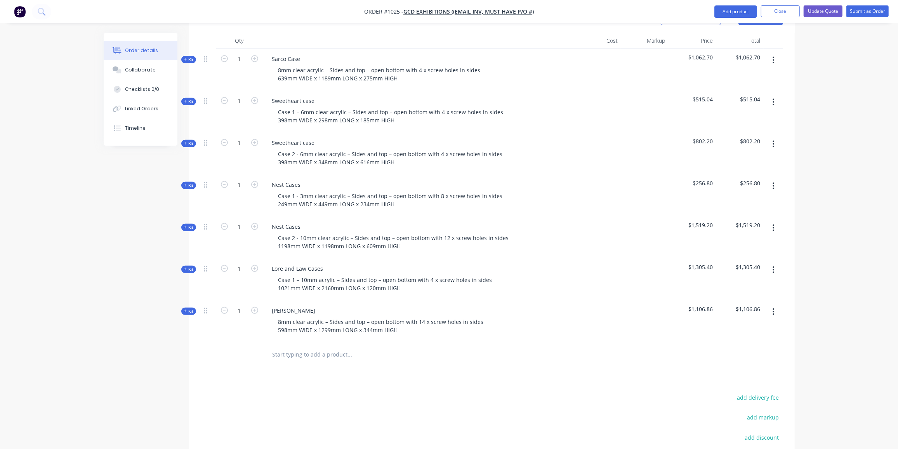
scroll to position [280, 0]
drag, startPoint x: 323, startPoint y: 256, endPoint x: 267, endPoint y: 258, distance: 56.0
click at [267, 263] on div "Lore and Law Cases" at bounding box center [298, 268] width 64 height 11
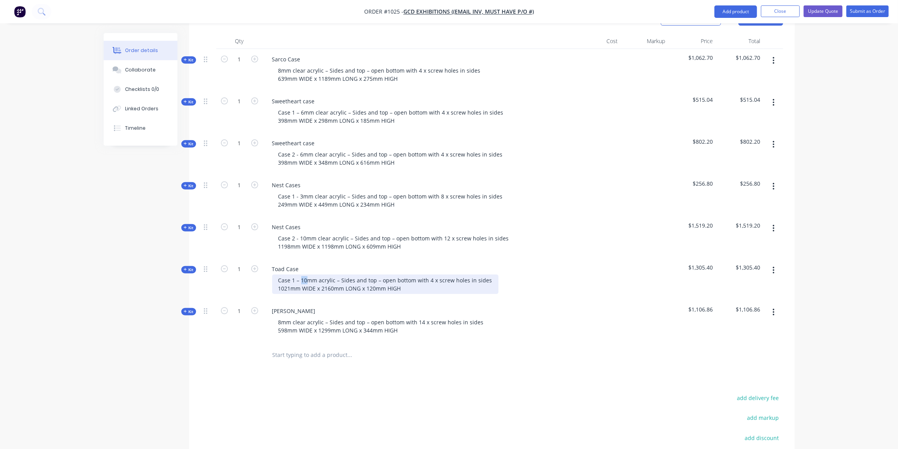
drag, startPoint x: 306, startPoint y: 268, endPoint x: 300, endPoint y: 270, distance: 6.9
click at [300, 275] on div "Case 1 – 10mm acrylic – Sides and top – open bottom with 4 x screw holes in sid…" at bounding box center [385, 284] width 226 height 19
click at [423, 275] on div "Case 1 – 3mm acrylic – Sides and top – open bottom with 4 x screw holes in side…" at bounding box center [383, 284] width 223 height 19
click at [424, 275] on div "Case 1 – 3mm acrylic – Sides and top – open bottom with 4 x screw holes in side…" at bounding box center [383, 284] width 223 height 19
click at [426, 275] on div "Case 1 – 3mm acrylic – Sides and top – open bottom with 4 x screw holes in side…" at bounding box center [383, 284] width 223 height 19
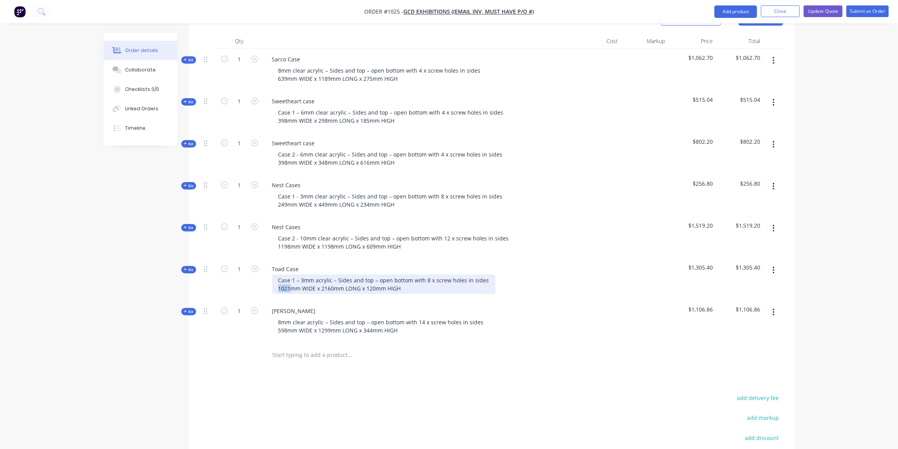
drag, startPoint x: 290, startPoint y: 275, endPoint x: 269, endPoint y: 277, distance: 20.7
click at [269, 277] on div "Case 1 – 3mm acrylic – Sides and top – open bottom with 8 x screw holes in side…" at bounding box center [418, 284] width 304 height 19
drag, startPoint x: 322, startPoint y: 275, endPoint x: 330, endPoint y: 276, distance: 8.2
click at [330, 276] on div "Case 1 – 3mm acrylic – Sides and top – open bottom with 8 x screw holes in side…" at bounding box center [383, 284] width 223 height 19
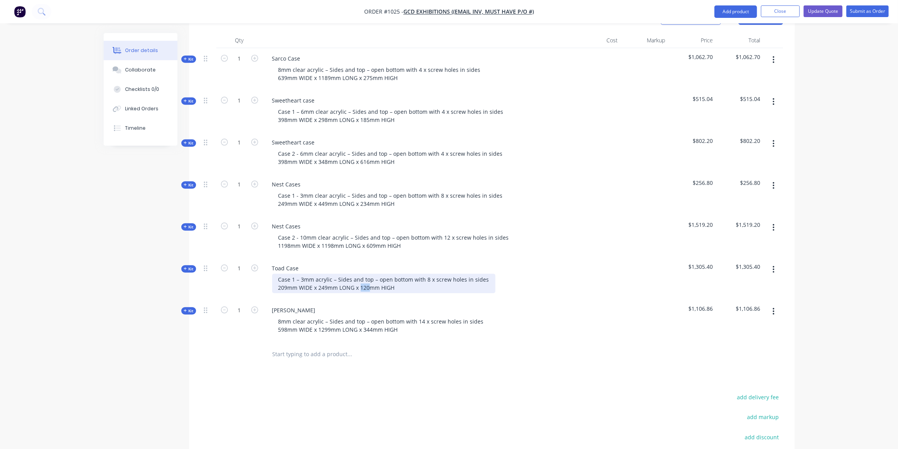
drag, startPoint x: 370, startPoint y: 276, endPoint x: 361, endPoint y: 277, distance: 9.1
click at [361, 277] on div "Case 1 – 3mm acrylic – Sides and top – open bottom with 8 x screw holes in side…" at bounding box center [383, 283] width 223 height 19
drag, startPoint x: 188, startPoint y: 255, endPoint x: 198, endPoint y: 253, distance: 10.3
click at [188, 266] on span "Kit" at bounding box center [189, 269] width 10 height 6
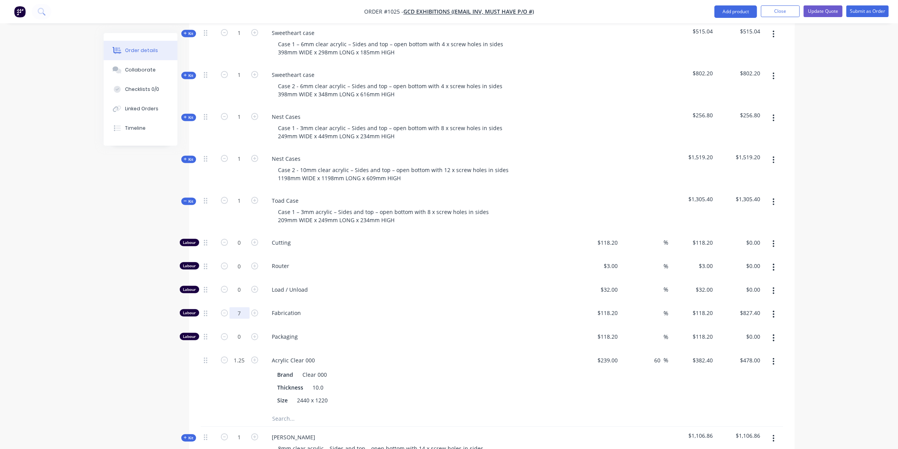
click at [243, 307] on input "7" at bounding box center [239, 313] width 20 height 12
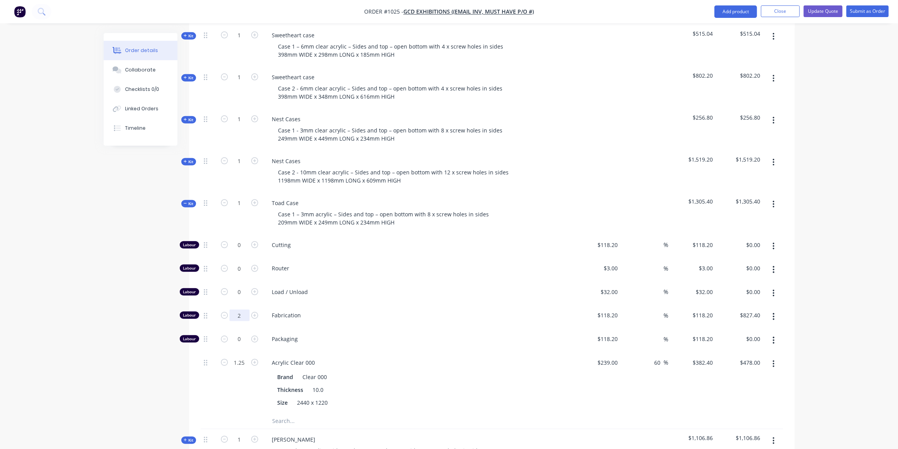
type input "2"
type input "$236.40"
click at [773, 357] on button "button" at bounding box center [774, 364] width 18 height 14
click at [728, 410] on div "Delete" at bounding box center [746, 415] width 60 height 11
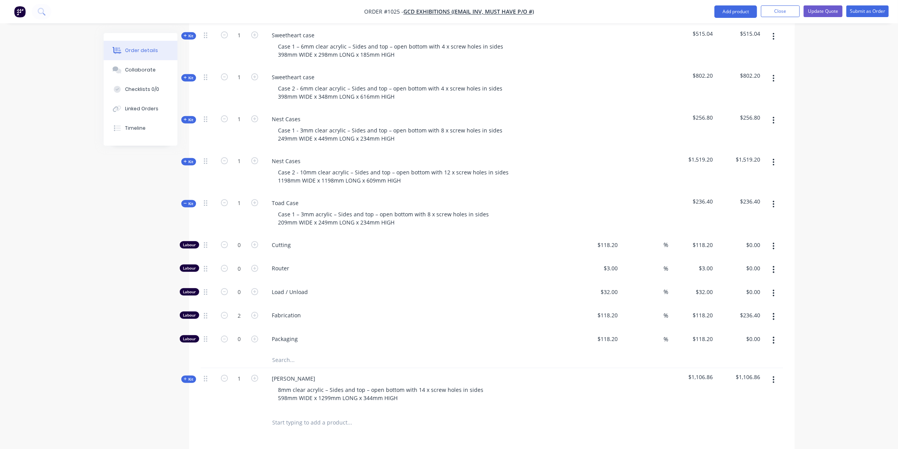
click at [293, 352] on input "text" at bounding box center [349, 360] width 155 height 16
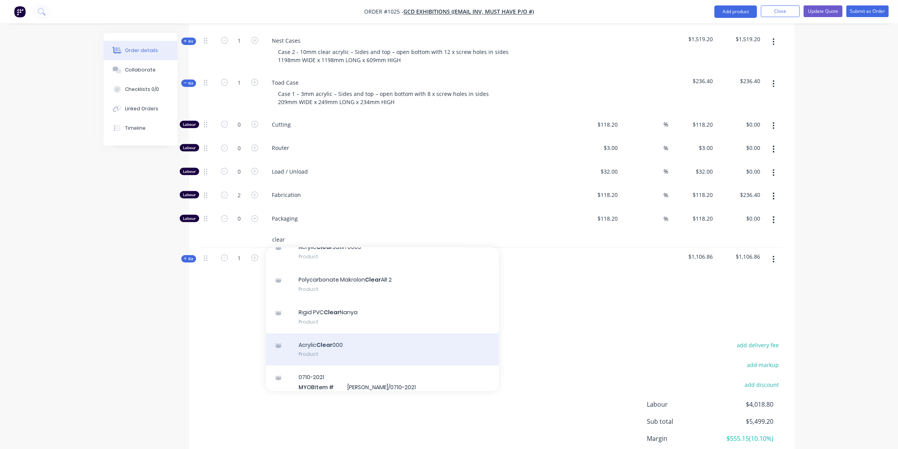
scroll to position [121, 0]
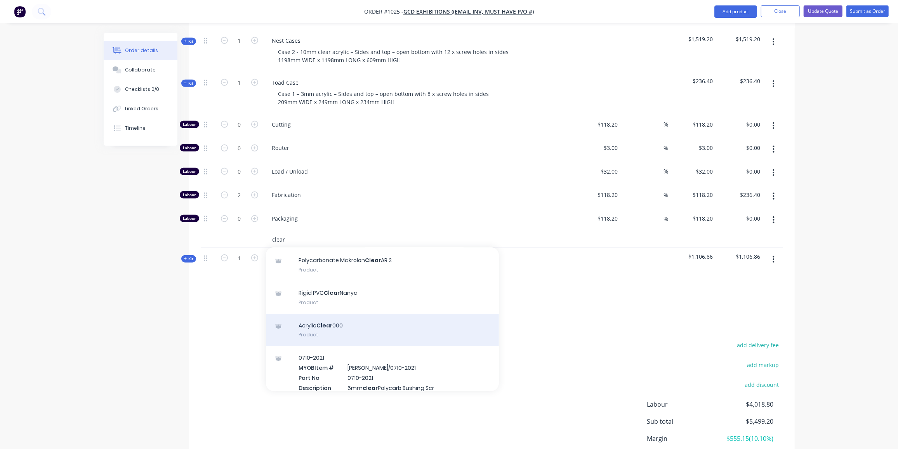
type input "clear"
click at [377, 315] on div "Acrylic Clear 000 Product" at bounding box center [382, 330] width 233 height 33
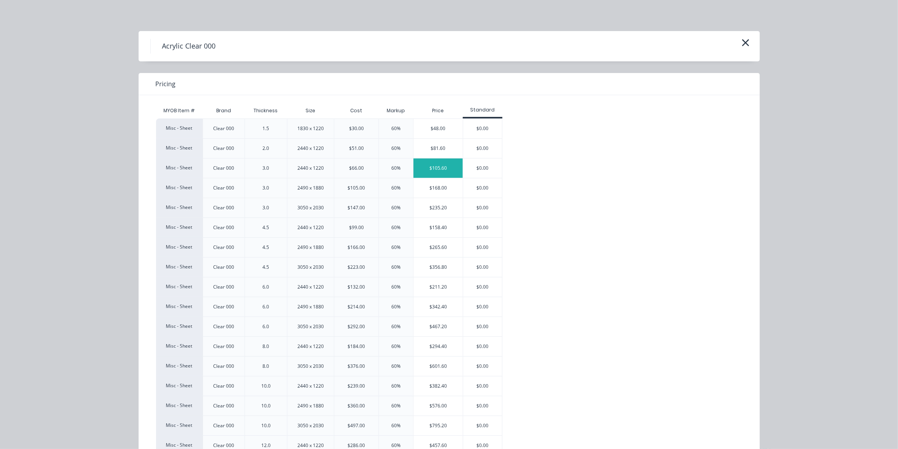
click at [459, 174] on div "$105.60" at bounding box center [438, 167] width 49 height 19
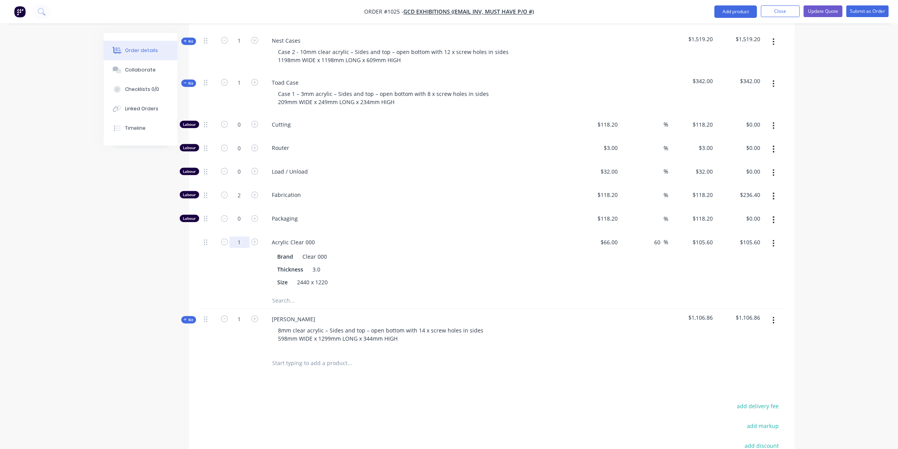
click at [242, 236] on input "1" at bounding box center [239, 242] width 20 height 12
type input "0.25"
type input "$26.40"
click at [188, 66] on div "Order details Collaborate Checklists 0/0 Linked Orders Timeline" at bounding box center [146, 89] width 85 height 113
click at [189, 80] on span "Kit" at bounding box center [189, 83] width 10 height 6
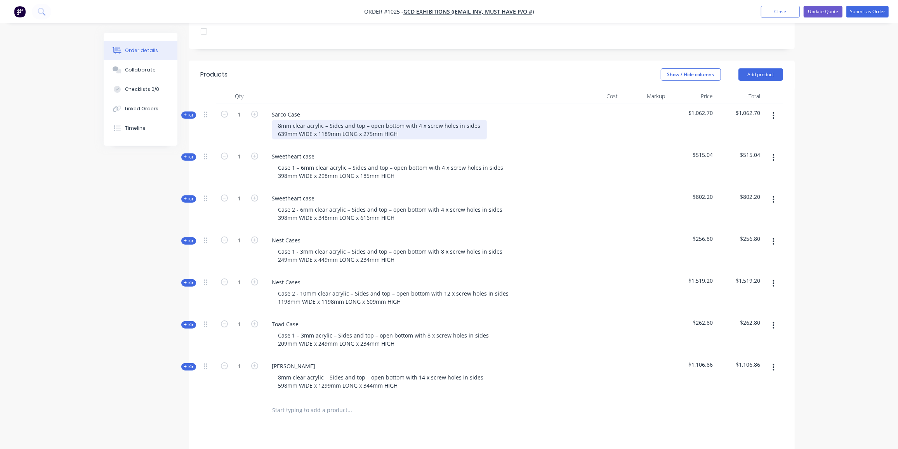
scroll to position [225, 0]
click at [184, 239] on icon at bounding box center [185, 241] width 3 height 4
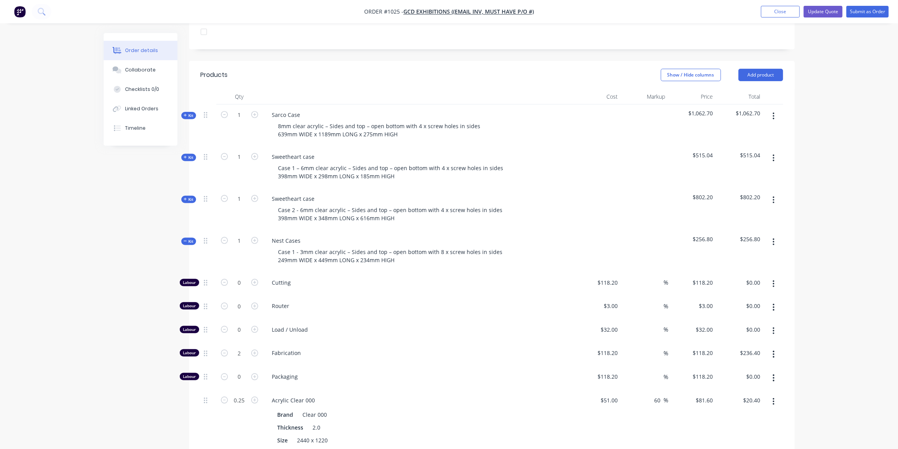
click at [184, 239] on icon at bounding box center [185, 241] width 3 height 4
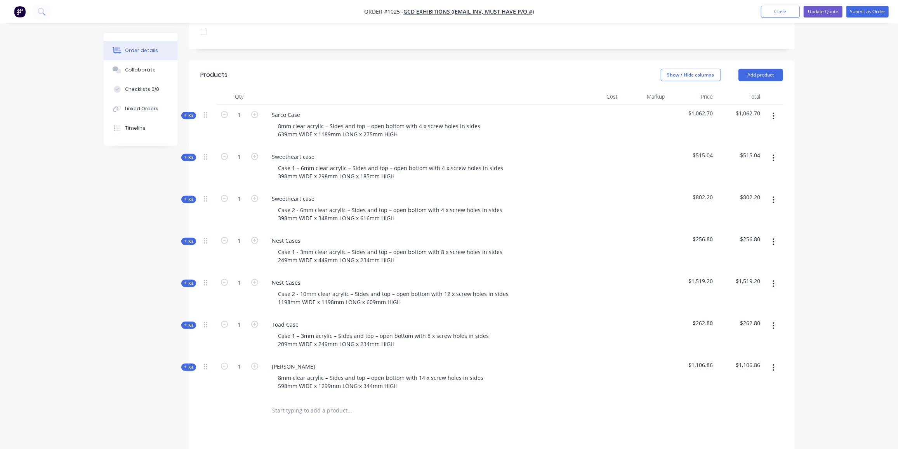
click at [184, 240] on icon at bounding box center [185, 241] width 3 height 3
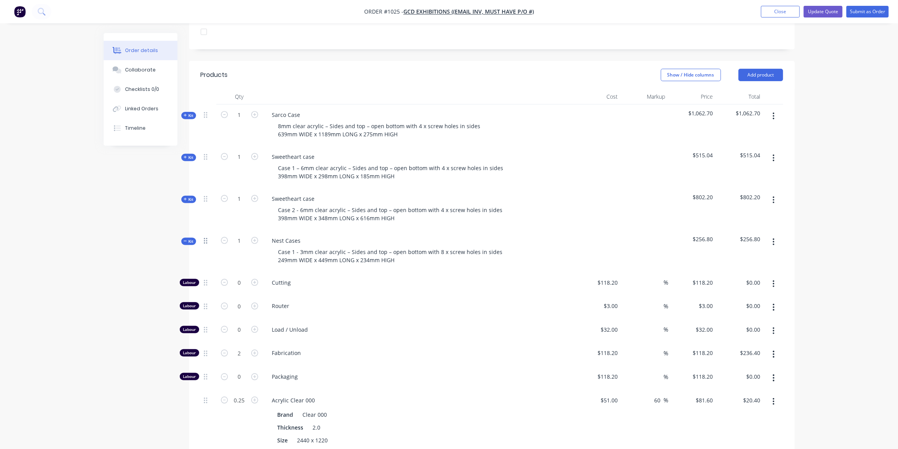
scroll to position [225, 0]
click at [189, 237] on span "Kit" at bounding box center [189, 240] width 10 height 6
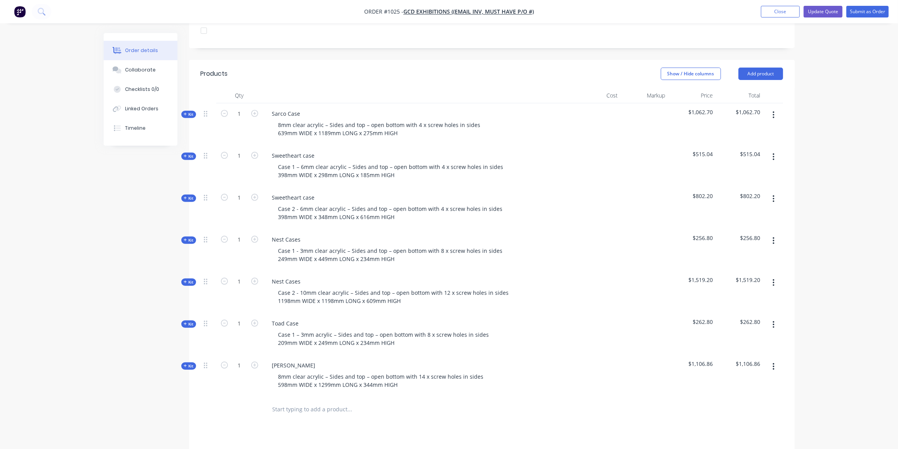
click at [193, 321] on span "Kit" at bounding box center [189, 324] width 10 height 6
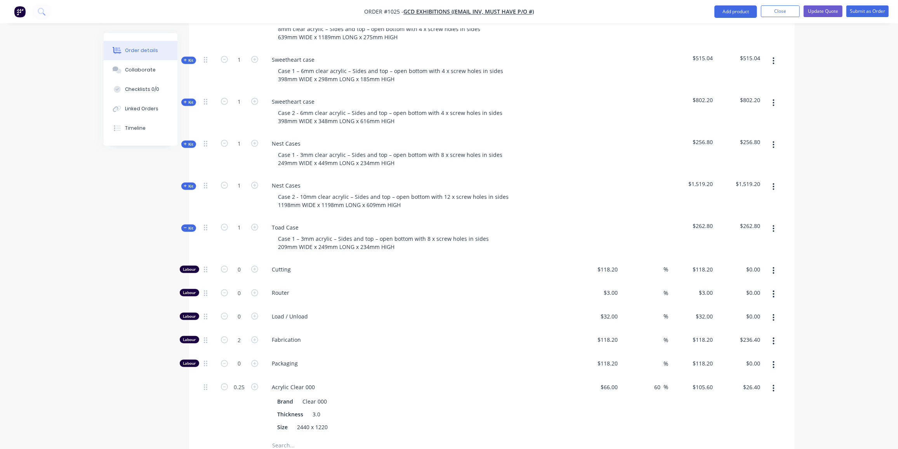
scroll to position [329, 0]
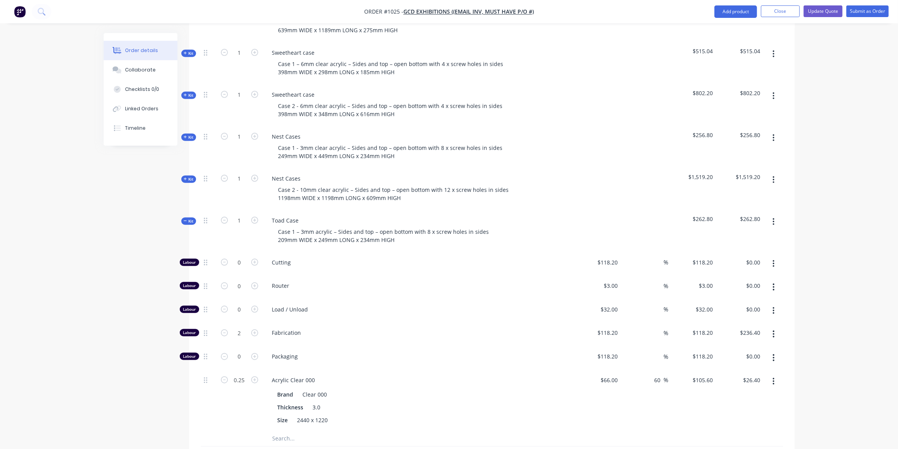
click at [191, 218] on span "Kit" at bounding box center [189, 221] width 10 height 6
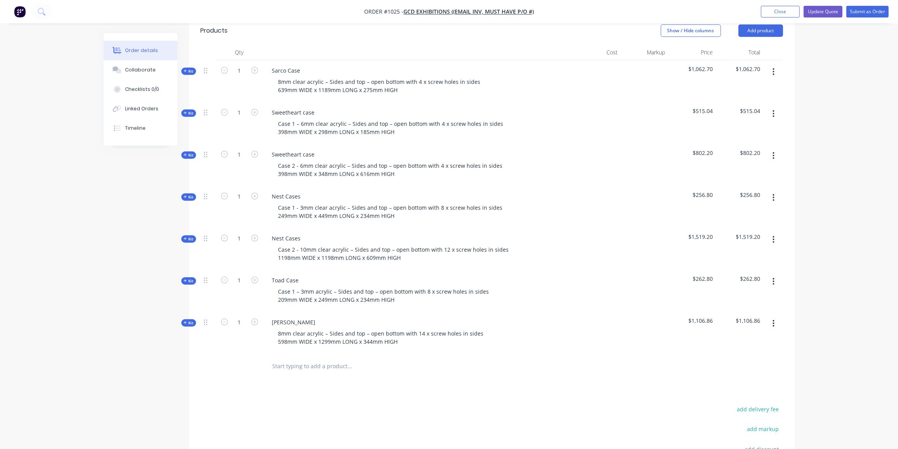
scroll to position [269, 0]
click at [192, 195] on span "Kit" at bounding box center [189, 198] width 10 height 6
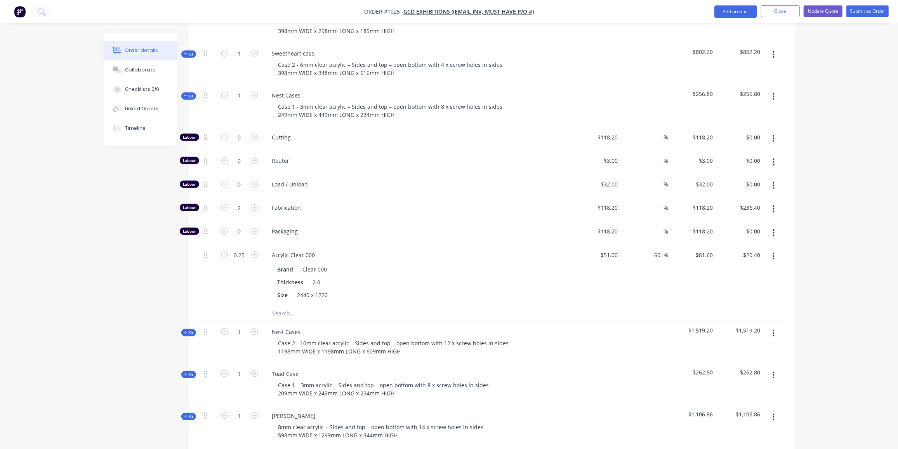
scroll to position [370, 0]
click at [773, 252] on icon "button" at bounding box center [774, 256] width 2 height 9
click at [734, 302] on div "Delete" at bounding box center [746, 307] width 60 height 11
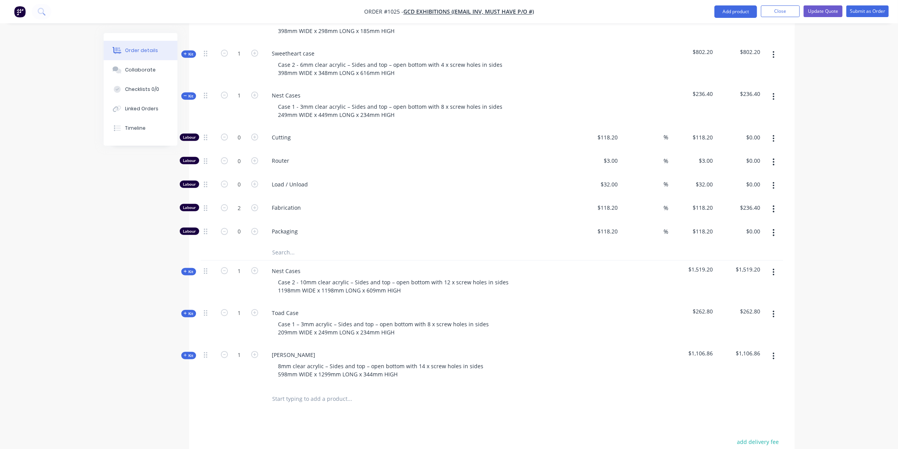
click at [296, 245] on input "text" at bounding box center [349, 253] width 155 height 16
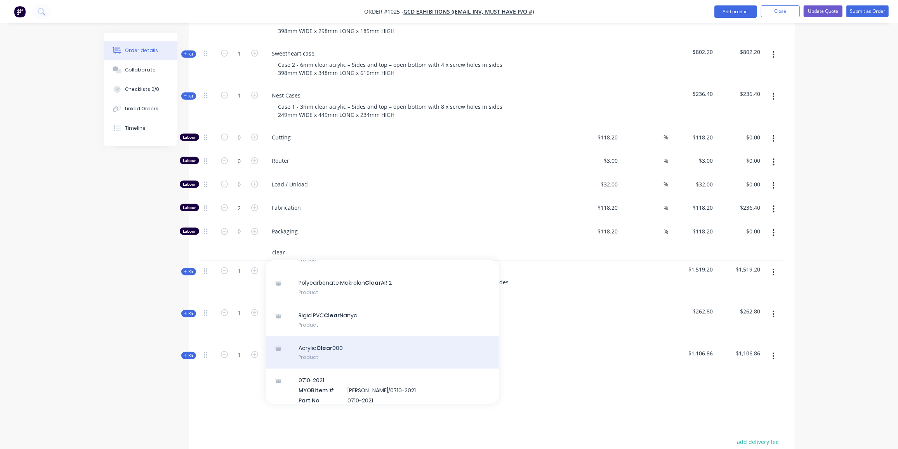
scroll to position [111, 0]
type input "clear"
click at [342, 337] on div "Acrylic Clear 000 Product" at bounding box center [382, 352] width 233 height 33
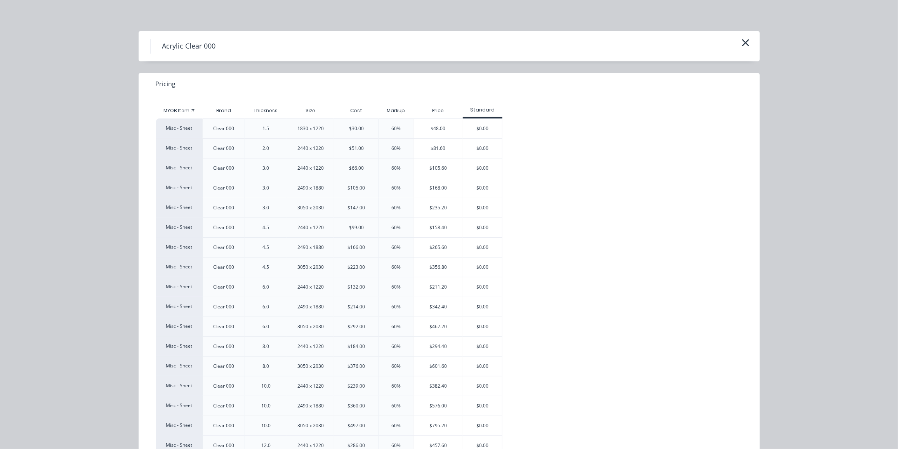
scroll to position [370, 0]
click at [429, 164] on div "$105.60" at bounding box center [438, 167] width 49 height 19
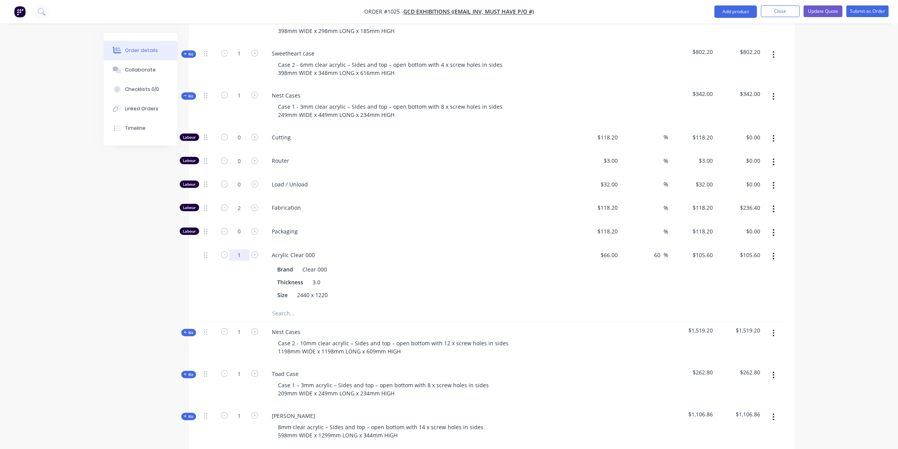
click at [244, 249] on input "1" at bounding box center [239, 255] width 20 height 12
type input "0.25"
type input "$26.40"
click at [189, 93] on span "Kit" at bounding box center [189, 96] width 10 height 6
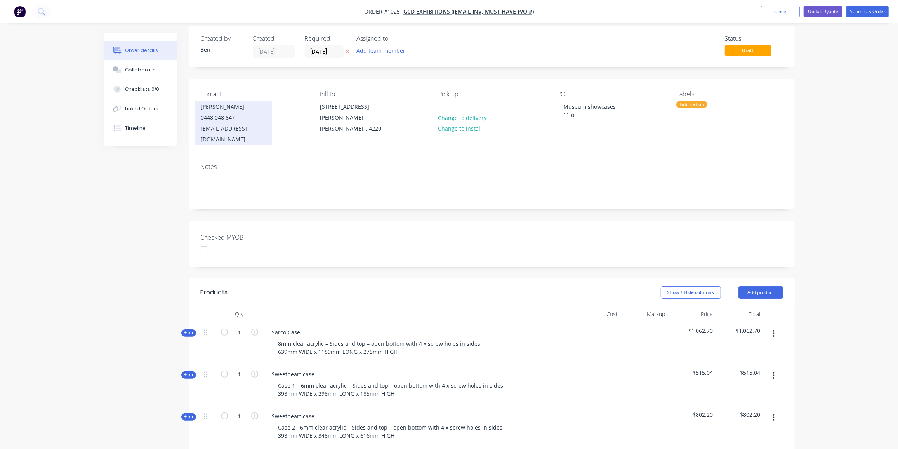
scroll to position [0, 0]
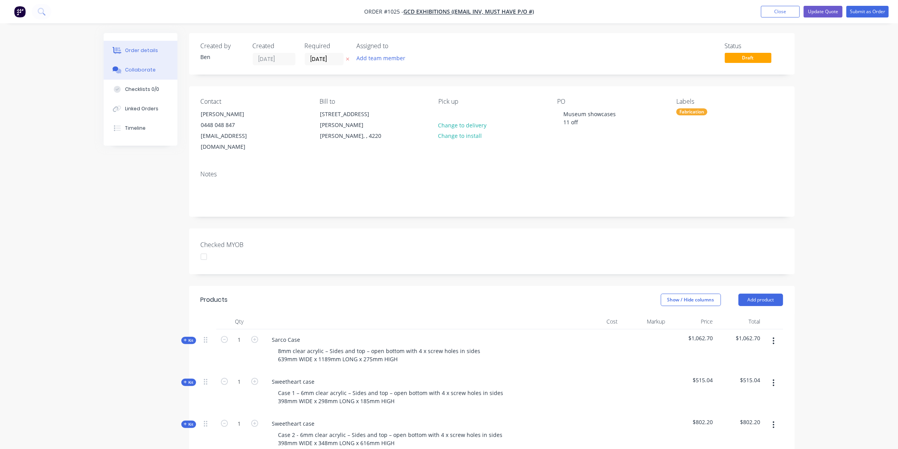
click at [145, 71] on div "Collaborate" at bounding box center [140, 69] width 31 height 7
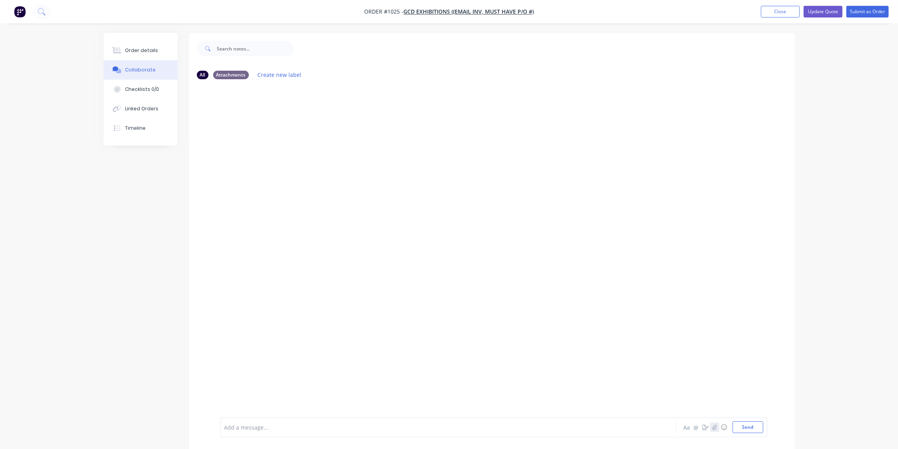
click at [716, 429] on icon "button" at bounding box center [714, 426] width 5 height 5
click at [756, 427] on button "Send" at bounding box center [748, 427] width 31 height 12
click at [828, 9] on button "Update Quote" at bounding box center [823, 12] width 39 height 12
click at [782, 8] on button "Close" at bounding box center [784, 11] width 39 height 12
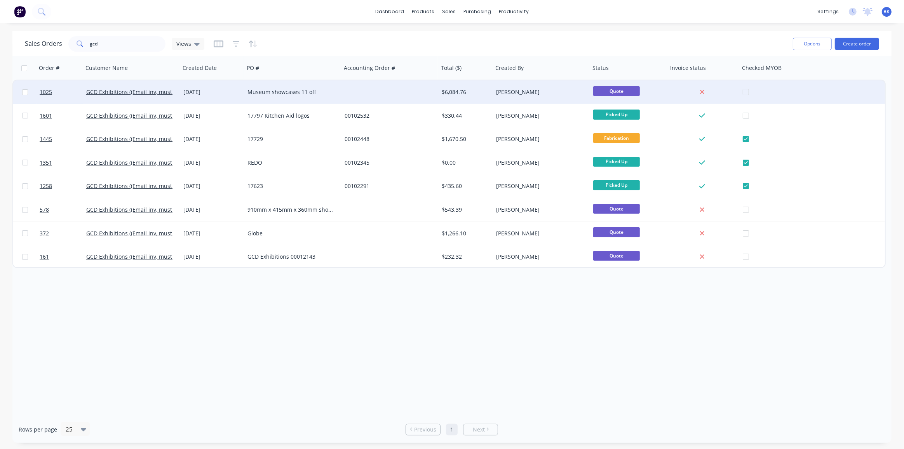
click at [362, 89] on div at bounding box center [389, 91] width 97 height 23
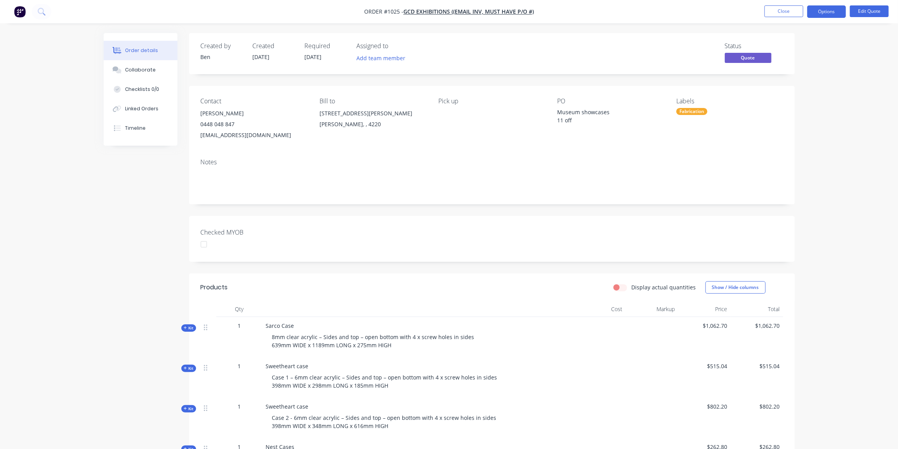
click at [596, 113] on div "Museum showcases 11 off" at bounding box center [606, 116] width 97 height 16
click at [837, 11] on button "Options" at bounding box center [826, 11] width 39 height 12
drag, startPoint x: 564, startPoint y: 120, endPoint x: 552, endPoint y: 123, distance: 12.3
click at [553, 123] on div "Contact Chris Dixon 0448 048 847 operations@gcdex.com.au Bill to 13 William Ban…" at bounding box center [492, 119] width 606 height 66
click at [876, 12] on button "Edit Quote" at bounding box center [869, 11] width 39 height 12
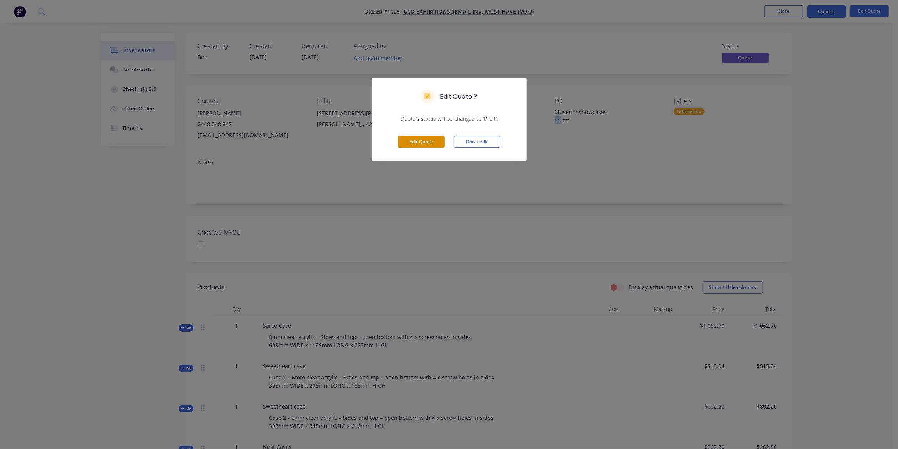
click at [423, 141] on button "Edit Quote" at bounding box center [421, 142] width 47 height 12
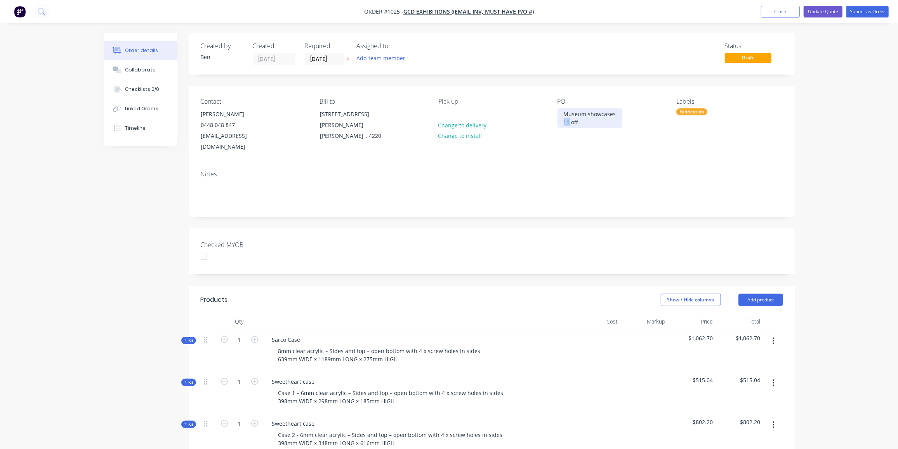
drag, startPoint x: 570, startPoint y: 122, endPoint x: 554, endPoint y: 123, distance: 15.6
click at [554, 123] on div "Contact Chris Dixon 0448 048 847 operations@gcdex.com.au Bill to 13 William Ban…" at bounding box center [492, 125] width 606 height 78
click at [530, 259] on div "Checked MYOB" at bounding box center [492, 251] width 606 height 46
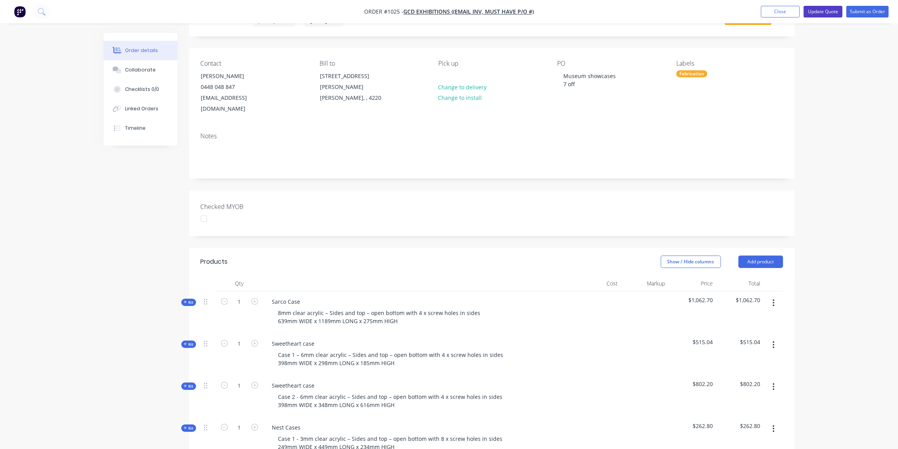
scroll to position [38, 0]
click at [821, 11] on button "Update Quote" at bounding box center [823, 12] width 39 height 12
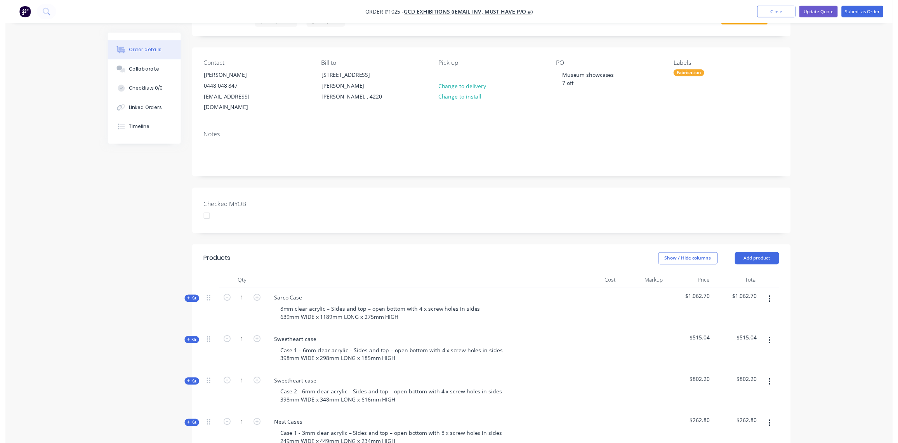
scroll to position [0, 0]
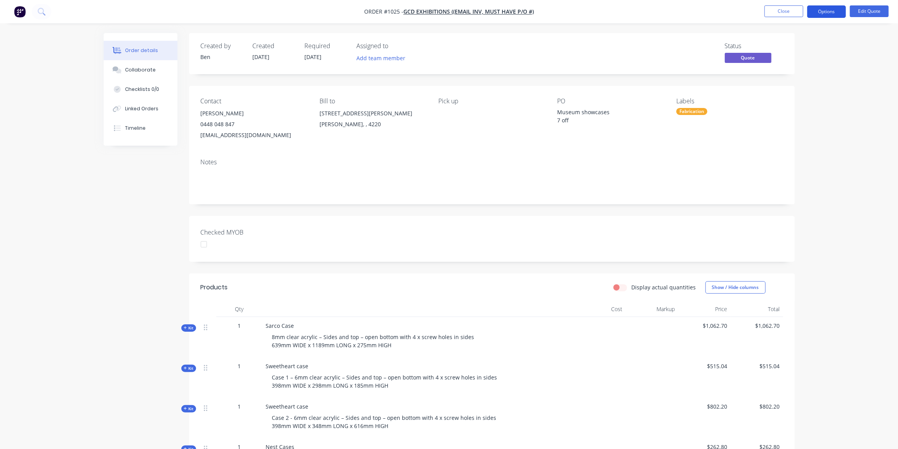
click at [838, 12] on button "Options" at bounding box center [826, 11] width 39 height 12
click at [795, 66] on div "Proforma Invoice" at bounding box center [803, 62] width 71 height 11
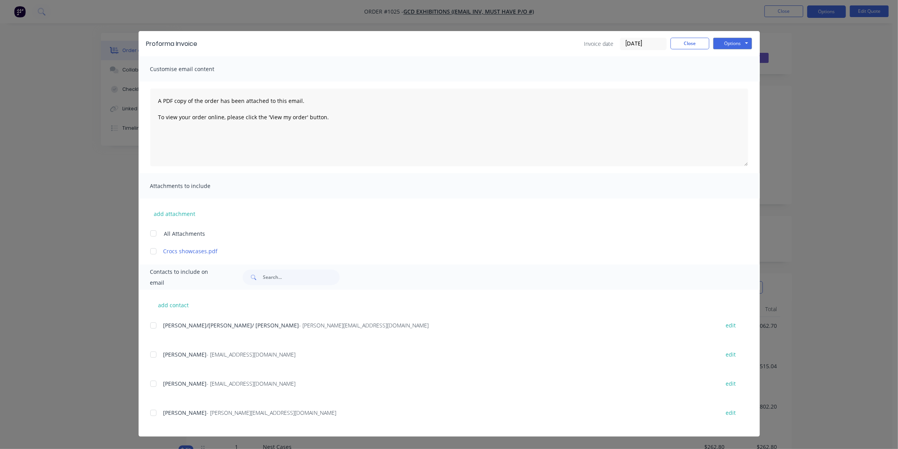
click at [155, 383] on div at bounding box center [154, 384] width 16 height 16
click at [155, 251] on div at bounding box center [154, 251] width 16 height 16
click at [734, 44] on button "Options" at bounding box center [732, 44] width 39 height 12
click at [741, 57] on button "Preview" at bounding box center [738, 57] width 50 height 13
click at [152, 382] on div at bounding box center [154, 384] width 16 height 16
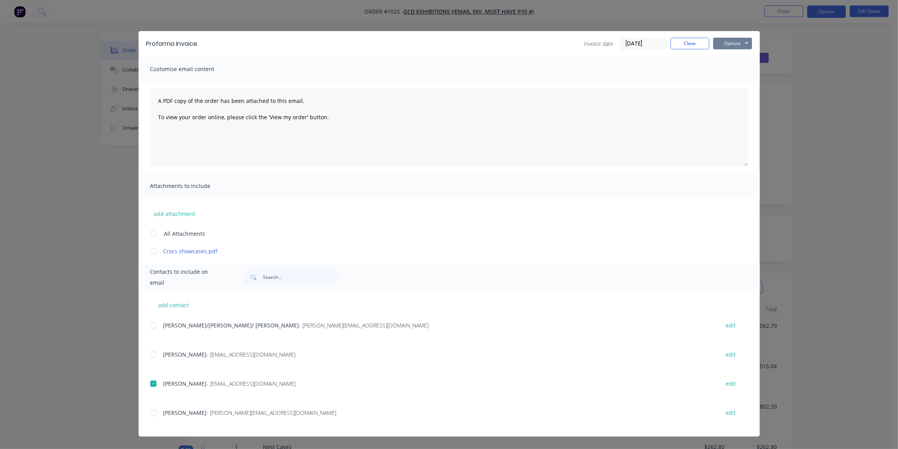
click at [727, 41] on button "Options" at bounding box center [732, 44] width 39 height 12
click at [743, 78] on button "Email" at bounding box center [738, 82] width 50 height 13
drag, startPoint x: 685, startPoint y: 45, endPoint x: 766, endPoint y: 19, distance: 85.1
click at [685, 45] on button "Close" at bounding box center [690, 44] width 39 height 12
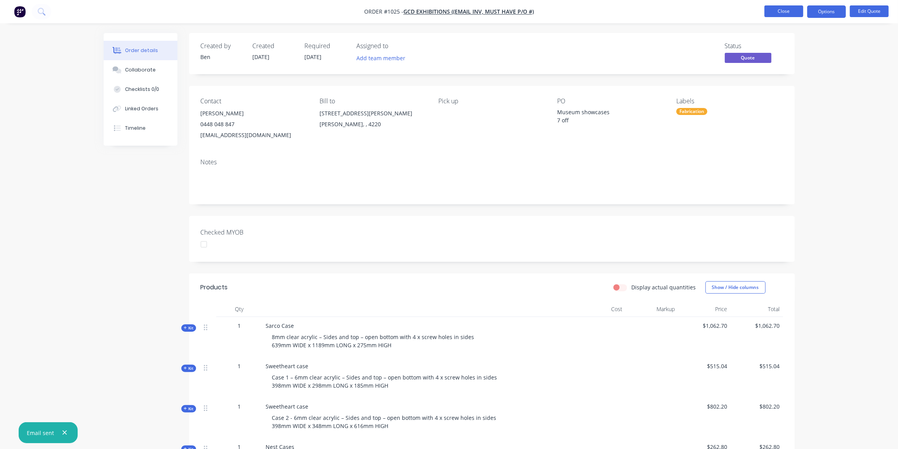
click at [786, 9] on button "Close" at bounding box center [784, 11] width 39 height 12
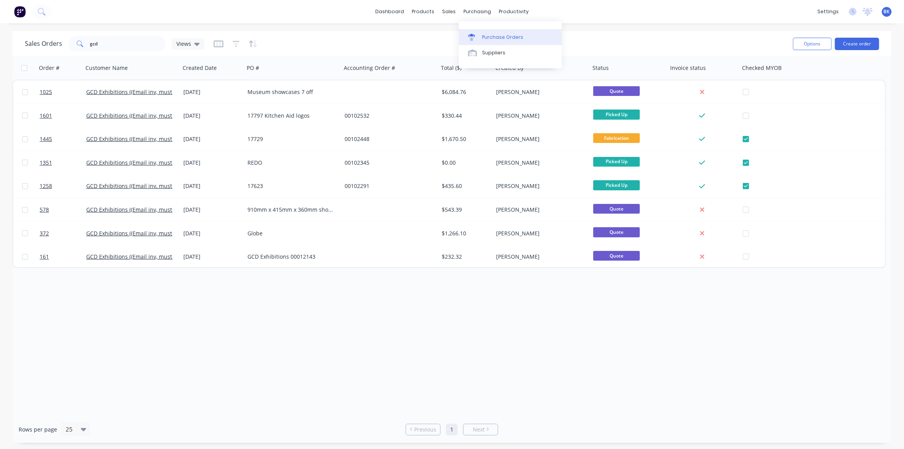
click at [514, 37] on div "Purchase Orders" at bounding box center [502, 37] width 41 height 7
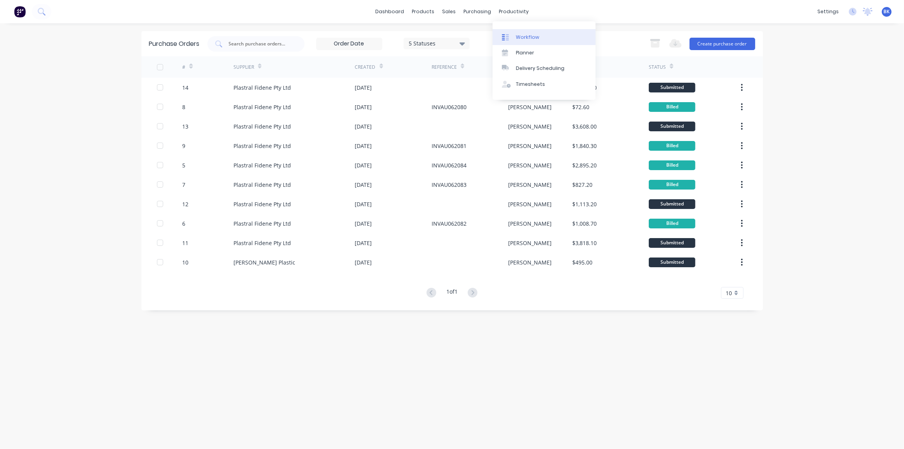
click at [522, 34] on div "Workflow" at bounding box center [527, 37] width 23 height 7
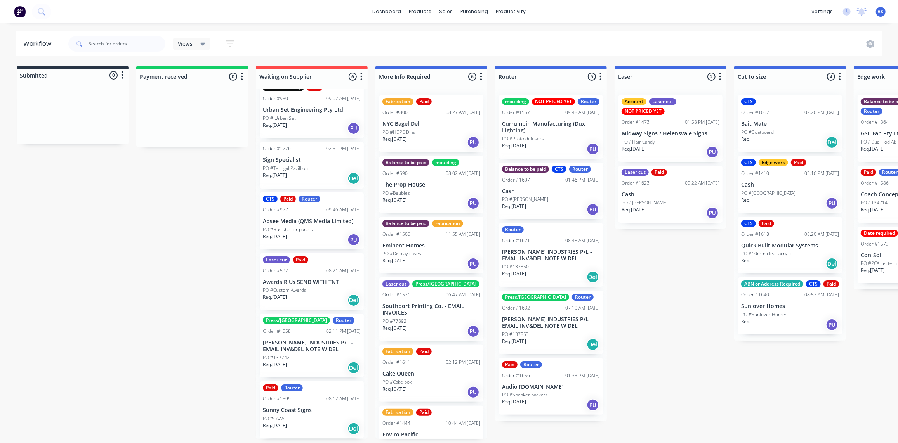
scroll to position [0, 0]
click at [457, 38] on link "Sales Orders" at bounding box center [487, 38] width 103 height 16
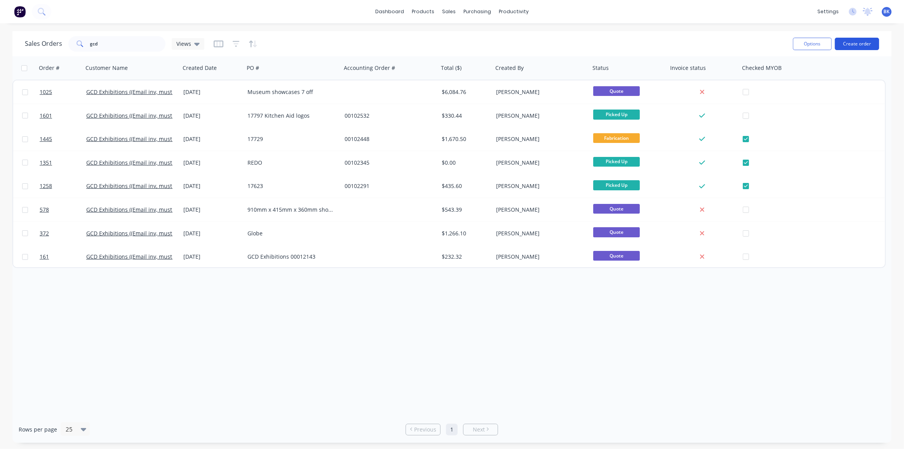
click at [855, 41] on button "Create order" at bounding box center [856, 44] width 44 height 12
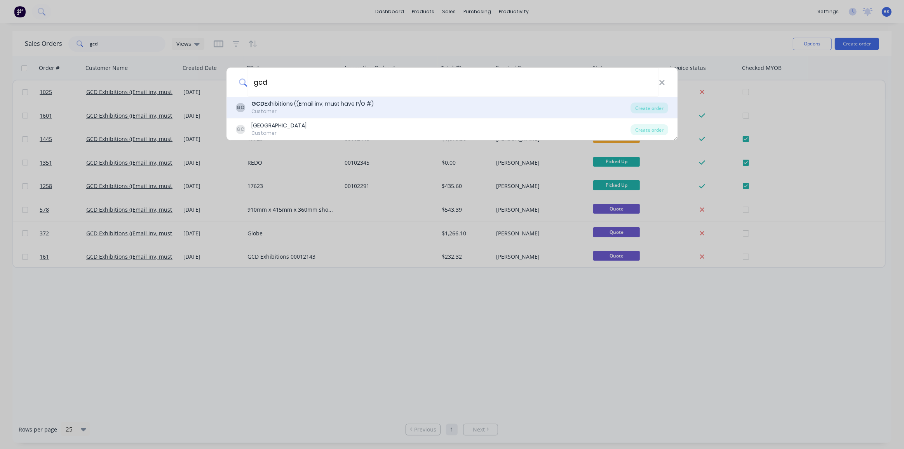
type input "gcd"
click at [270, 105] on div "GCD Exhibitions ((Email inv, must have P/O #)" at bounding box center [312, 104] width 122 height 8
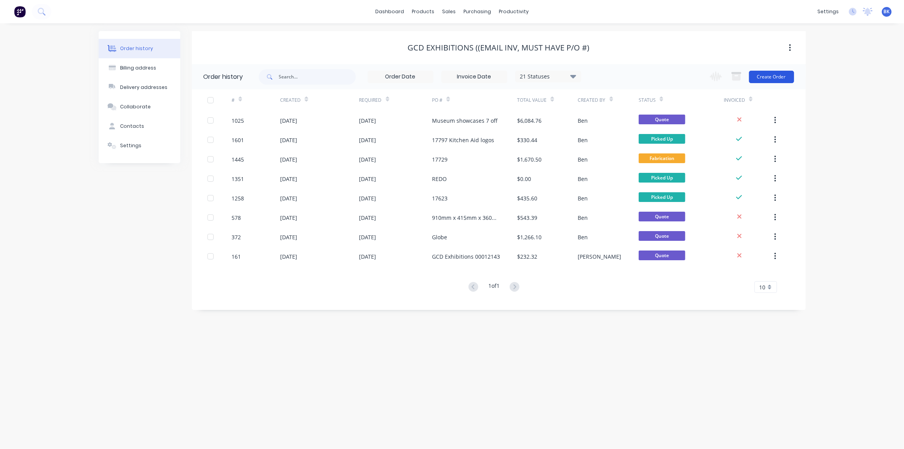
click at [770, 79] on button "Create Order" at bounding box center [771, 77] width 45 height 12
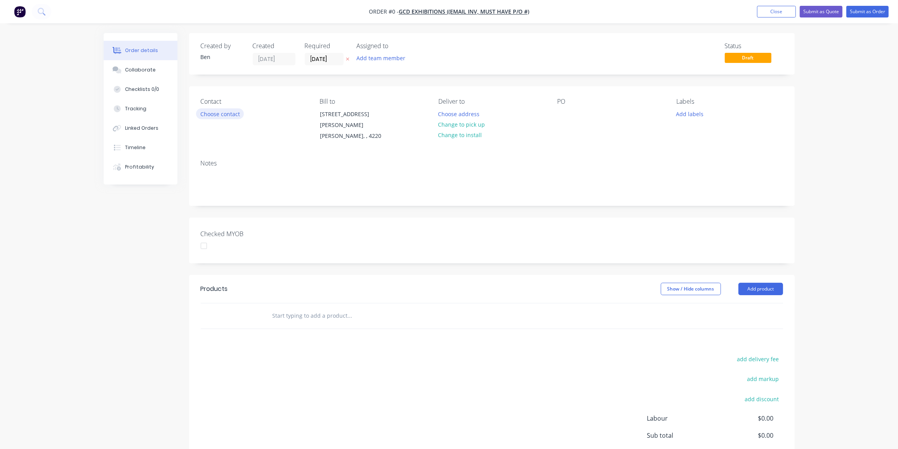
click at [235, 114] on button "Choose contact" at bounding box center [220, 113] width 48 height 10
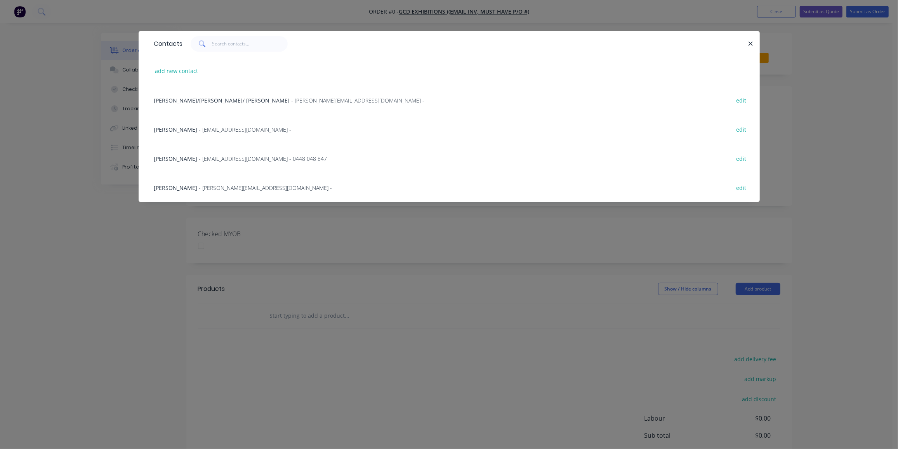
click at [184, 152] on div "Chris Dixon - operations@gcdex.com.au - 0448 048 847 edit" at bounding box center [449, 158] width 598 height 29
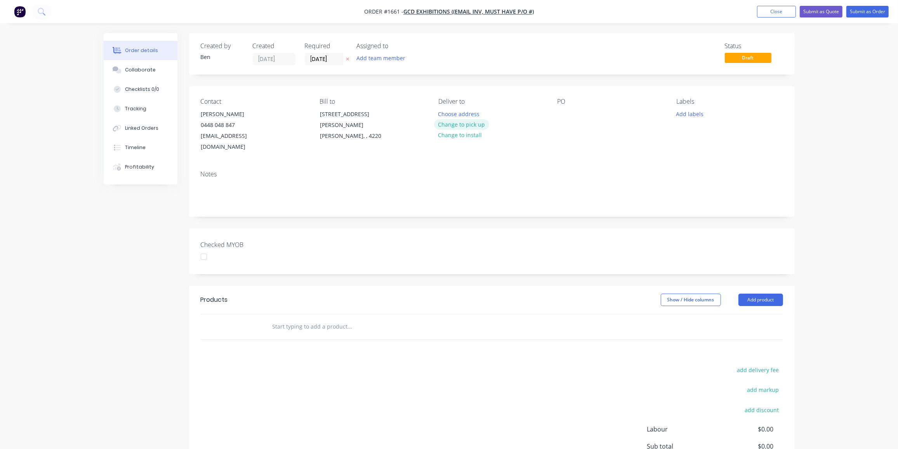
click at [452, 123] on button "Change to pick up" at bounding box center [461, 124] width 55 height 10
click at [567, 112] on div at bounding box center [564, 113] width 12 height 11
click at [689, 112] on button "Add labels" at bounding box center [690, 113] width 36 height 10
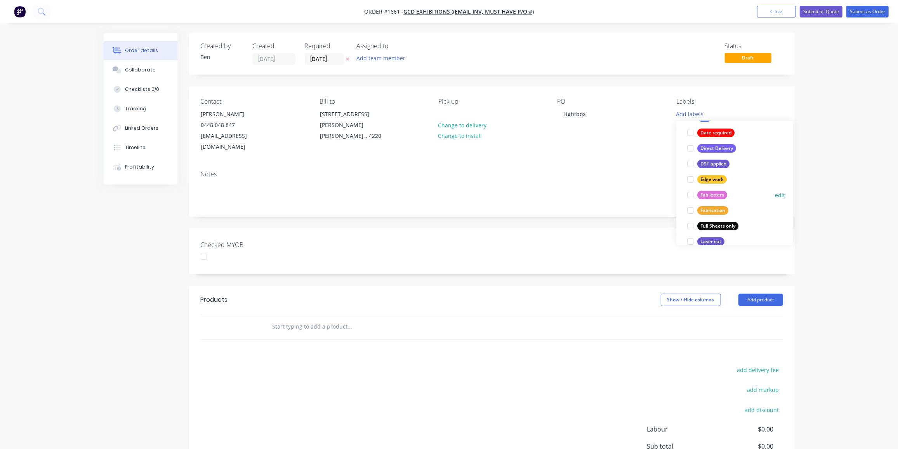
scroll to position [128, 0]
click at [718, 192] on div "Fab letters" at bounding box center [712, 195] width 30 height 9
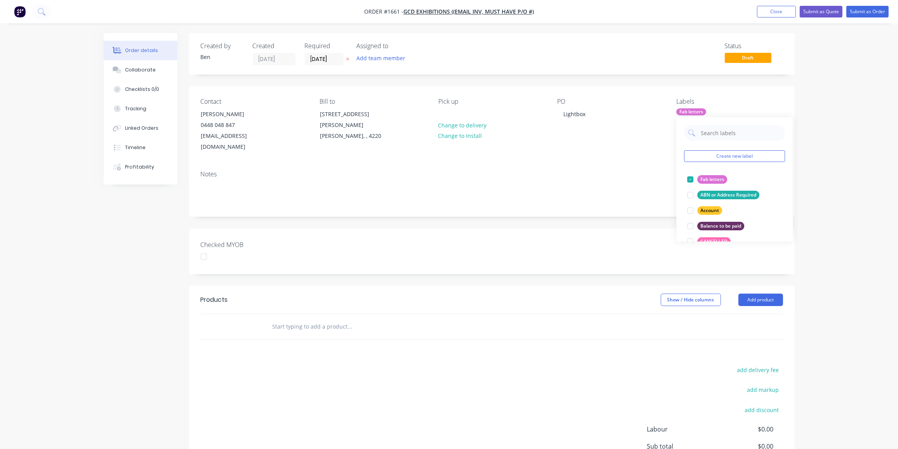
click at [350, 319] on input "text" at bounding box center [349, 327] width 155 height 16
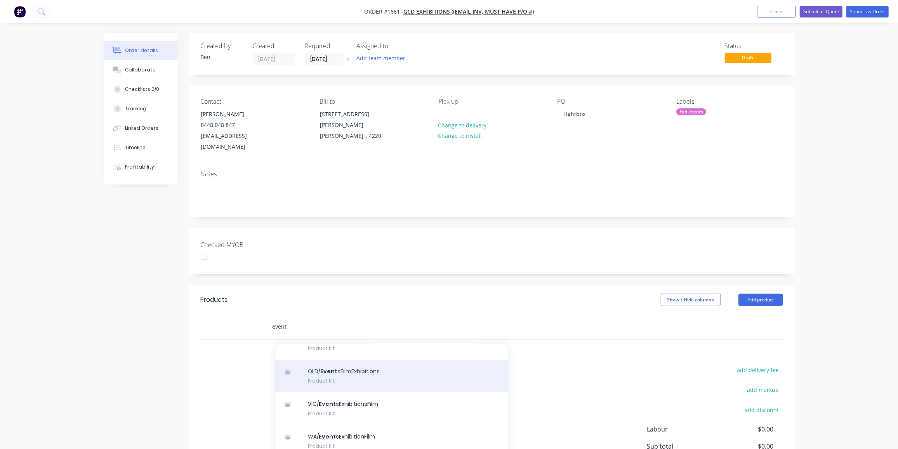
scroll to position [74, 0]
type input "event"
click at [347, 360] on div "QLD/ Event sFilmExhibitions Product Kit" at bounding box center [391, 375] width 233 height 33
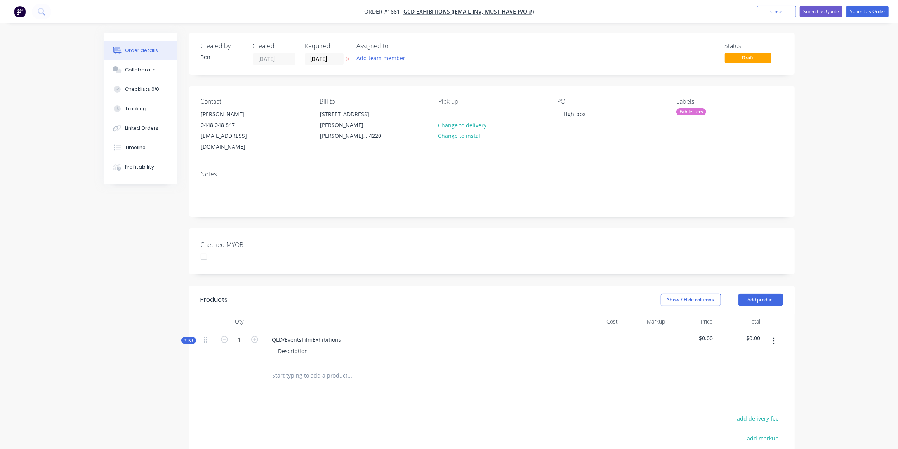
click at [188, 337] on span "Kit" at bounding box center [189, 340] width 10 height 6
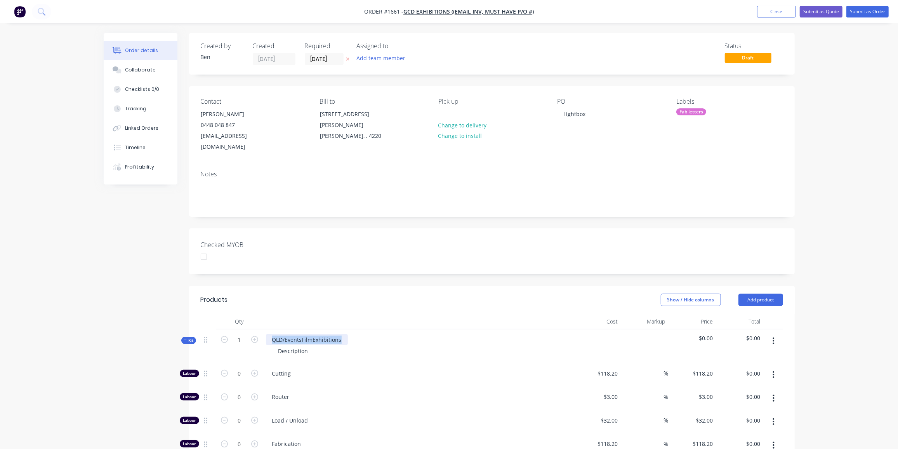
drag, startPoint x: 340, startPoint y: 329, endPoint x: 272, endPoint y: 325, distance: 67.7
click at [272, 334] on div "QLD/EventsFilmExhibitions" at bounding box center [307, 339] width 82 height 11
drag, startPoint x: 309, startPoint y: 339, endPoint x: 269, endPoint y: 343, distance: 40.2
click at [269, 345] on div "Description" at bounding box center [418, 350] width 304 height 11
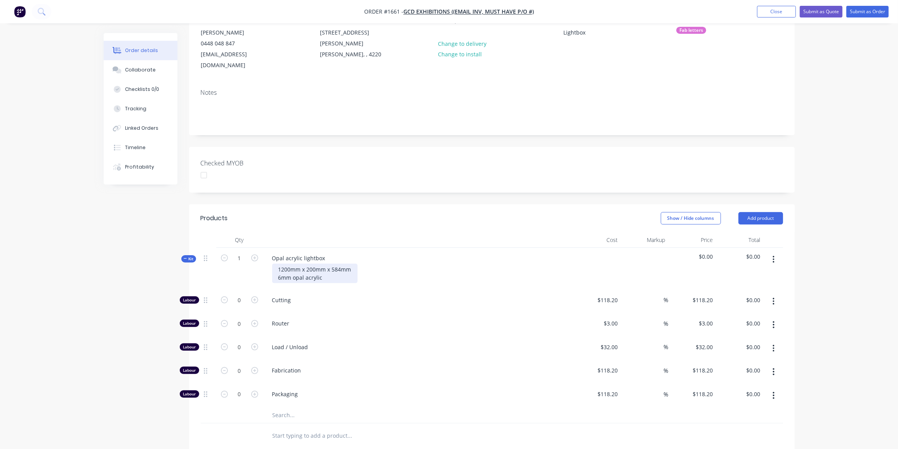
scroll to position [82, 0]
click at [241, 364] on input "0" at bounding box center [239, 370] width 20 height 12
type input "2.5"
type input "$295.50"
click at [279, 407] on input "text" at bounding box center [349, 415] width 155 height 16
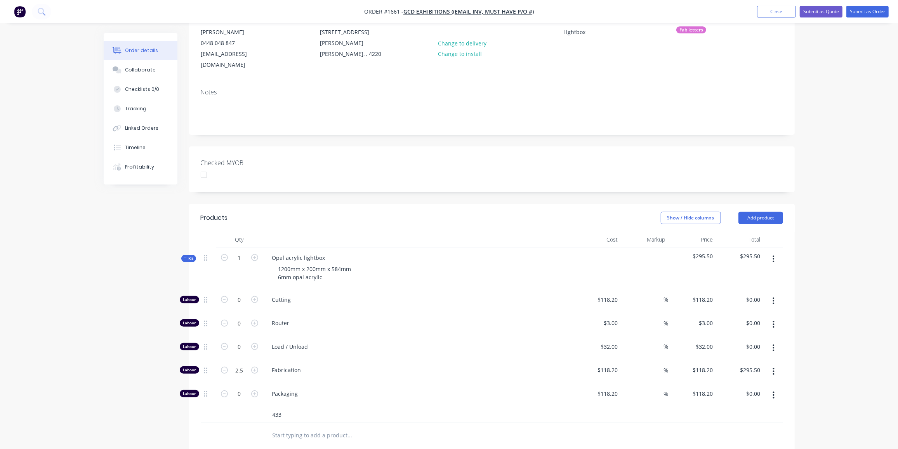
type input "433"
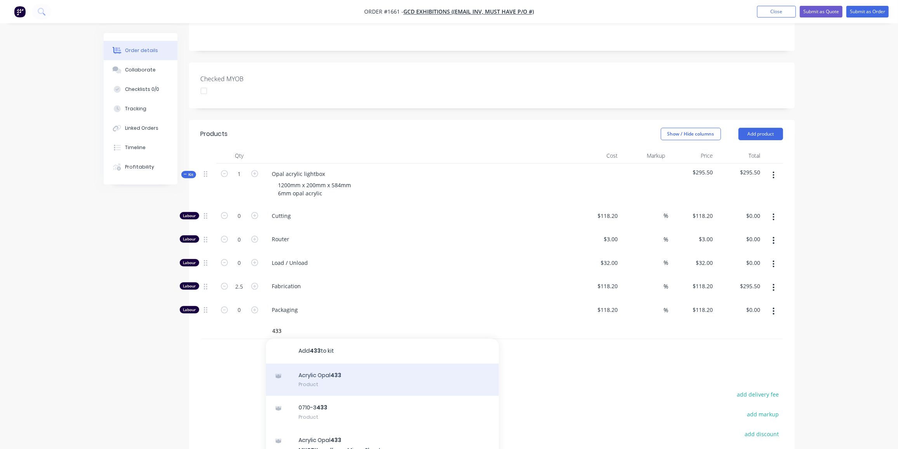
click at [353, 363] on div "Acrylic Opal 433 Product" at bounding box center [382, 379] width 233 height 33
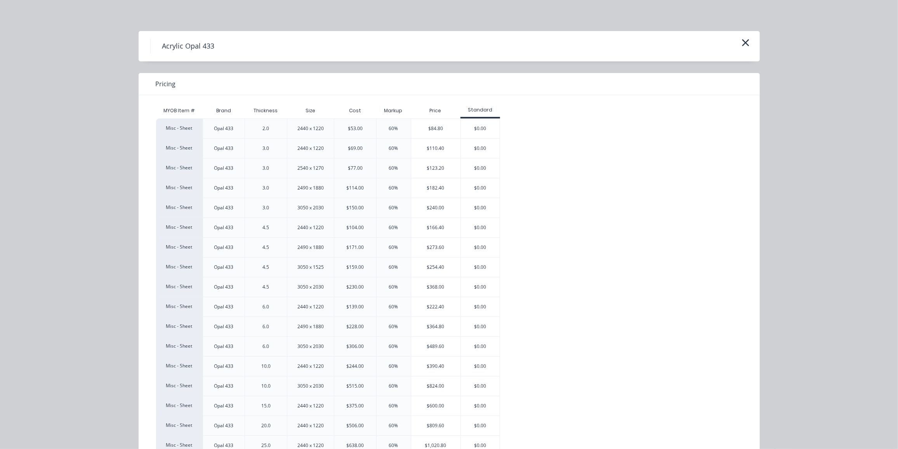
scroll to position [161, 0]
click at [443, 232] on div "$166.40" at bounding box center [435, 227] width 49 height 19
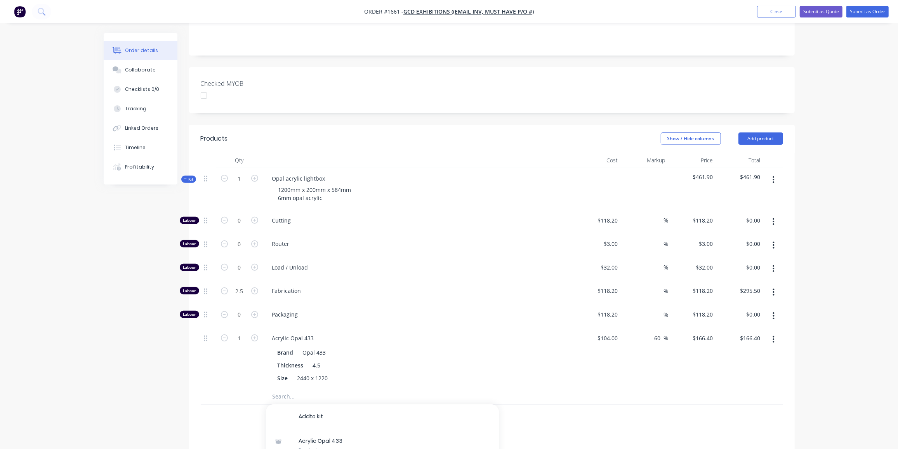
click at [211, 349] on div at bounding box center [209, 358] width 16 height 61
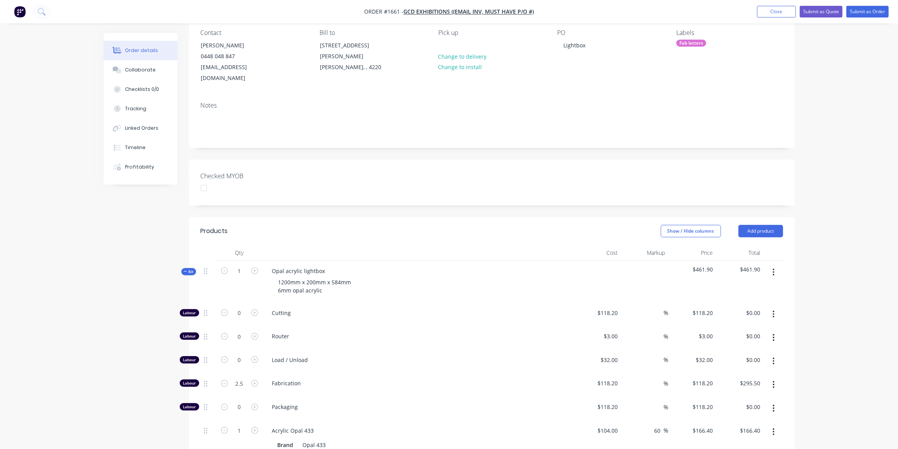
scroll to position [0, 0]
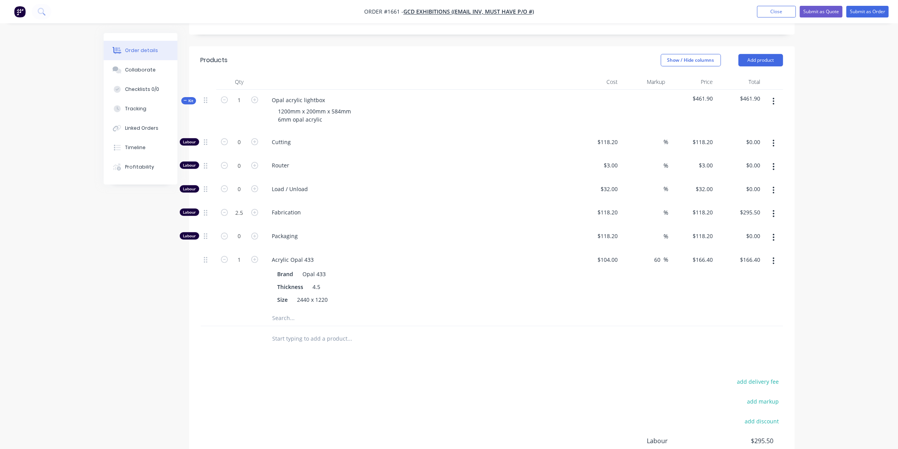
click at [186, 100] on icon at bounding box center [185, 100] width 3 height 0
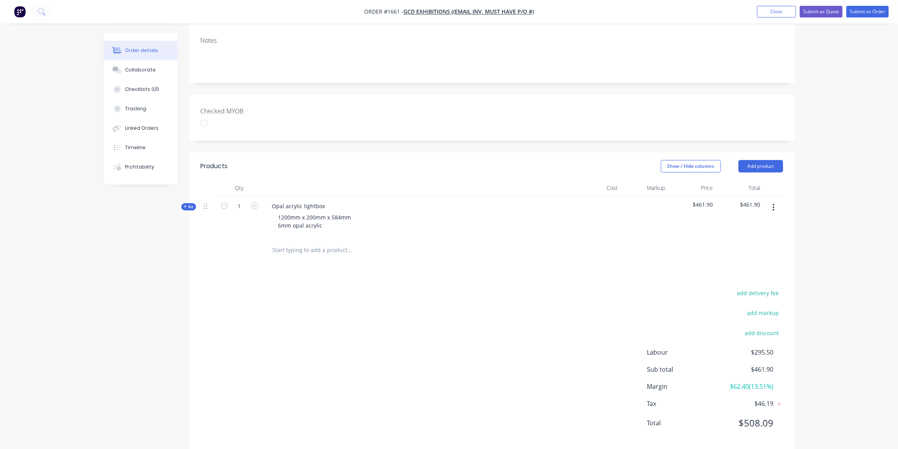
click at [233, 288] on div "add delivery fee add markup add discount Labour $295.50 Sub total $461.90 Margi…" at bounding box center [492, 363] width 582 height 150
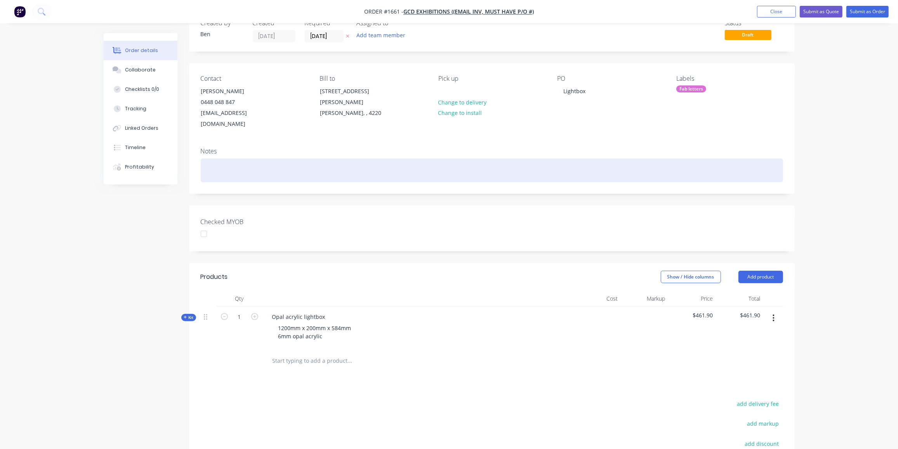
scroll to position [23, 0]
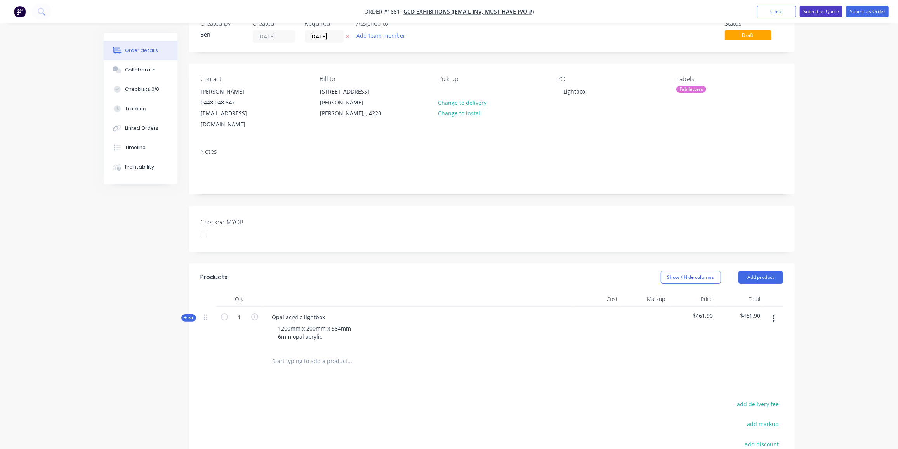
click at [822, 13] on button "Submit as Quote" at bounding box center [821, 12] width 43 height 12
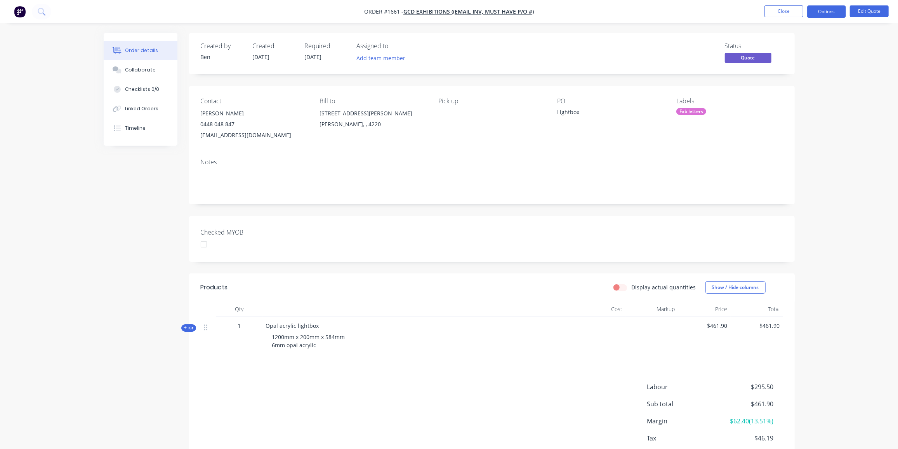
drag, startPoint x: 835, startPoint y: 12, endPoint x: 834, endPoint y: 18, distance: 5.9
click at [835, 12] on button "Options" at bounding box center [826, 11] width 39 height 12
click at [787, 50] on div "Quote" at bounding box center [803, 47] width 71 height 11
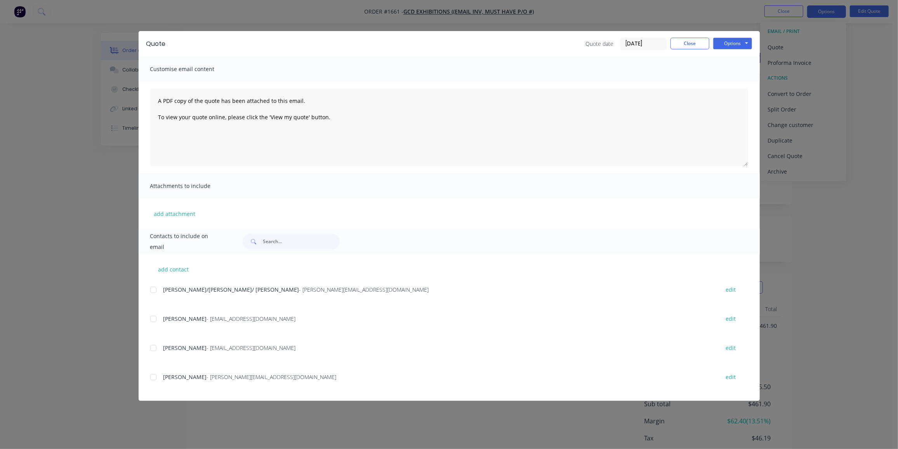
click at [160, 350] on div at bounding box center [154, 348] width 16 height 16
click at [736, 45] on button "Options" at bounding box center [732, 44] width 39 height 12
click at [736, 83] on button "Email" at bounding box center [738, 82] width 50 height 13
click at [689, 46] on button "Close" at bounding box center [690, 44] width 39 height 12
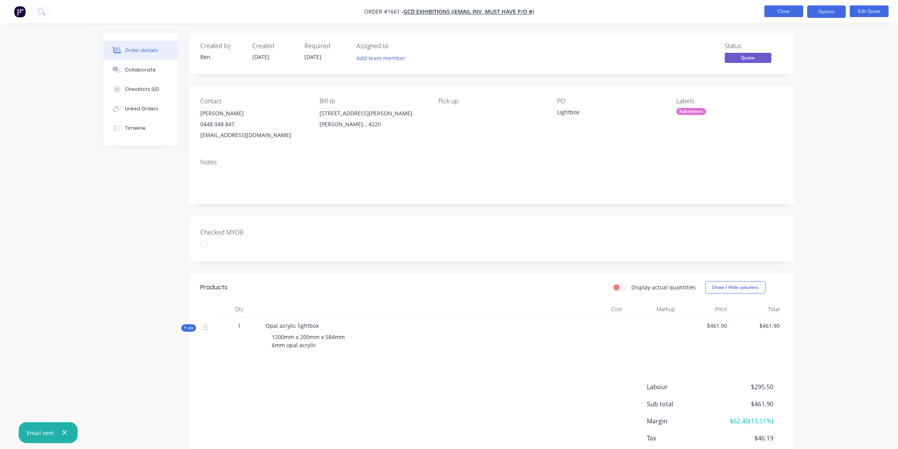
click at [793, 12] on button "Close" at bounding box center [784, 11] width 39 height 12
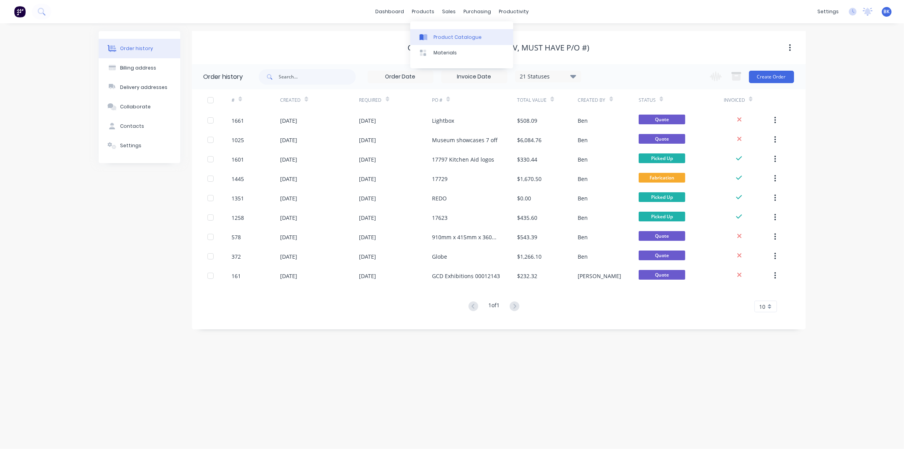
click at [433, 36] on div "Product Catalogue" at bounding box center [457, 37] width 48 height 7
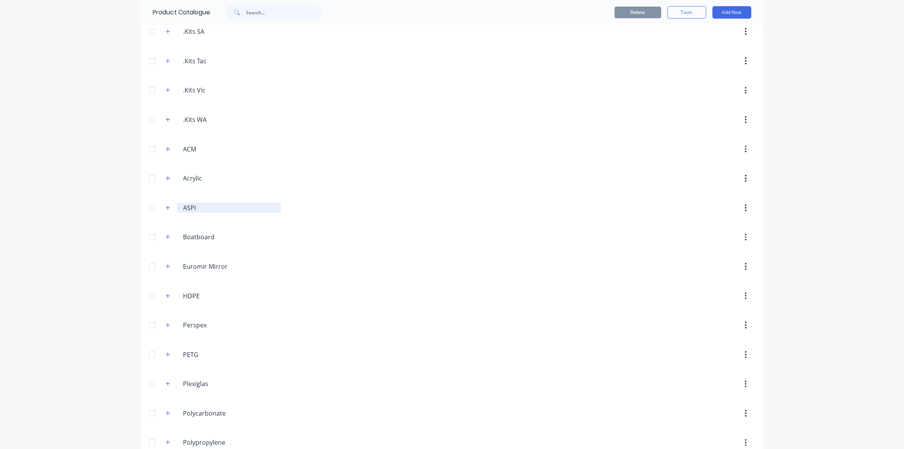
scroll to position [182, 0]
click at [166, 177] on icon "button" at bounding box center [167, 177] width 5 height 5
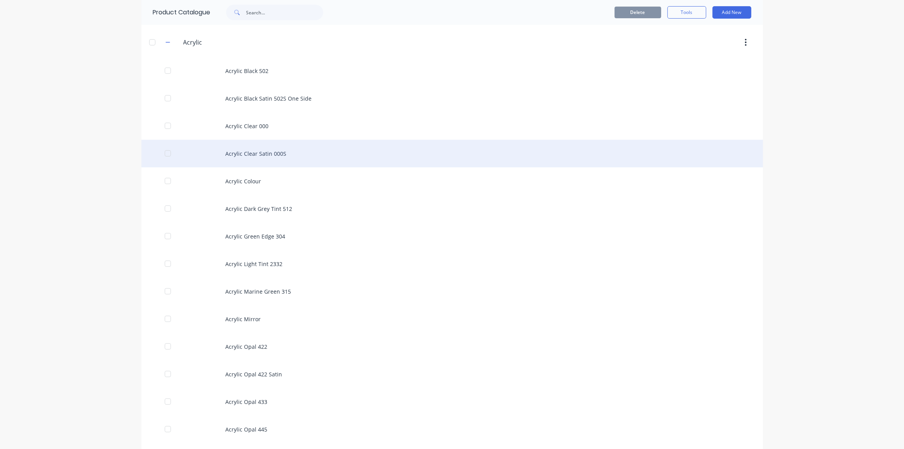
scroll to position [317, 0]
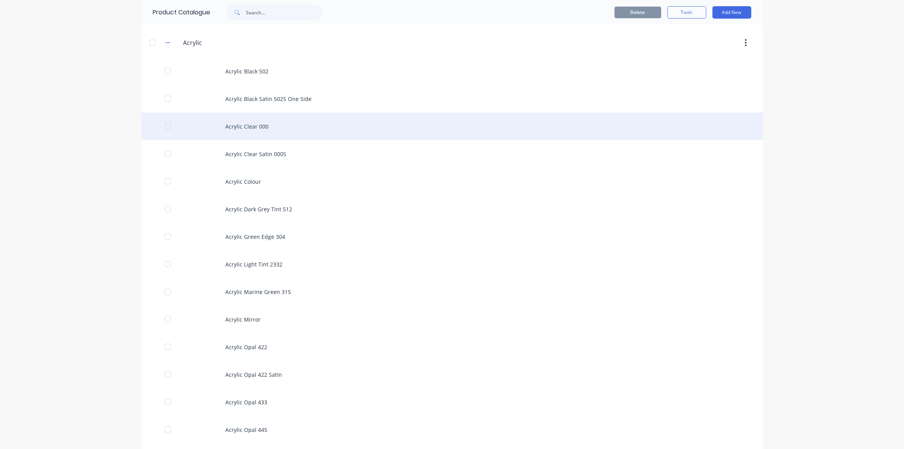
click at [284, 129] on div "Acrylic Clear 000" at bounding box center [451, 127] width 621 height 28
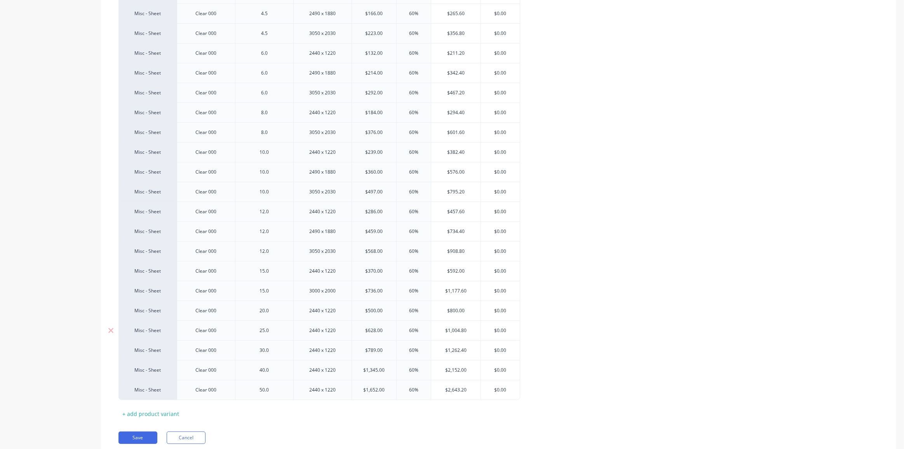
type textarea "x"
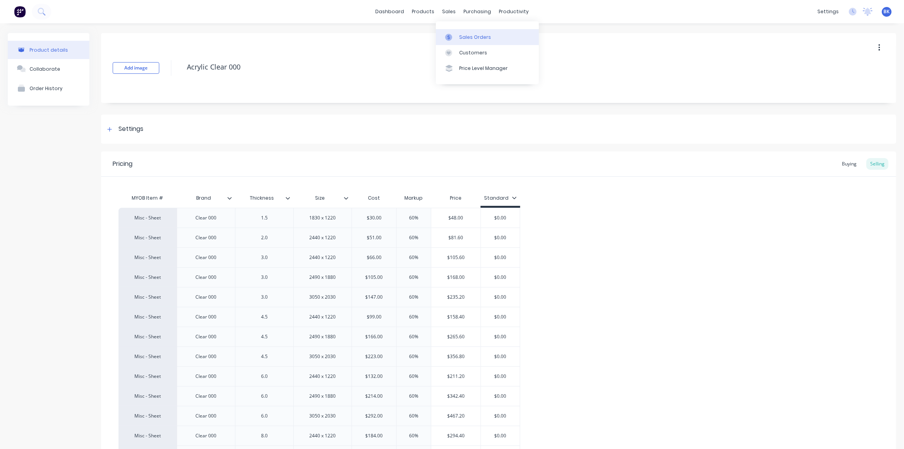
click at [455, 34] on div at bounding box center [451, 37] width 12 height 7
